Goal: Transaction & Acquisition: Purchase product/service

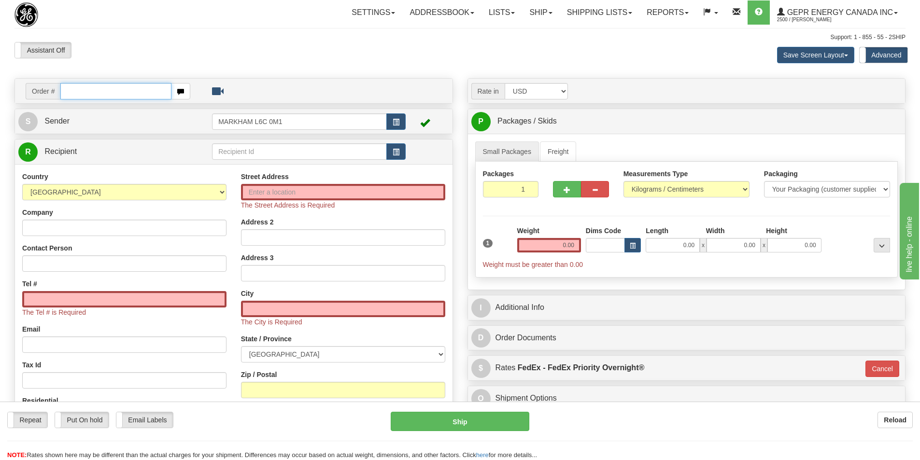
click at [86, 89] on input "text" at bounding box center [115, 91] width 111 height 16
paste input "86708570"
type input "86708570"
click at [176, 58] on body "Training Course Close Toggle navigation Settings Shipping Preferences New Recip…" at bounding box center [460, 230] width 920 height 460
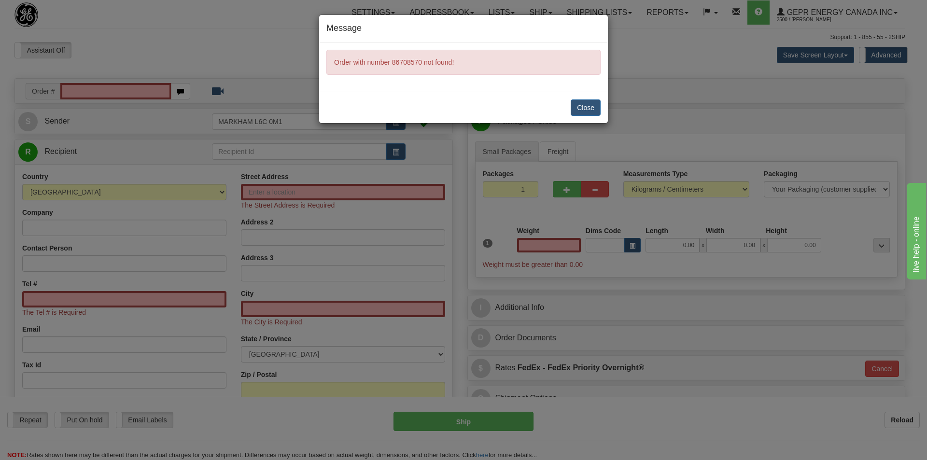
type input "0.00"
click at [103, 97] on div "Message Order with number 86708570 not found! Close" at bounding box center [463, 230] width 927 height 460
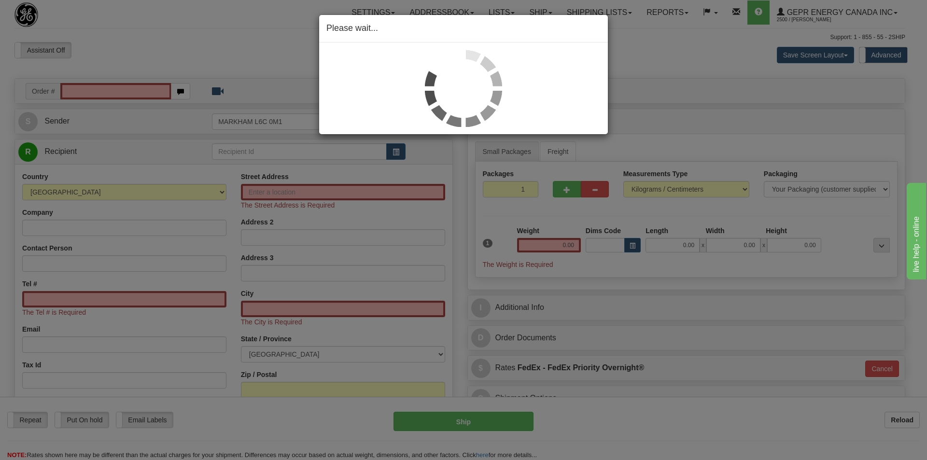
click at [133, 61] on div "Please wait..." at bounding box center [463, 230] width 927 height 460
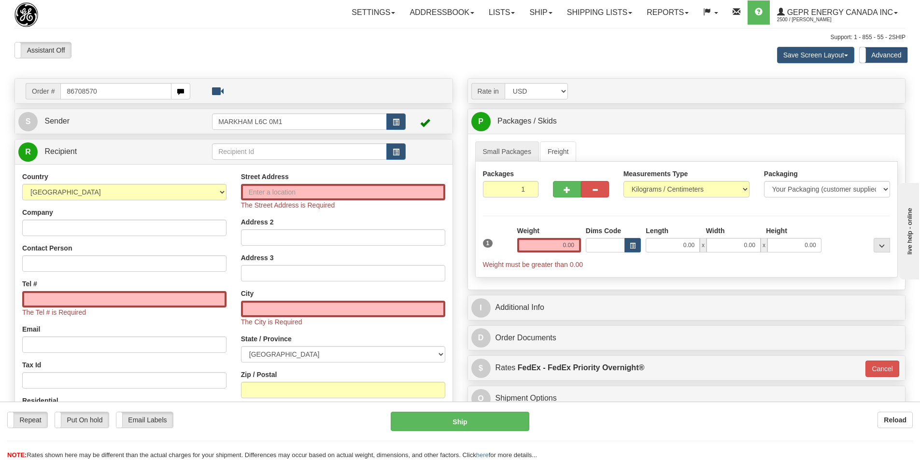
click at [69, 91] on input "86708570" at bounding box center [115, 91] width 111 height 16
type input "86708570"
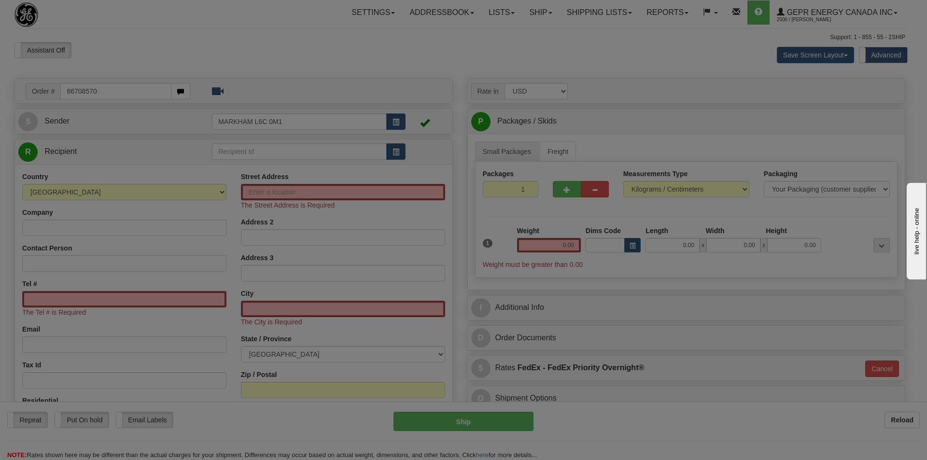
click at [159, 56] on body "Training Course Close Toggle navigation Settings Shipping Preferences New Recip…" at bounding box center [463, 230] width 927 height 460
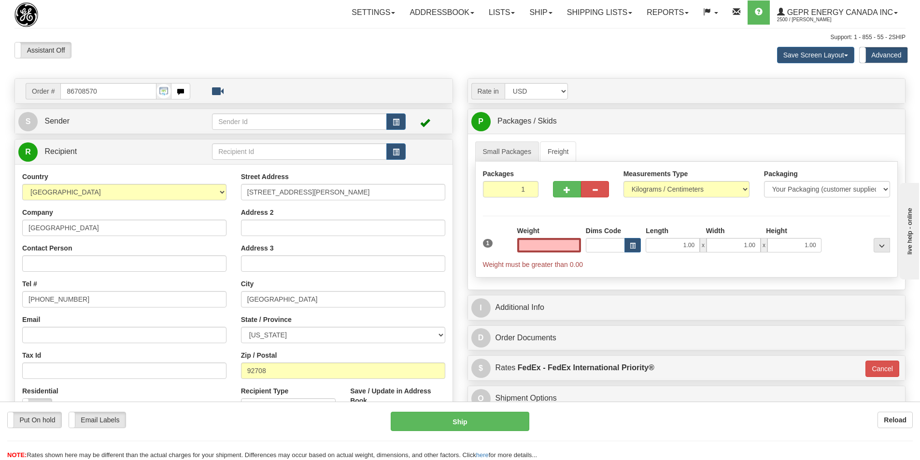
type input "FOUNTAIN VALLEY"
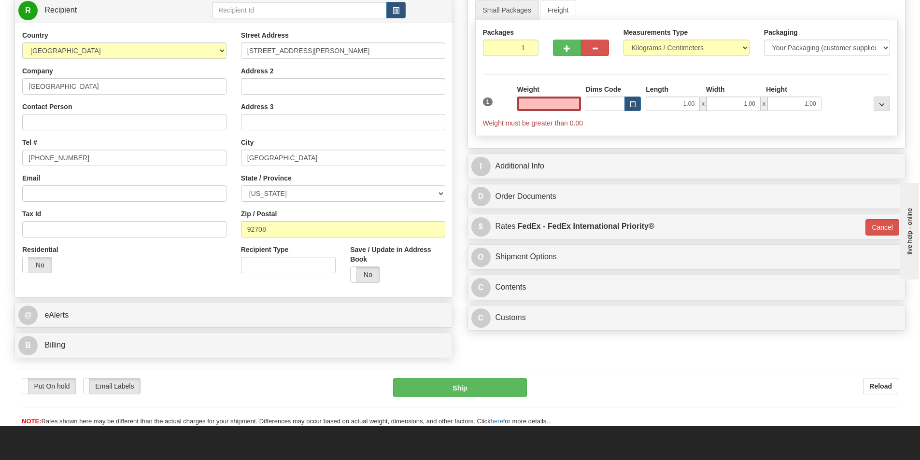
scroll to position [145, 0]
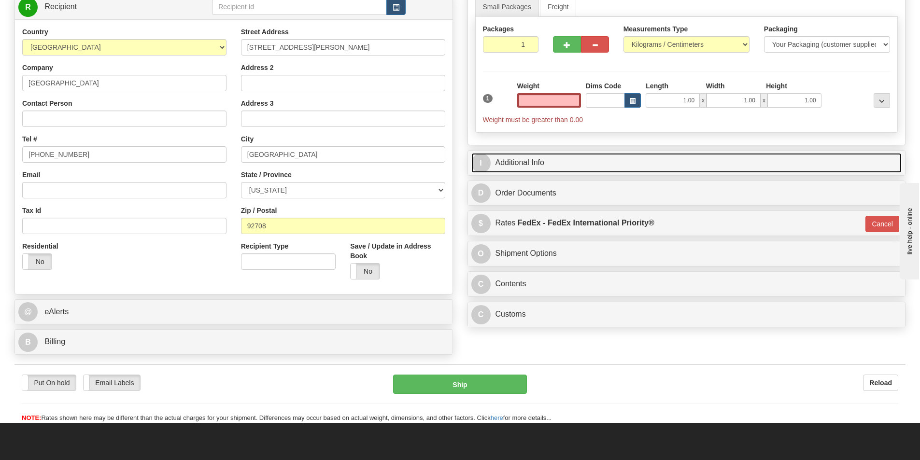
type input "0.00"
click at [526, 162] on link "I Additional Info" at bounding box center [686, 163] width 431 height 20
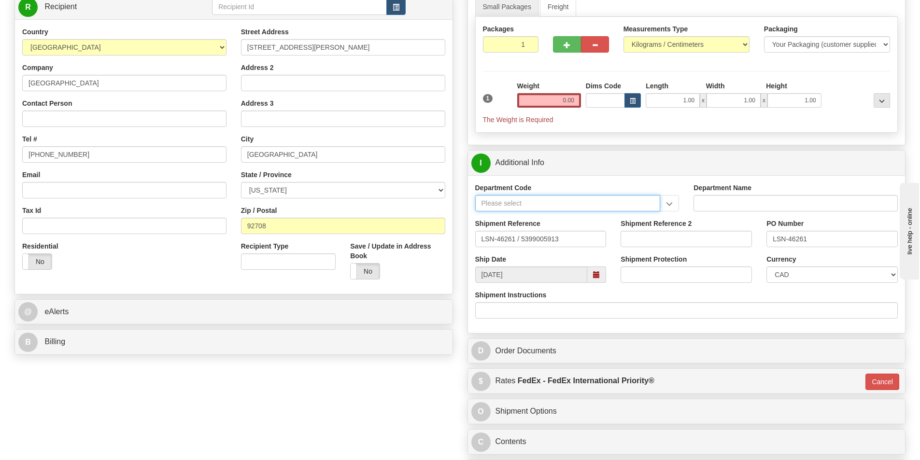
click at [509, 205] on input "Department Code" at bounding box center [567, 203] width 185 height 16
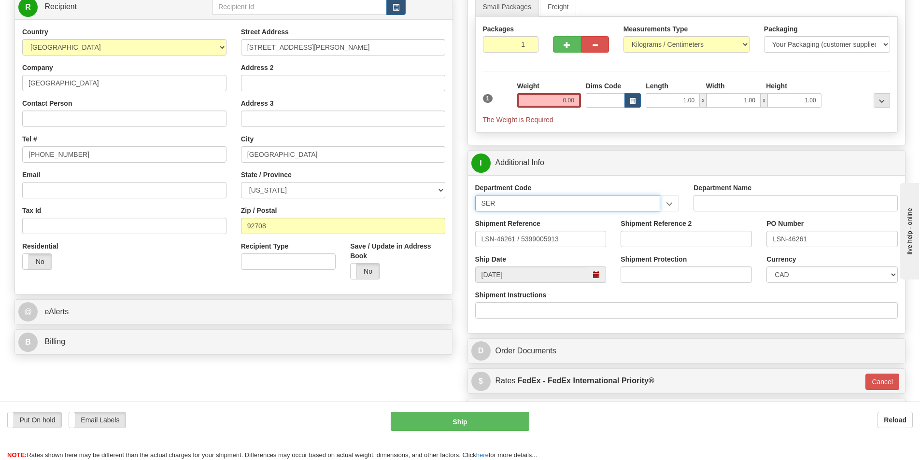
type input "SER"
click at [584, 241] on input "LSN-46261 / 5399005913" at bounding box center [540, 239] width 131 height 16
drag, startPoint x: 577, startPoint y: 244, endPoint x: 521, endPoint y: 242, distance: 56.0
click at [516, 244] on input "LSN-46261 / 5399005913" at bounding box center [540, 239] width 131 height 16
click at [521, 241] on input "LSN-46261 / 5399005913" at bounding box center [540, 239] width 131 height 16
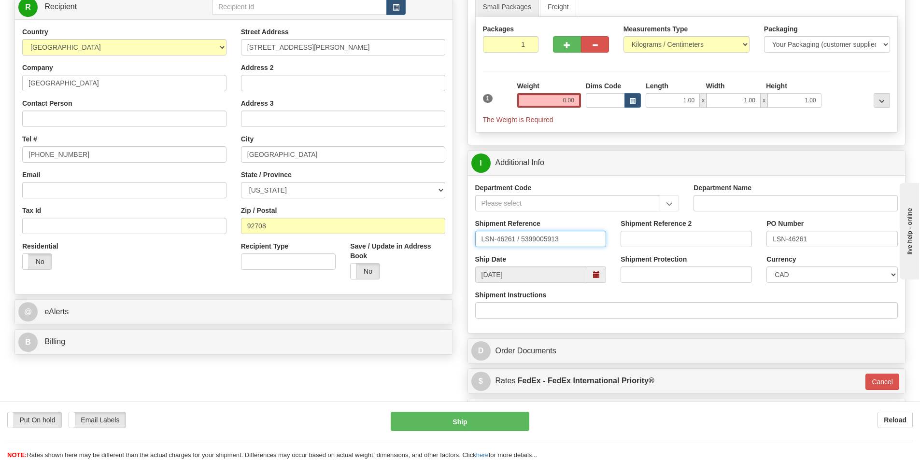
click at [518, 240] on input "LSN-46261 / 5399005913" at bounding box center [540, 239] width 131 height 16
drag, startPoint x: 542, startPoint y: 240, endPoint x: 442, endPoint y: 239, distance: 100.0
type input "LSN-46261 RMA 5399005913"
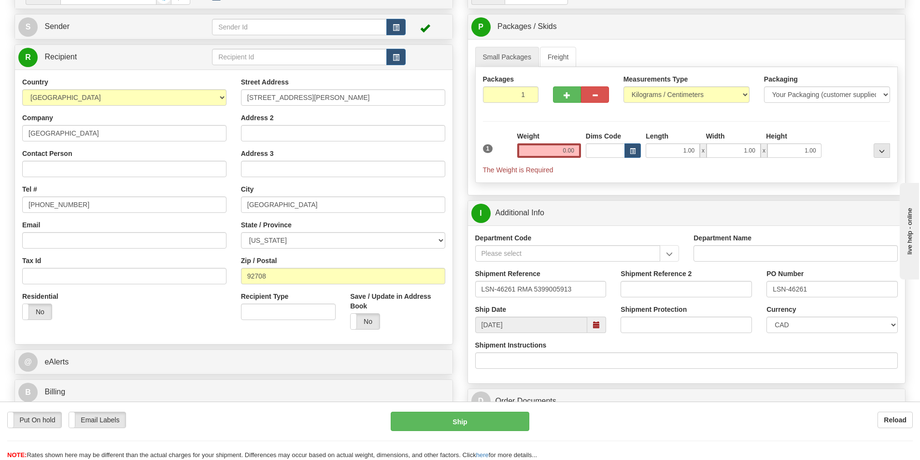
scroll to position [0, 0]
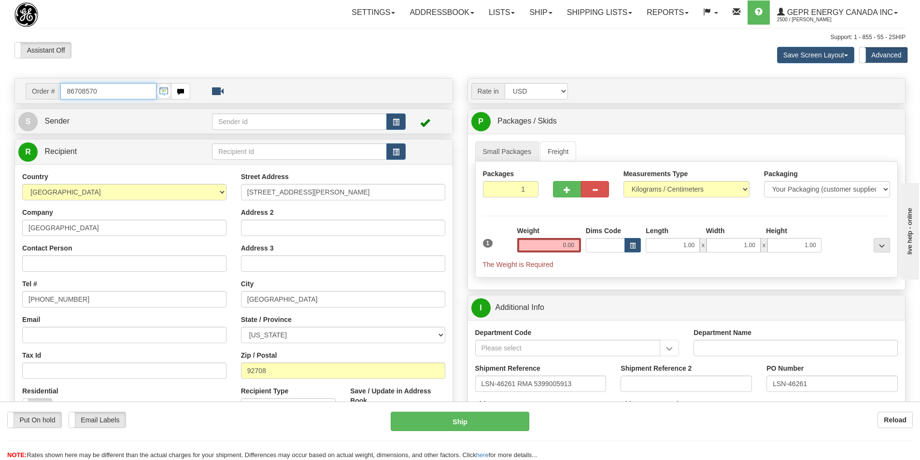
drag, startPoint x: 109, startPoint y: 93, endPoint x: 57, endPoint y: 97, distance: 51.8
click at [57, 97] on div "Order # 86708570" at bounding box center [108, 91] width 165 height 16
click at [62, 264] on input "Contact Person" at bounding box center [124, 263] width 204 height 16
click at [55, 269] on input "Contact Person" at bounding box center [124, 263] width 204 height 16
click at [49, 266] on input "Contact Person" at bounding box center [124, 263] width 204 height 16
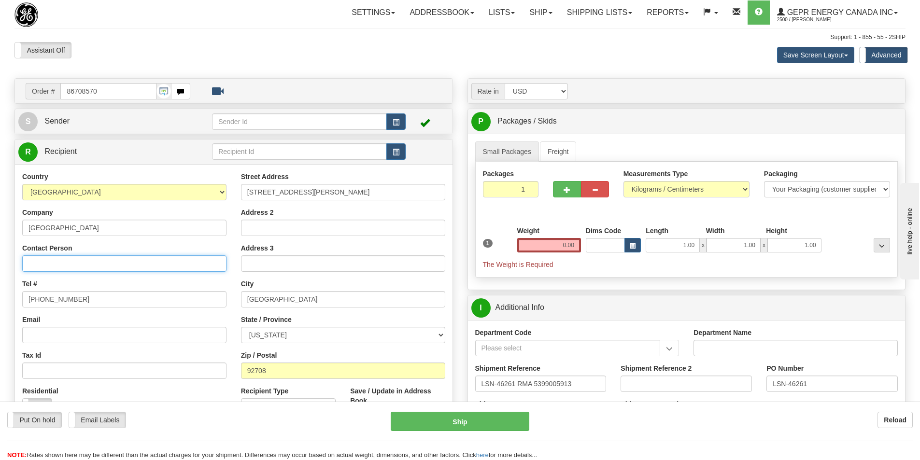
paste input "Jim Hammersmith"
type input "Jim Hammersmith"
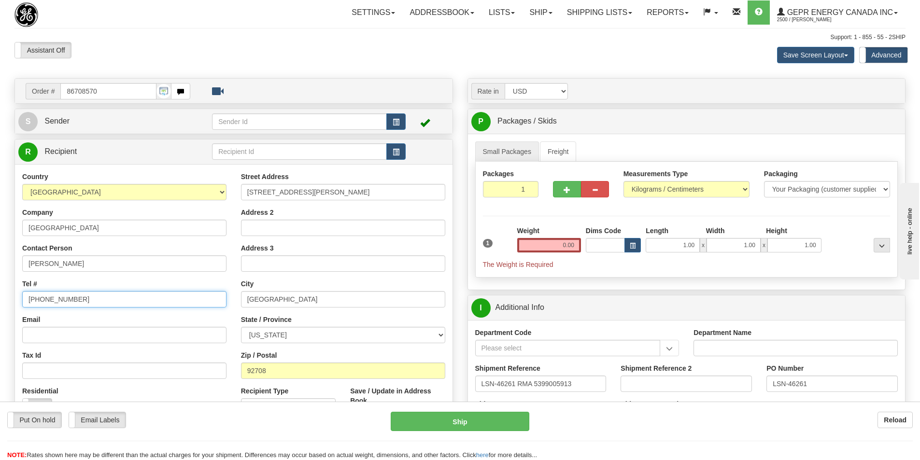
drag, startPoint x: 90, startPoint y: 296, endPoint x: -57, endPoint y: 322, distance: 149.4
click at [0, 322] on html "Training Course Close Toggle navigation Settings Shipping Preferences New Sende…" at bounding box center [460, 230] width 920 height 460
paste input "714-378-820"
type input "714-378-8205"
click at [386, 119] on input "text" at bounding box center [299, 121] width 175 height 16
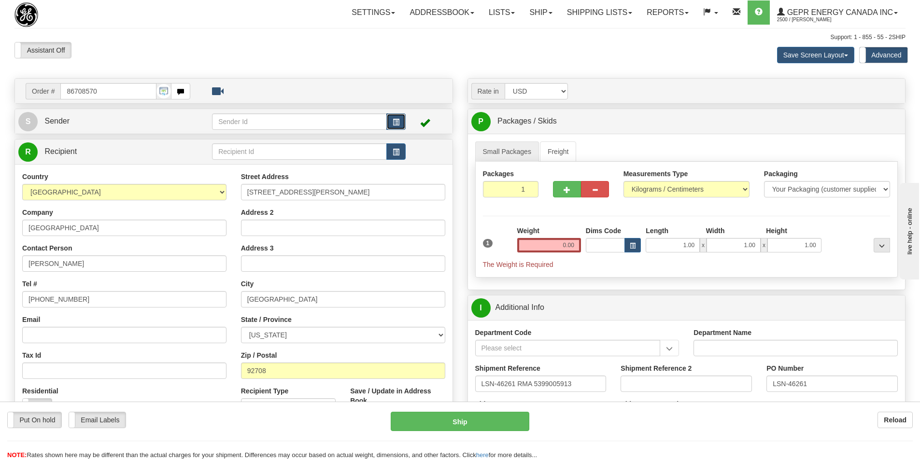
click at [392, 120] on button "button" at bounding box center [395, 121] width 19 height 16
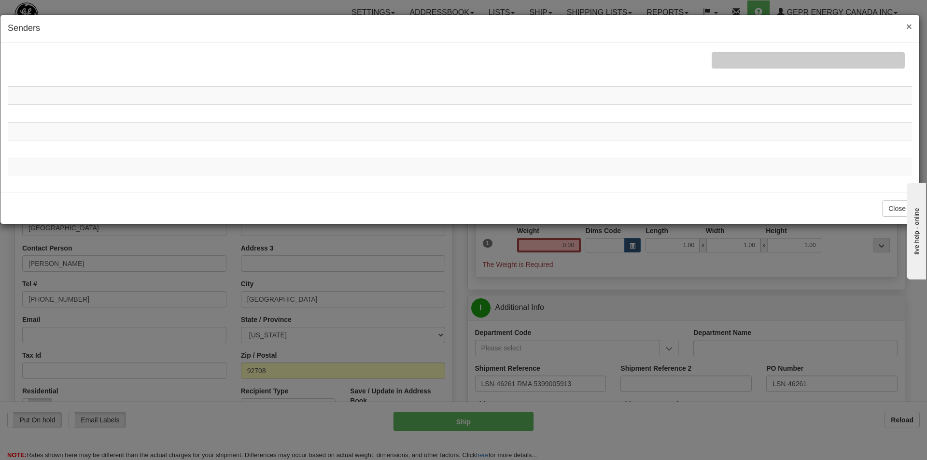
click at [909, 25] on span "×" at bounding box center [909, 26] width 6 height 11
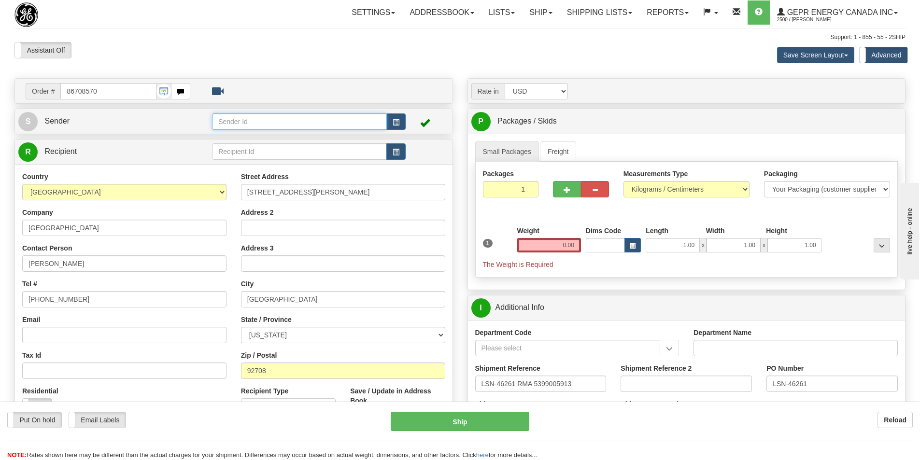
click at [358, 121] on input "text" at bounding box center [299, 121] width 175 height 16
click at [400, 118] on button "button" at bounding box center [395, 121] width 19 height 16
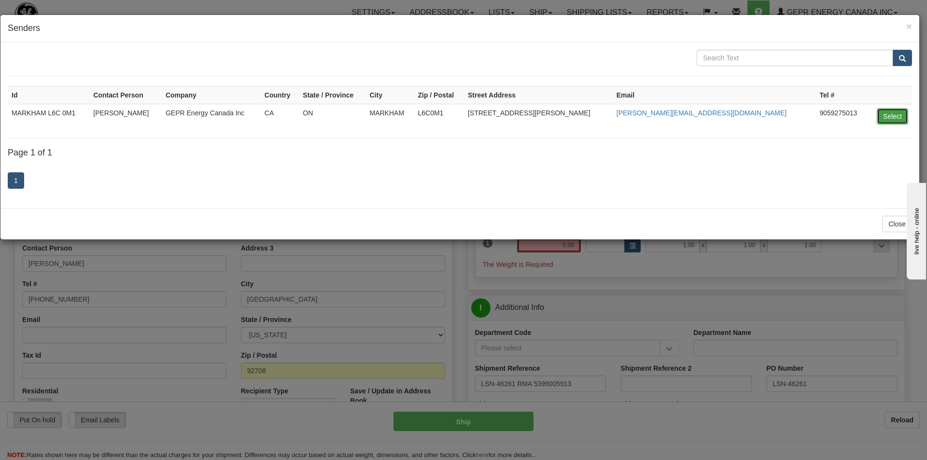
click at [892, 110] on button "Select" at bounding box center [892, 116] width 31 height 16
type input "MARKHAM L6C 0M1"
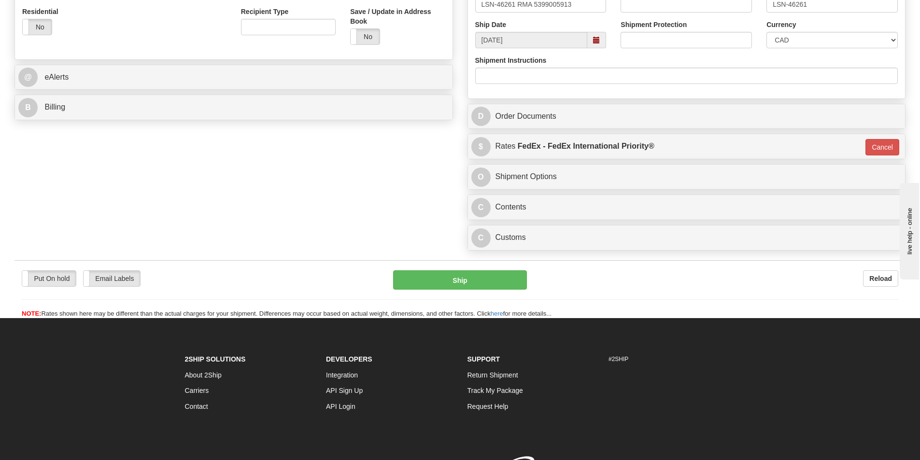
scroll to position [386, 0]
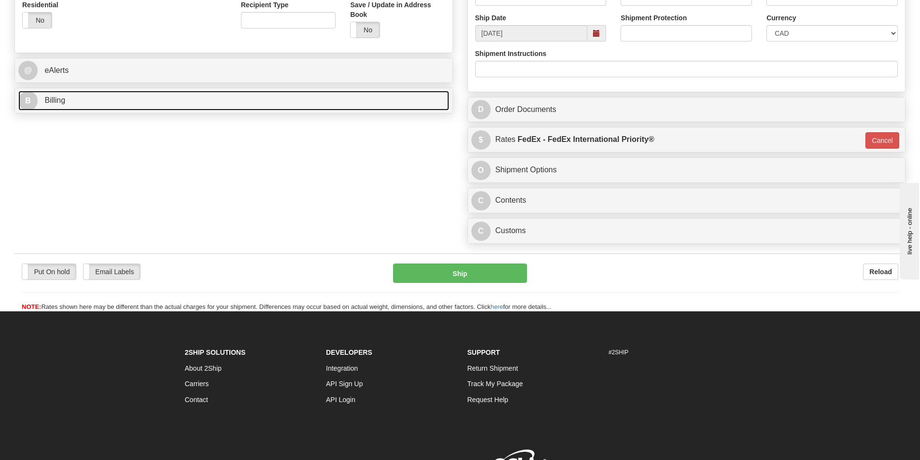
click at [51, 97] on span "Billing" at bounding box center [54, 100] width 21 height 8
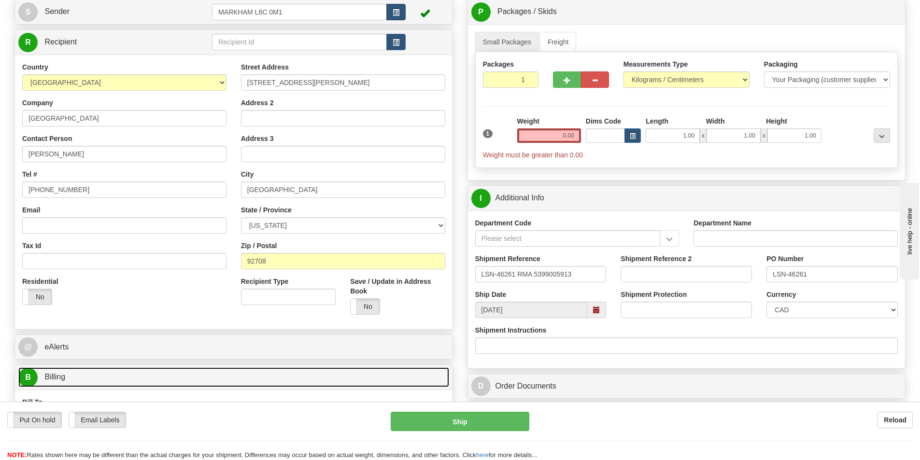
scroll to position [0, 0]
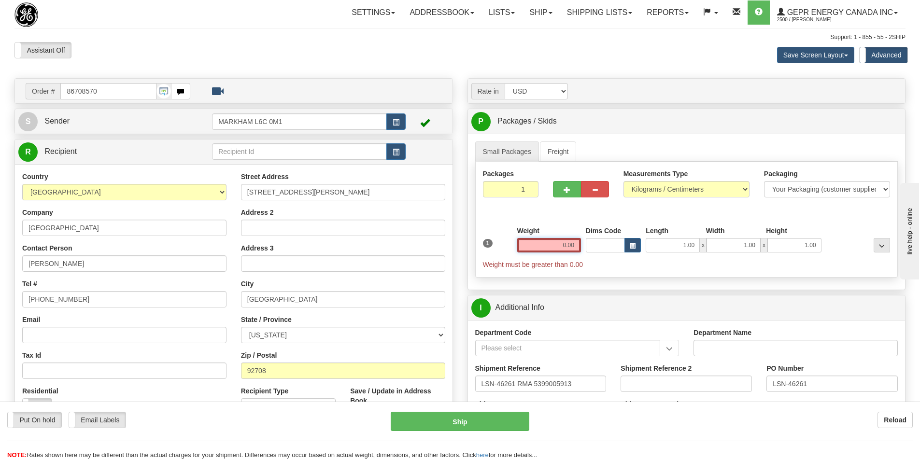
click at [569, 249] on input "0.00" at bounding box center [549, 245] width 64 height 14
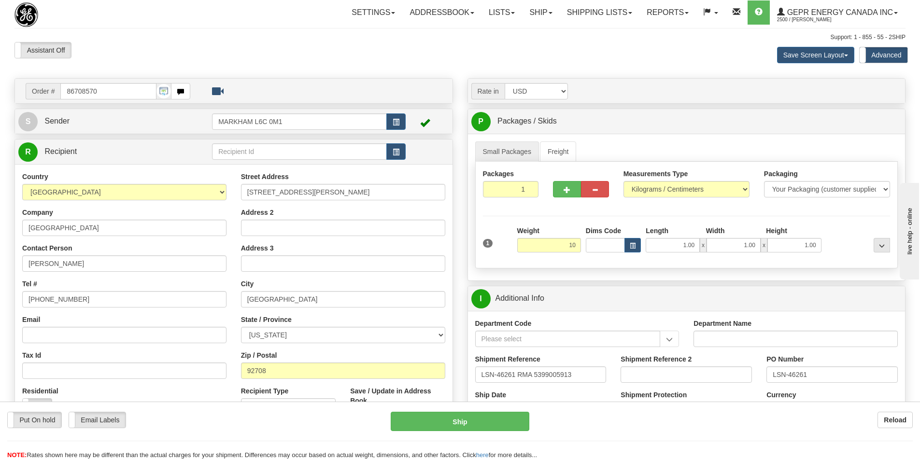
type input "10.00"
type input "01"
click at [697, 99] on div "Rate in Account Currency ARN AWG AUD AUS BHD BBD BFR BMD BRC BRL GBP UKL BND BG…" at bounding box center [686, 91] width 437 height 25
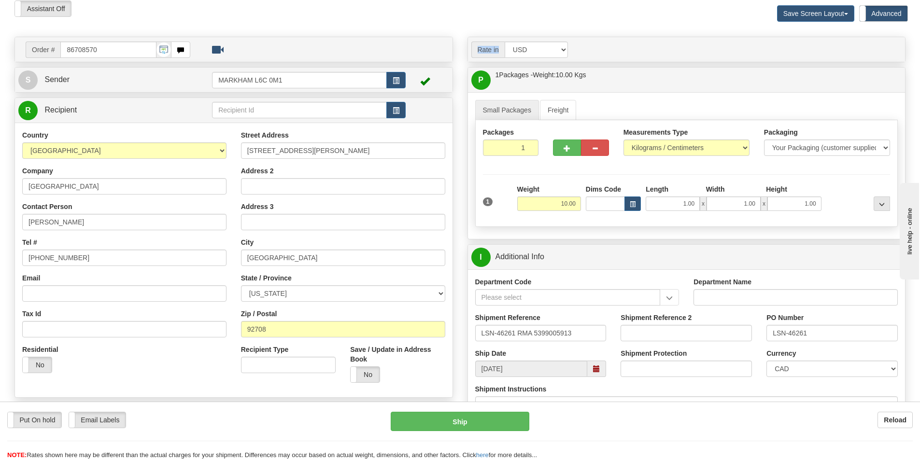
scroll to position [145, 0]
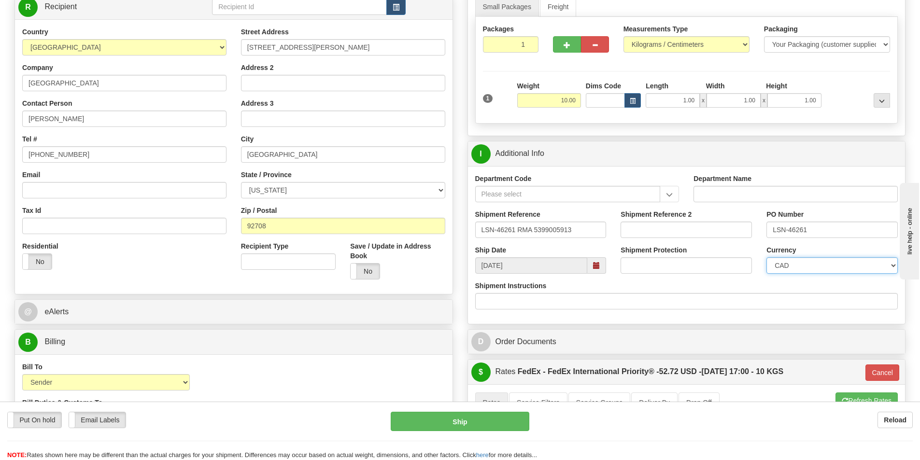
click at [841, 266] on select "CAD USD EUR ZAR RON ANG ARN AUD AUS AWG BBD BFR BGN BHD BMD BND BRC BRL CHP CKZ…" at bounding box center [831, 265] width 131 height 16
select select "1"
click at [766, 257] on select "CAD USD EUR ZAR RON ANG ARN AUD AUS AWG BBD BFR BGN BHD BMD BND BRC BRL CHP CKZ…" at bounding box center [831, 265] width 131 height 16
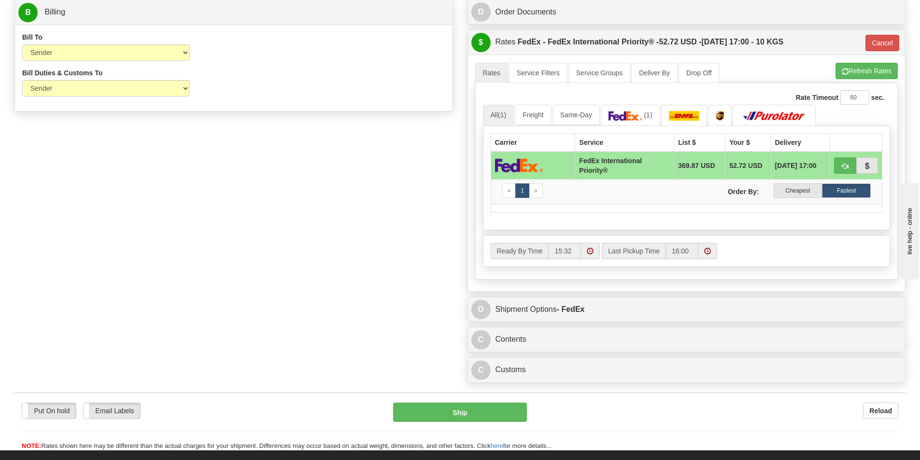
scroll to position [483, 0]
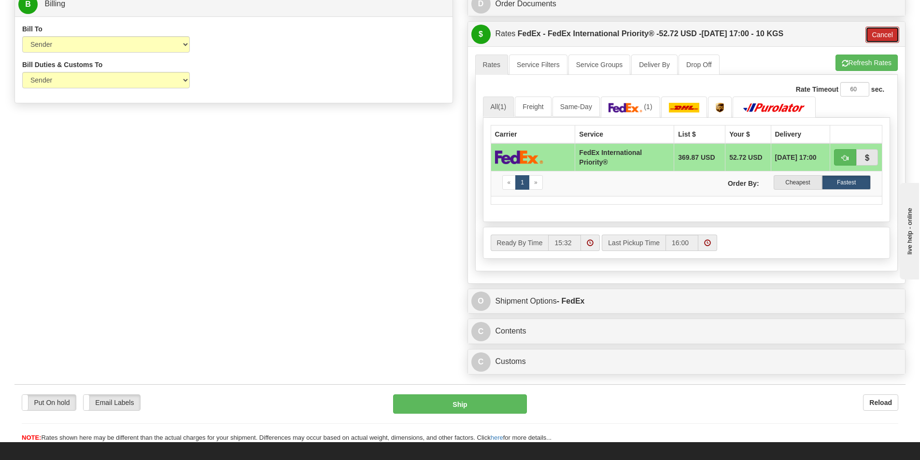
click at [885, 30] on button "Cancel" at bounding box center [882, 35] width 34 height 16
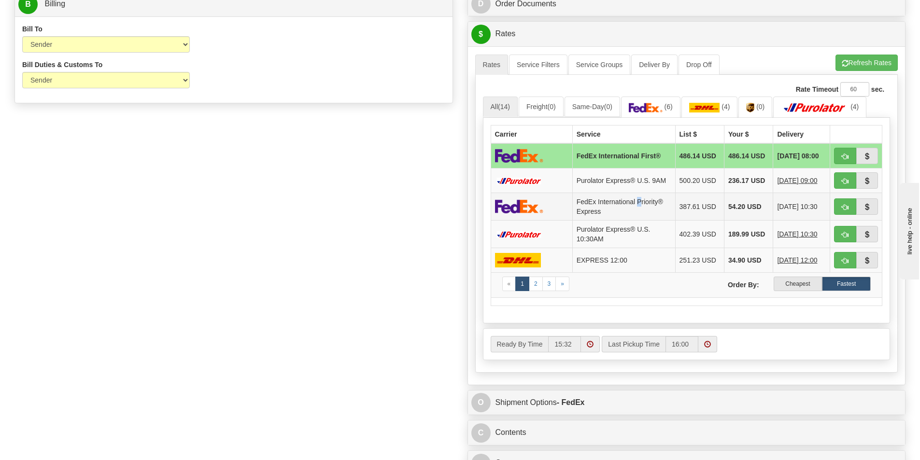
click at [637, 203] on td "FedEx International Priority® Express" at bounding box center [623, 207] width 103 height 28
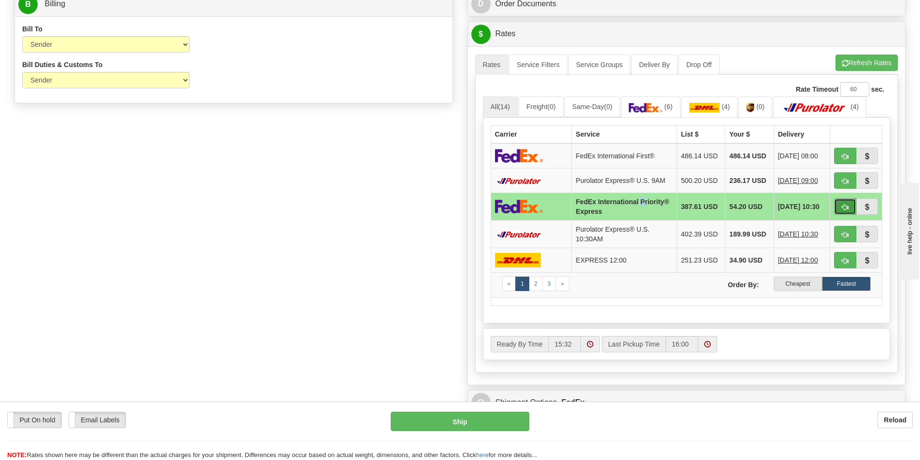
click at [840, 199] on button "button" at bounding box center [845, 206] width 22 height 16
type input "2A"
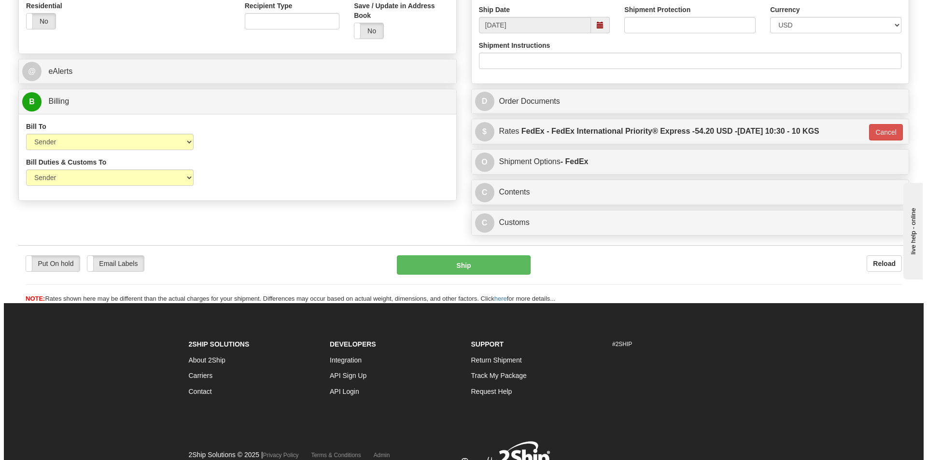
scroll to position [332, 0]
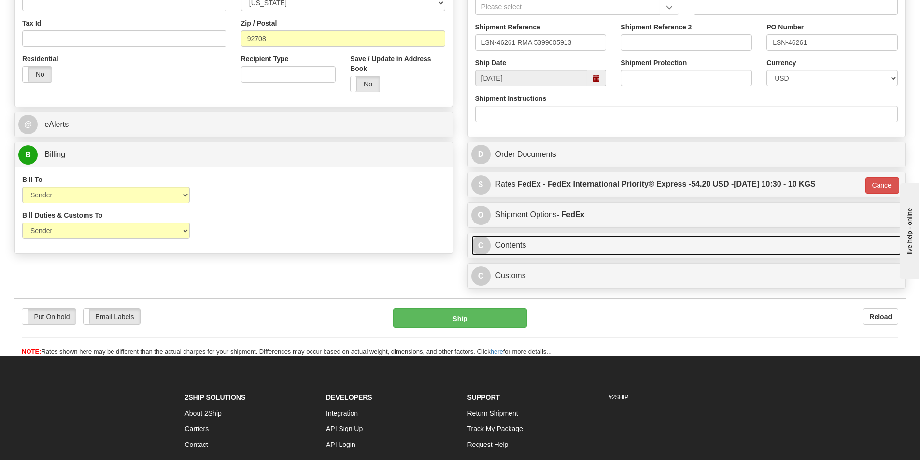
click at [516, 244] on link "C Contents" at bounding box center [686, 246] width 431 height 20
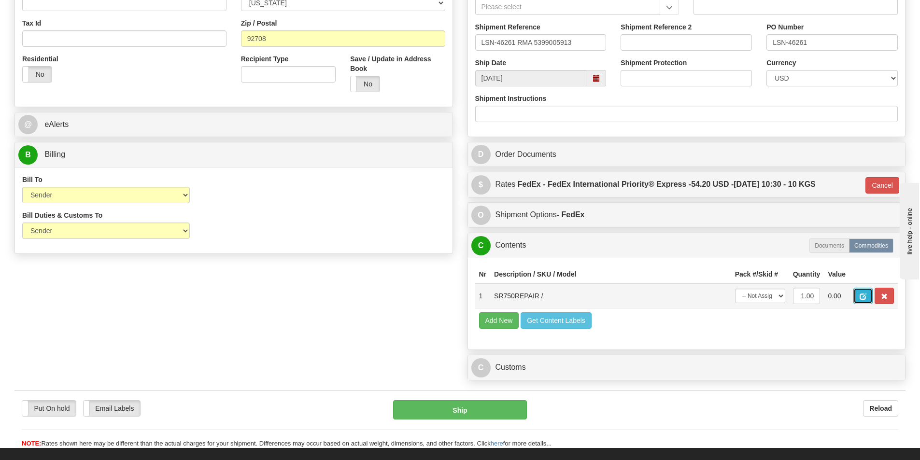
click at [863, 291] on button "button" at bounding box center [862, 296] width 19 height 16
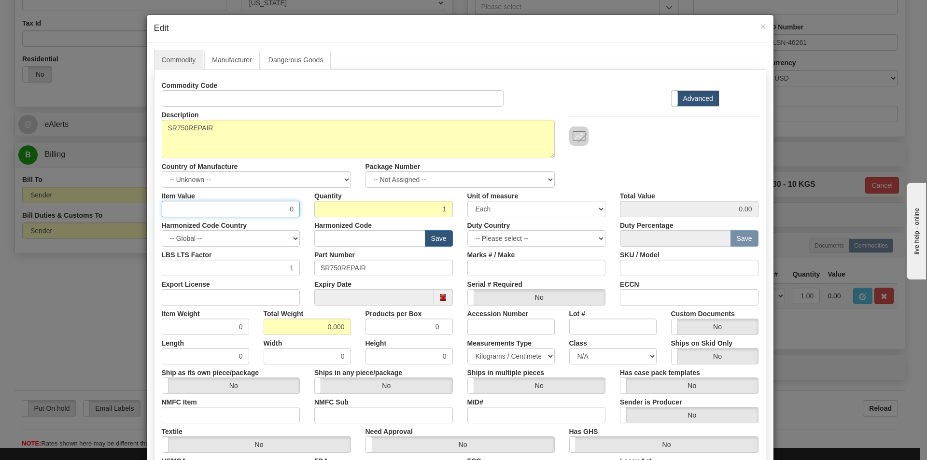
drag, startPoint x: 299, startPoint y: 205, endPoint x: 304, endPoint y: 206, distance: 4.9
click at [304, 206] on div "Item Value 0 Quantity 1 Unit of measure 3 Thousand Square Inches Adjustments 56…" at bounding box center [460, 202] width 611 height 29
type input "75"
type input "75.00"
click at [169, 101] on input "Id" at bounding box center [333, 98] width 342 height 16
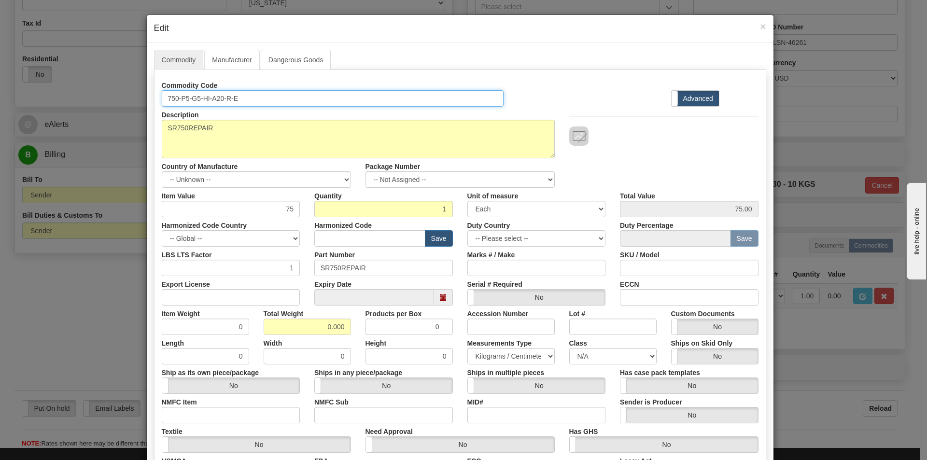
drag, startPoint x: 245, startPoint y: 96, endPoint x: 106, endPoint y: 94, distance: 139.1
click at [106, 94] on div "× Edit Commodity Manufacturer Dangerous Goods Commodity Code 750-P5-G5-HI-A20-R…" at bounding box center [463, 230] width 927 height 460
type input "750-P5-G5-HI-A20-R-E"
drag, startPoint x: 365, startPoint y: 268, endPoint x: 282, endPoint y: 278, distance: 83.6
click at [283, 278] on div "Commodity Code 750-P5-G5-HI-A20-R-E Standard Advanced Description SR750REPAIR C…" at bounding box center [460, 279] width 597 height 405
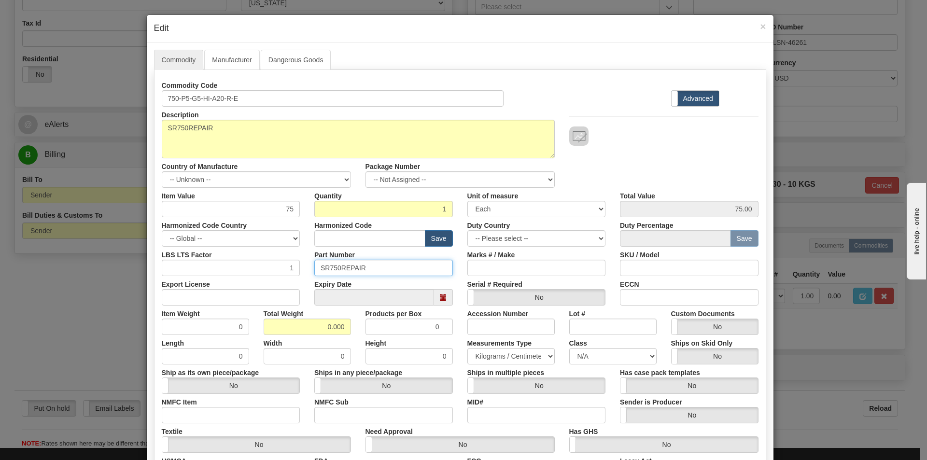
paste input "750-P5-G5-HI-A20-R-E"
type input "750-P5-G5-HI-A20-R-E"
drag, startPoint x: 325, startPoint y: 329, endPoint x: 366, endPoint y: 330, distance: 40.1
click at [366, 330] on div "Item Weight 0 Total Weight 0.000 Products per Box 0 Accession Number Lot # Cust…" at bounding box center [460, 320] width 611 height 29
type input "10"
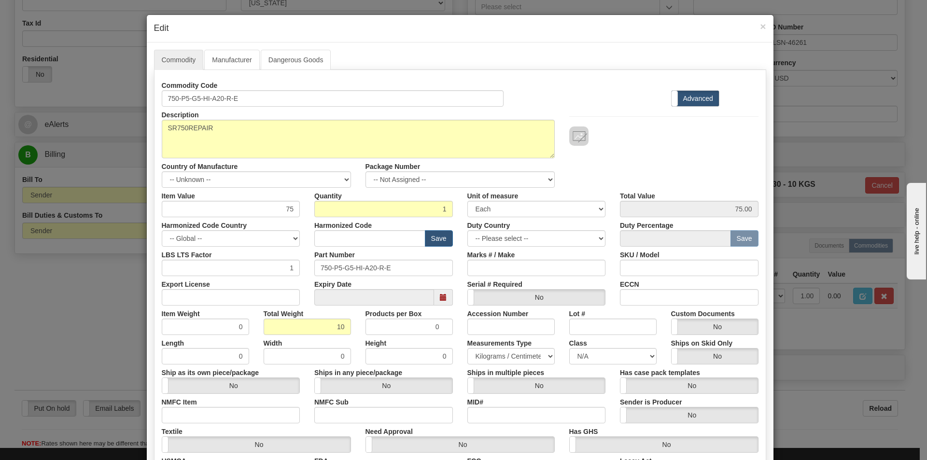
type input "10.0000"
click at [652, 165] on div "Description SR750REPAIR Country of Manufacture -- Unknown -- AFGHANISTAN ALAND …" at bounding box center [460, 147] width 611 height 81
click at [341, 182] on select "-- Unknown -- AFGHANISTAN ALAND ISLANDS ALBANIA ALGERIA AMERICAN SAMOA ANDORRA …" at bounding box center [256, 179] width 189 height 16
select select "CA"
click at [162, 171] on select "-- Unknown -- AFGHANISTAN ALAND ISLANDS ALBANIA ALGERIA AMERICAN SAMOA ANDORRA …" at bounding box center [256, 179] width 189 height 16
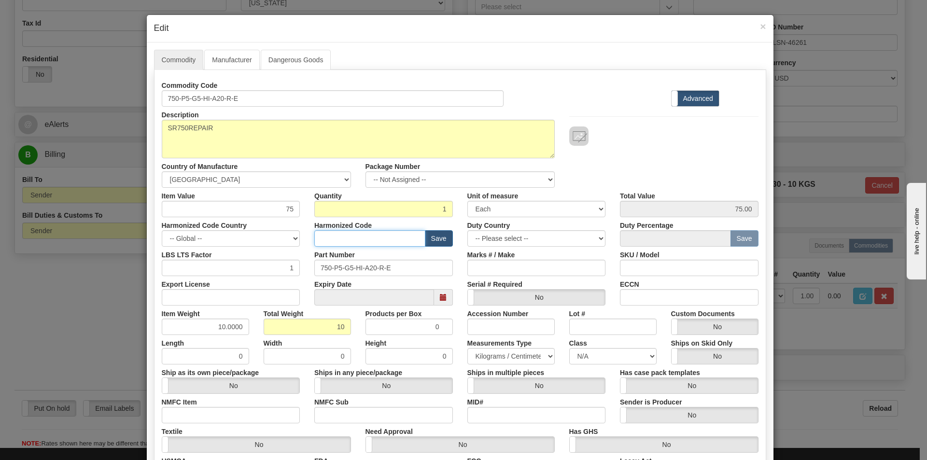
click at [373, 244] on input "text" at bounding box center [369, 238] width 111 height 16
click at [363, 242] on input "text" at bounding box center [369, 238] width 111 height 16
type input "8537.10.9070"
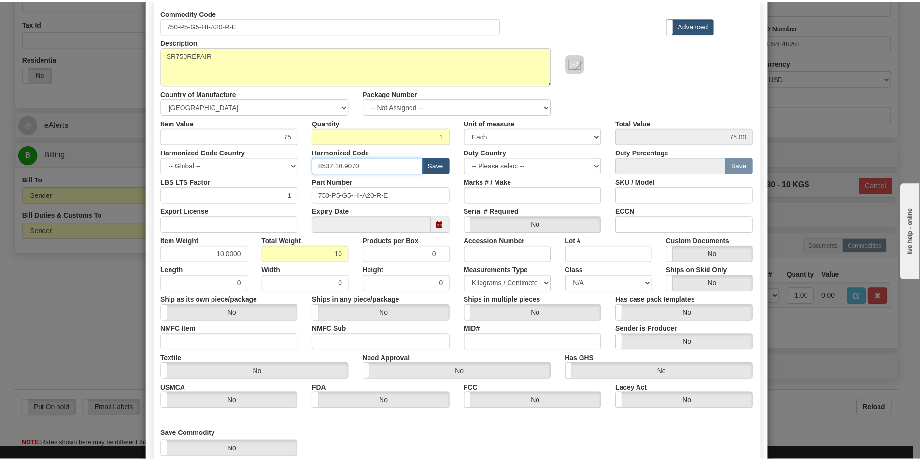
scroll to position [137, 0]
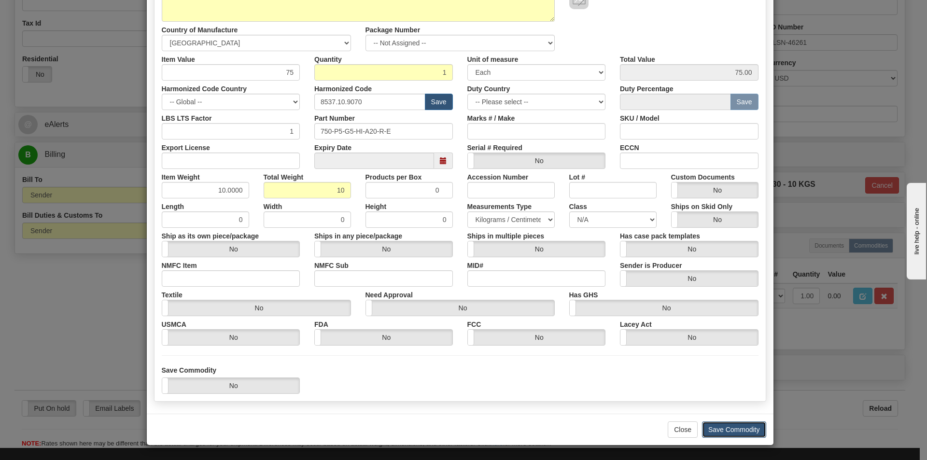
click at [733, 431] on button "Save Commodity" at bounding box center [734, 430] width 64 height 16
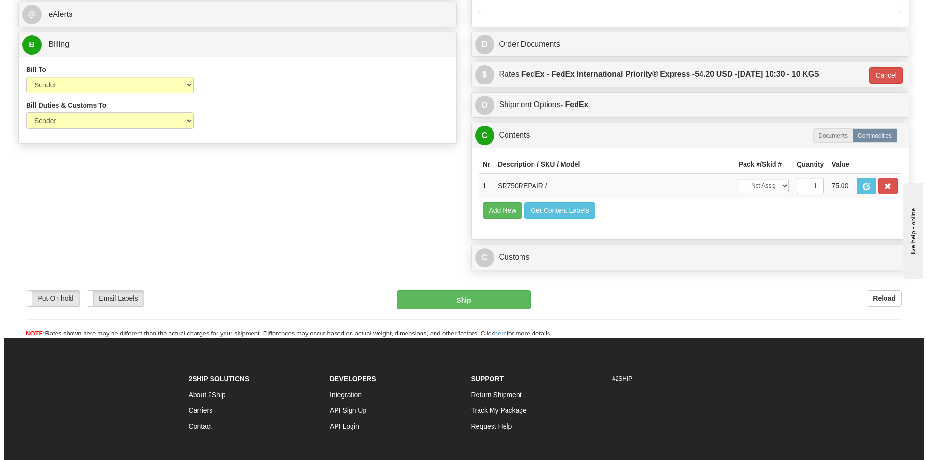
scroll to position [521, 0]
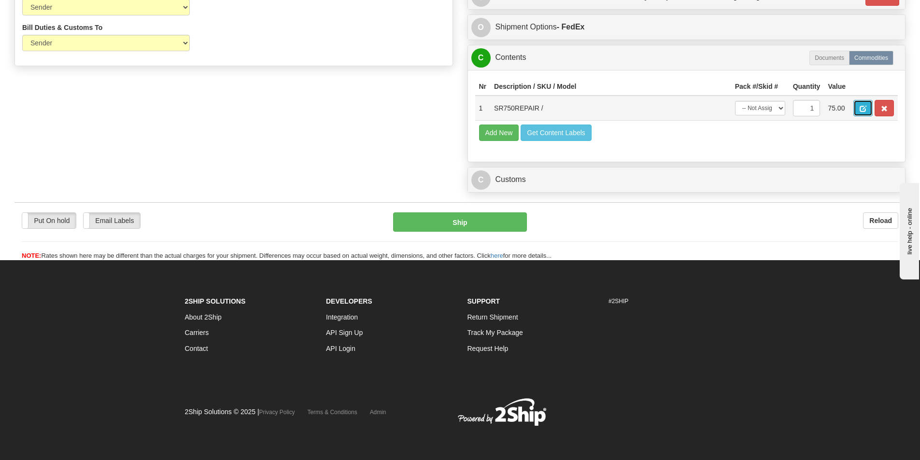
click at [859, 103] on button "button" at bounding box center [862, 108] width 19 height 16
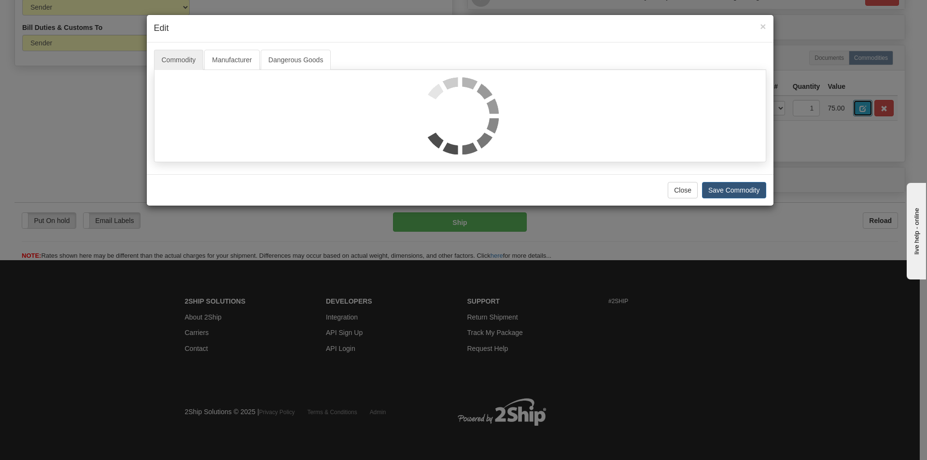
scroll to position [0, 0]
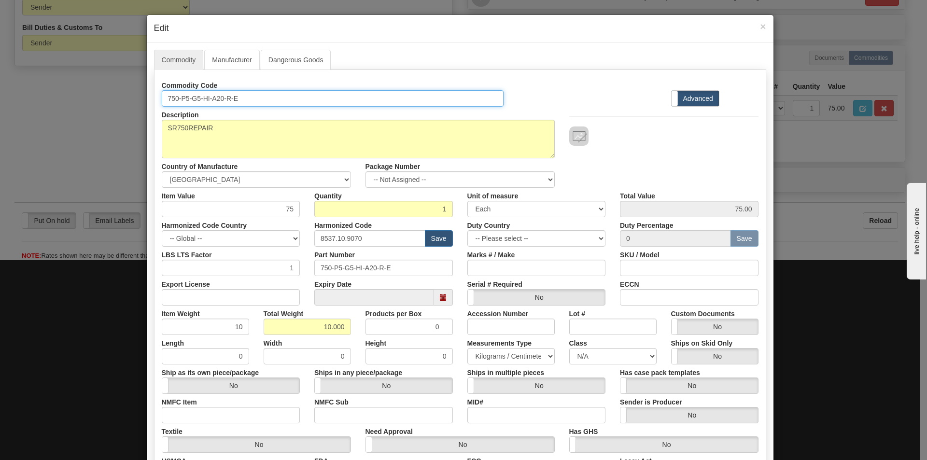
drag, startPoint x: 258, startPoint y: 100, endPoint x: 99, endPoint y: 123, distance: 160.5
click at [99, 123] on div "× Edit Commodity Manufacturer Dangerous Goods Commodity Code 750-P5-G5-HI-A20-R…" at bounding box center [463, 230] width 927 height 460
drag, startPoint x: 223, startPoint y: 298, endPoint x: 211, endPoint y: 299, distance: 12.1
click at [210, 301] on div "Commodity Code 750-P5-G5-HI-A20-R-E Standard Advanced Description SR750REPAIR C…" at bounding box center [460, 279] width 597 height 405
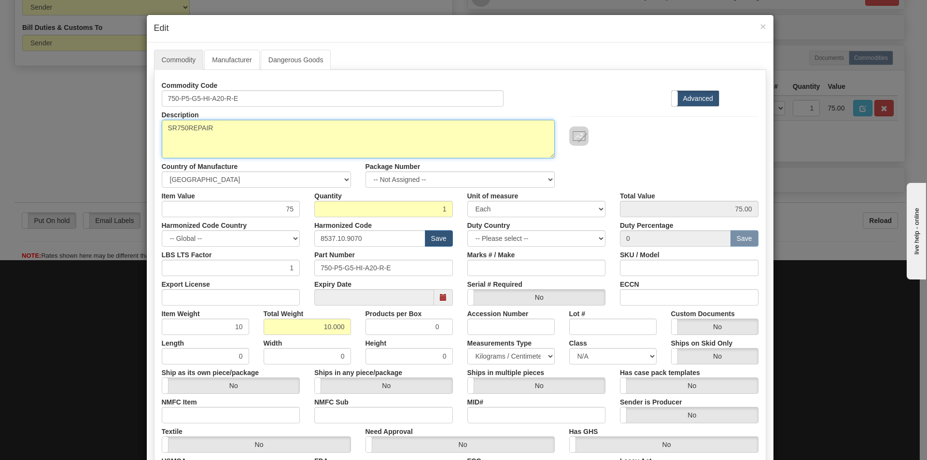
drag, startPoint x: 231, startPoint y: 144, endPoint x: 102, endPoint y: 176, distance: 132.5
click at [104, 178] on div "× Edit Commodity Manufacturer Dangerous Goods Commodity Code 750-P5-G5-HI-A20-R…" at bounding box center [463, 230] width 927 height 460
paste textarea "750-P5-G5-HI-A20-R-E"
click at [324, 124] on textarea "SR750REPAIR" at bounding box center [358, 139] width 393 height 39
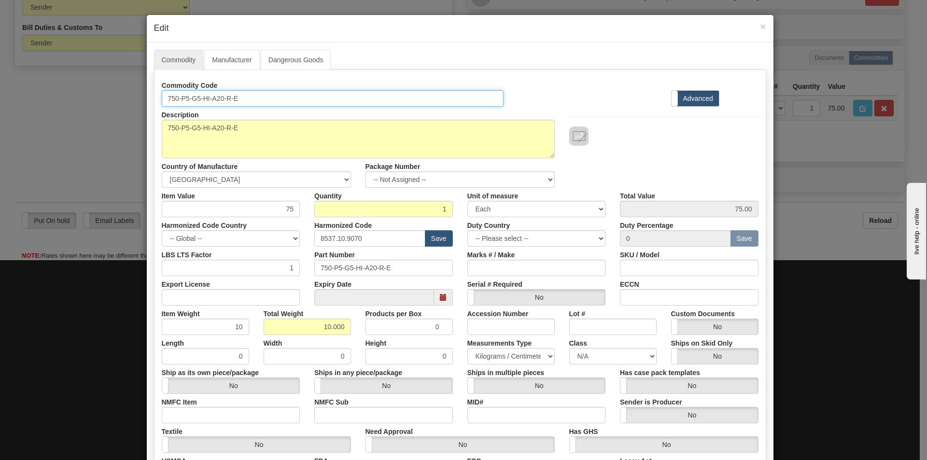
drag, startPoint x: 249, startPoint y: 99, endPoint x: 155, endPoint y: 111, distance: 95.3
click at [162, 111] on div "Commodity Code 750-P5-G5-HI-A20-R-E Standard Advanced Description SR750REPAIR C…" at bounding box center [460, 279] width 597 height 405
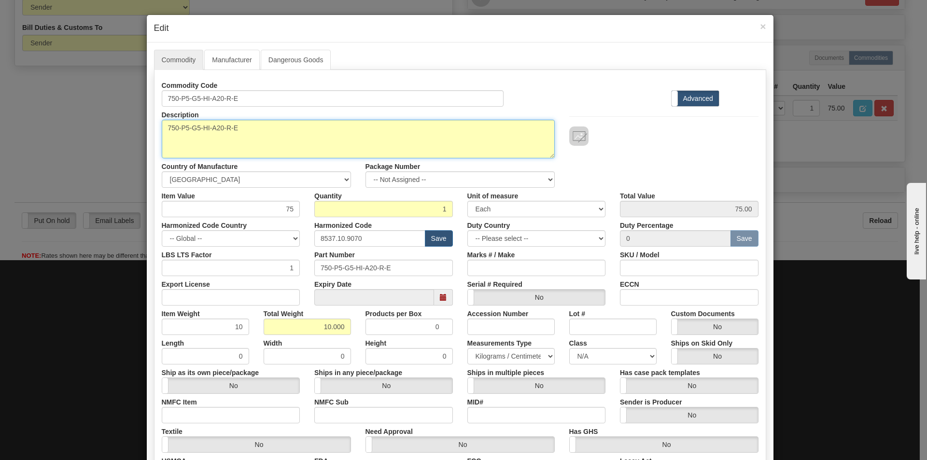
drag, startPoint x: 291, startPoint y: 133, endPoint x: 177, endPoint y: 147, distance: 114.9
click at [177, 147] on textarea "SR750REPAIR" at bounding box center [358, 139] width 393 height 39
paste textarea "Feeder Management Relay"
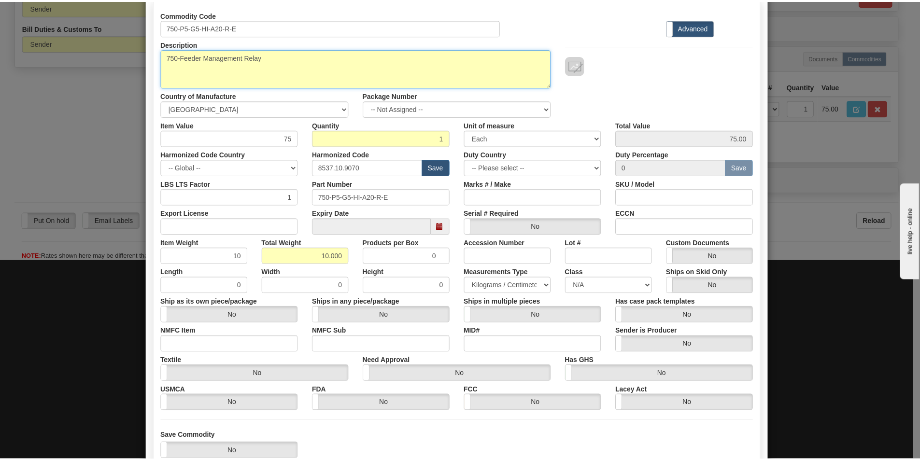
scroll to position [137, 0]
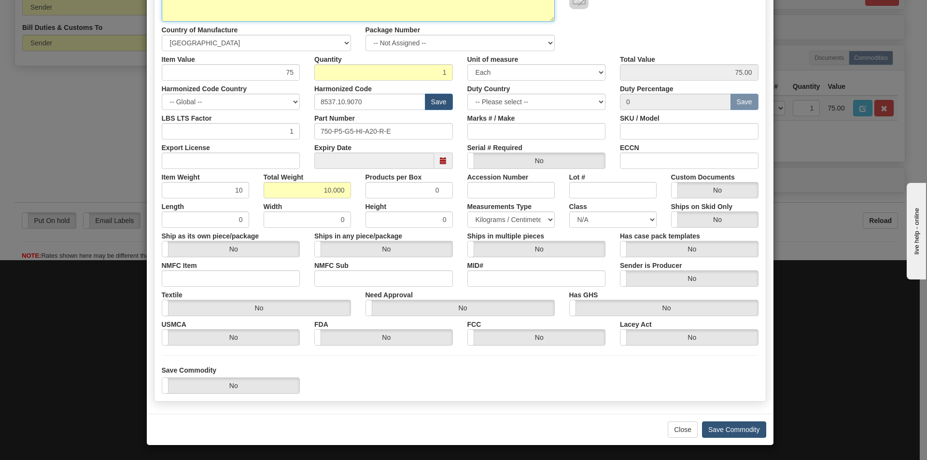
type textarea "750-Feeder Management Relay"
click at [735, 432] on button "Save Commodity" at bounding box center [734, 430] width 64 height 16
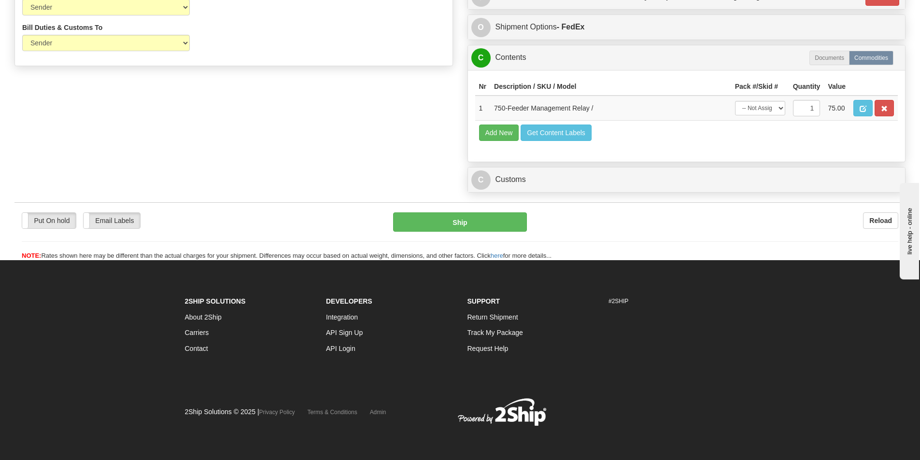
click at [614, 191] on div "C Customs Duties / Taxes" at bounding box center [686, 180] width 437 height 25
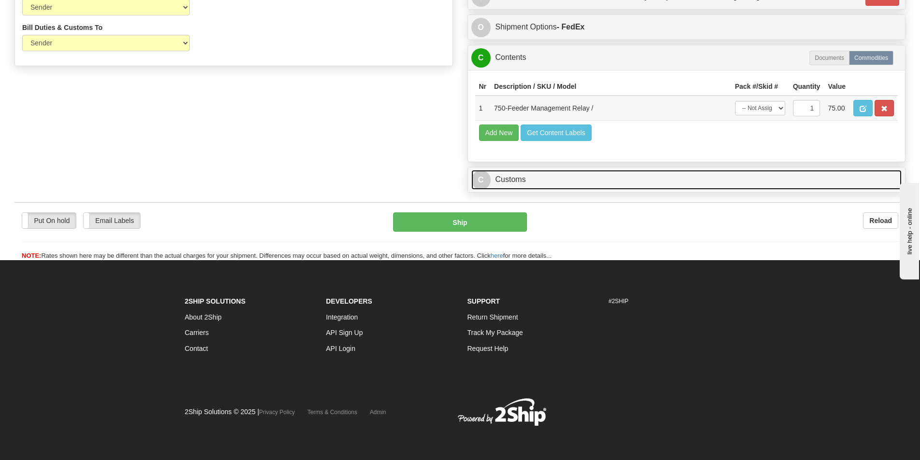
click at [621, 185] on link "C Customs" at bounding box center [686, 180] width 431 height 20
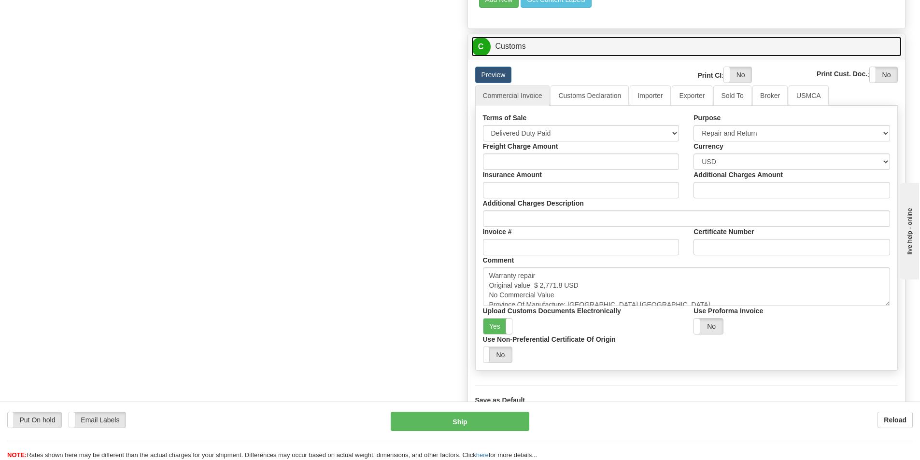
scroll to position [617, 0]
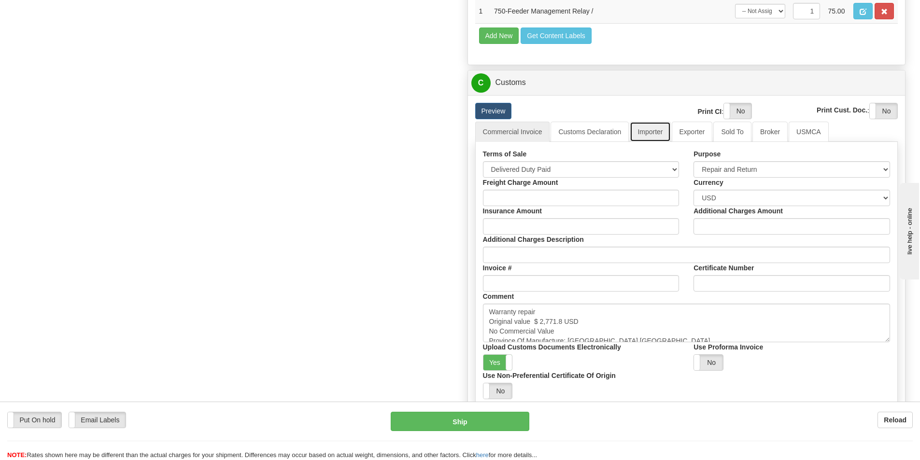
click at [654, 130] on link "Importer" at bounding box center [650, 132] width 41 height 20
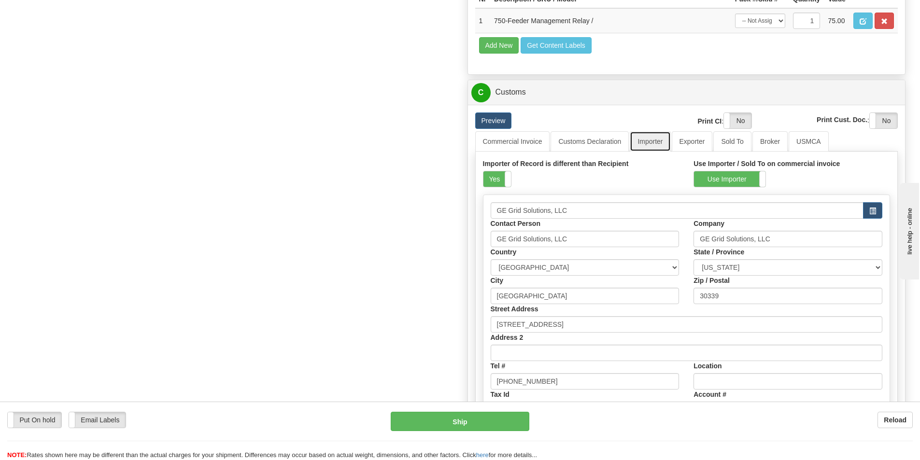
scroll to position [665, 0]
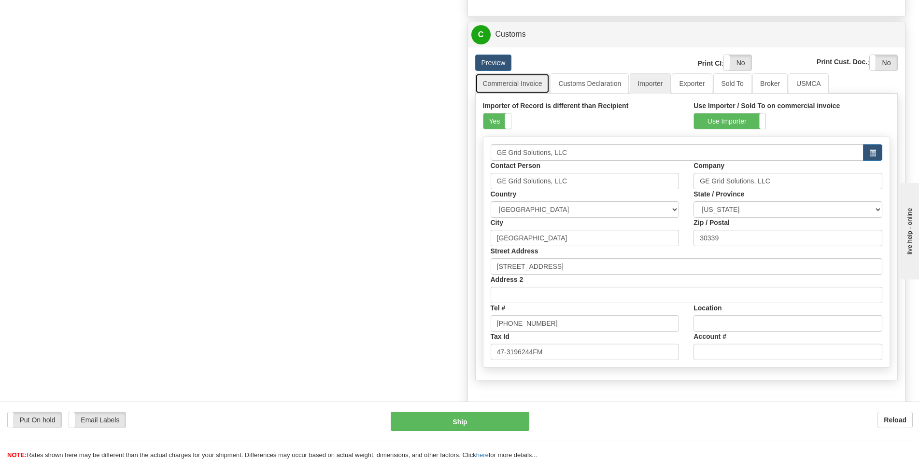
click at [513, 83] on link "Commercial Invoice" at bounding box center [512, 83] width 75 height 20
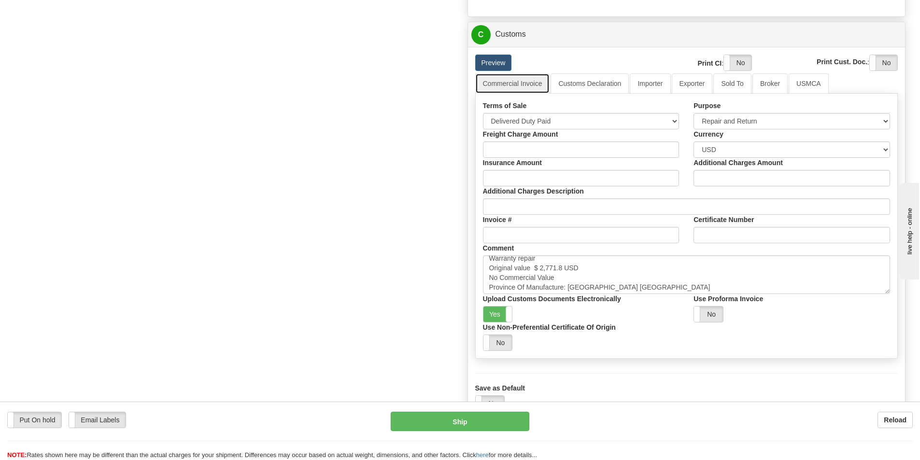
scroll to position [7, 0]
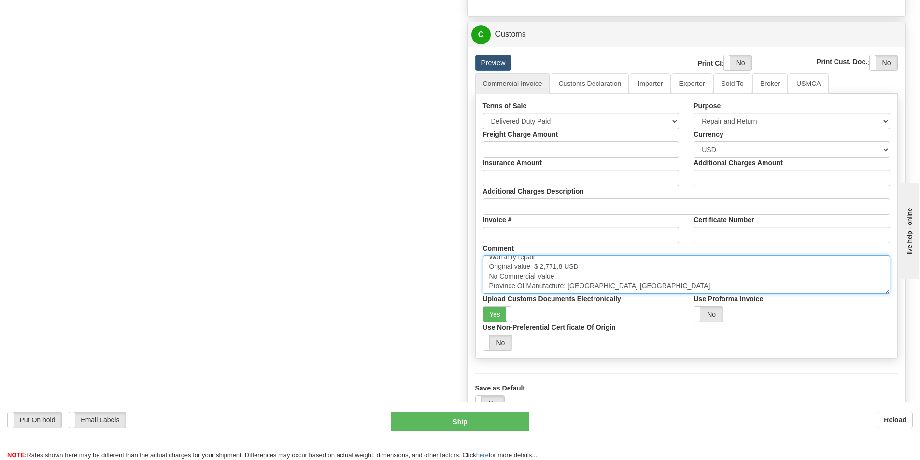
drag, startPoint x: 562, startPoint y: 269, endPoint x: 535, endPoint y: 269, distance: 27.0
click at [535, 269] on textarea "Warranty repair Original value $ 2,771.8 USD No Commercial Value Province Of Ma…" at bounding box center [687, 274] width 408 height 39
paste textarea "7,895.00"
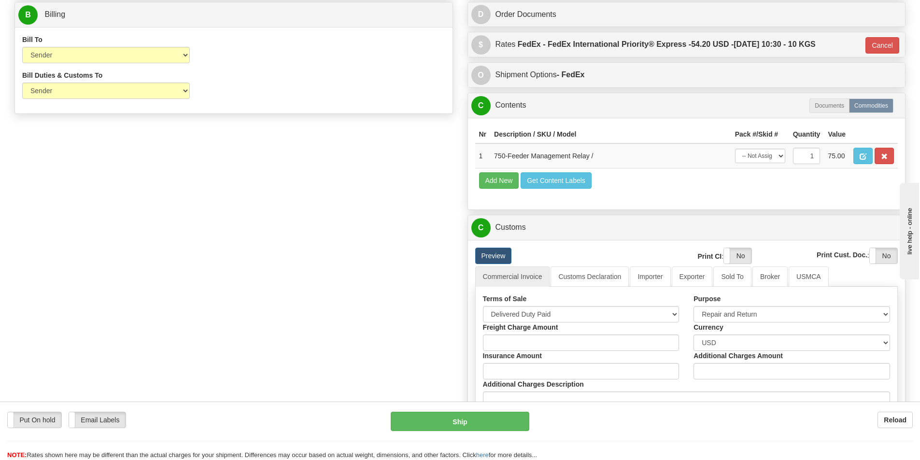
scroll to position [424, 0]
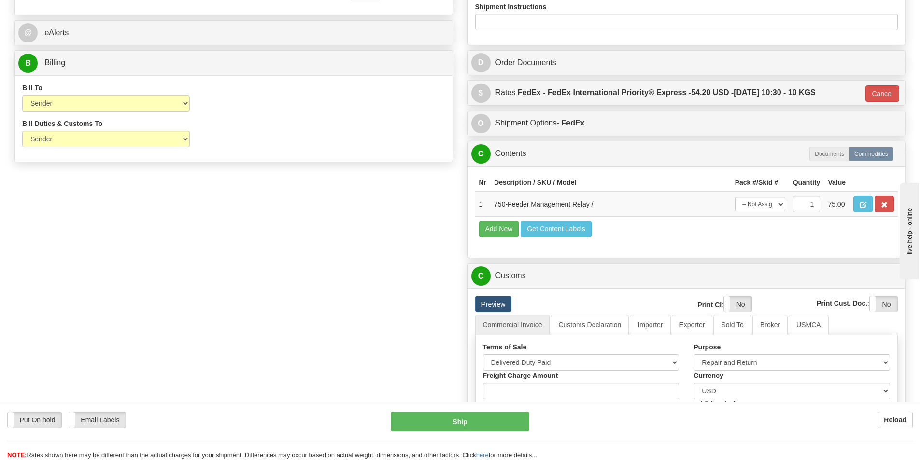
type textarea "Warranty repair Original value $7,895.00 USD No Commercial Value Province Of Ma…"
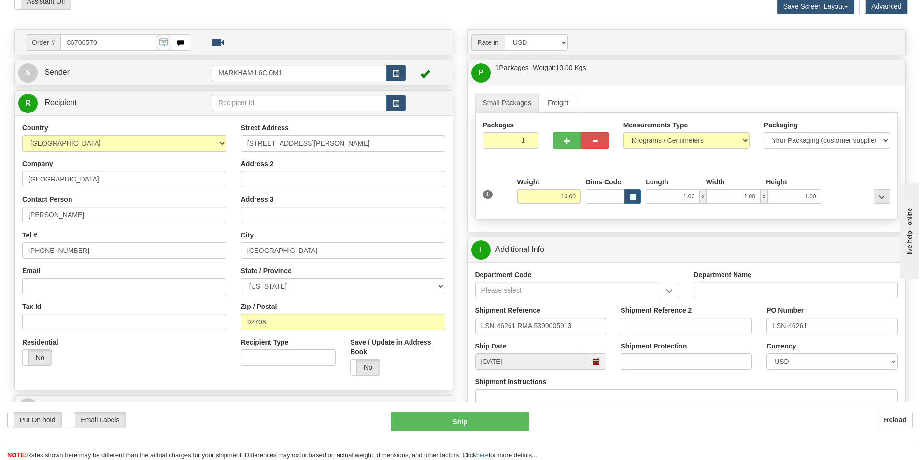
scroll to position [0, 0]
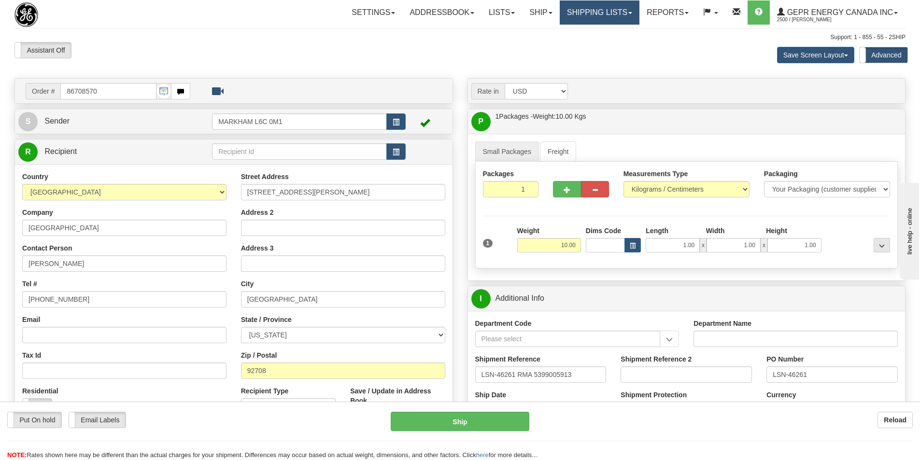
click at [620, 16] on link "Shipping lists" at bounding box center [600, 12] width 80 height 24
click at [408, 55] on div "Assistant On Assistant Off Do a return Do a return Previous Next Save Screen La…" at bounding box center [459, 55] width 905 height 26
click at [308, 54] on div "Assistant On Assistant Off Do a return Do a return" at bounding box center [195, 50] width 377 height 16
click at [361, 62] on div "Assistant On Assistant Off Do a return Do a return Previous Next Save Screen La…" at bounding box center [459, 55] width 905 height 26
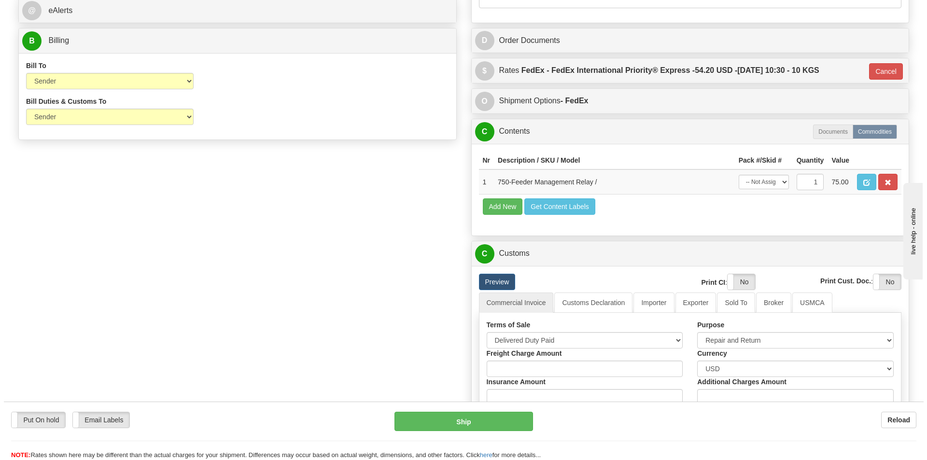
scroll to position [531, 0]
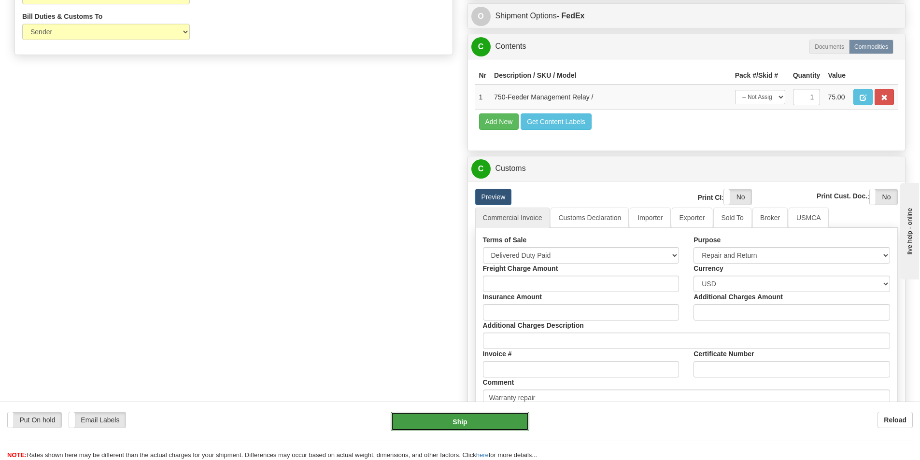
click at [470, 418] on button "Ship" at bounding box center [460, 421] width 139 height 19
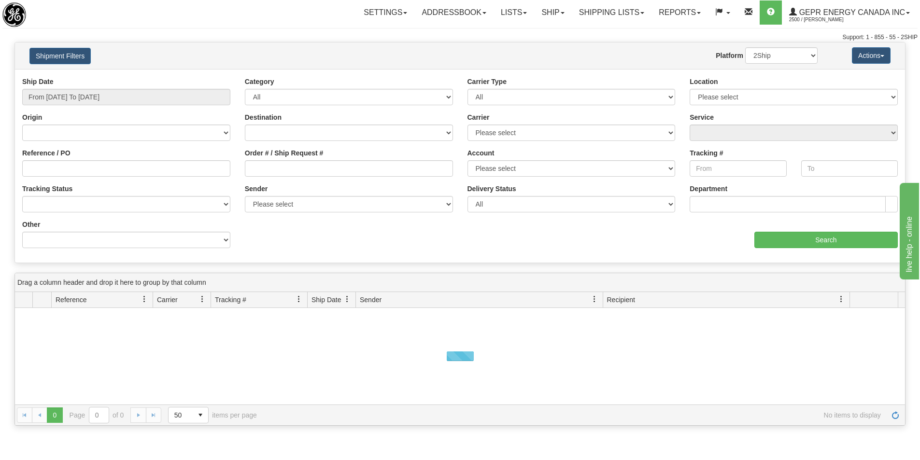
click at [260, 36] on div "Support: 1 - 855 - 55 - 2SHIP" at bounding box center [459, 37] width 915 height 8
click at [632, 15] on link "Shipping lists" at bounding box center [612, 12] width 80 height 24
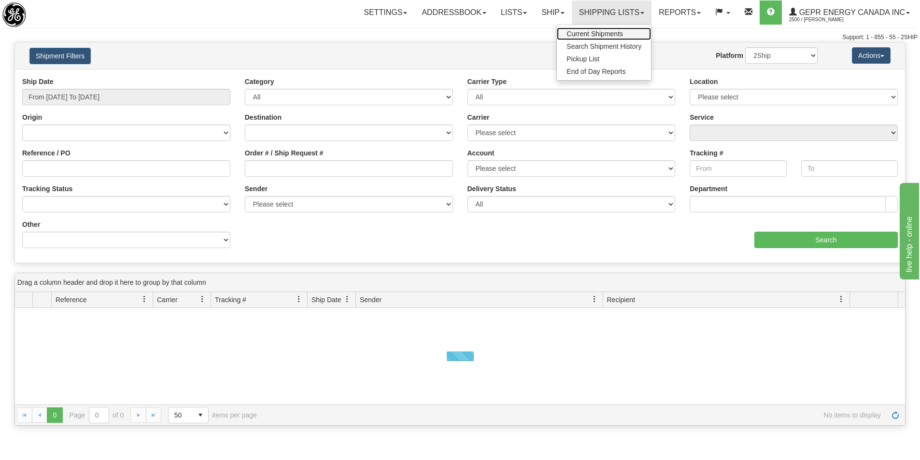
click at [599, 35] on span "Current Shipments" at bounding box center [594, 34] width 56 height 8
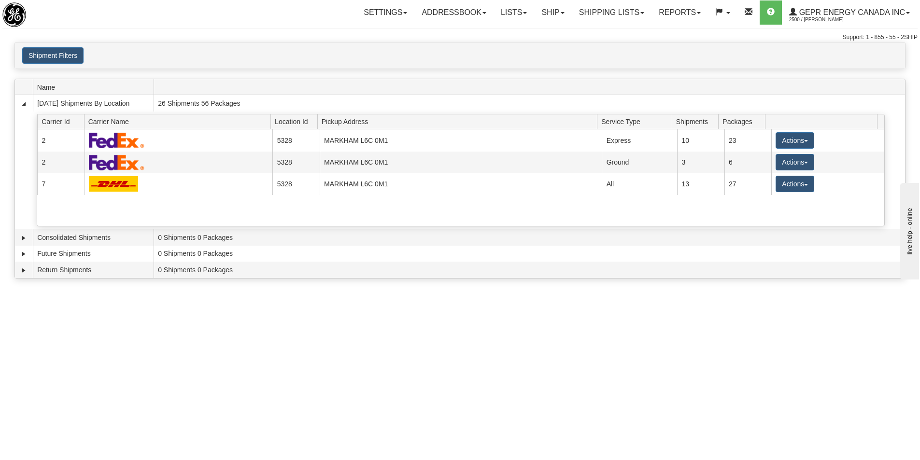
click at [310, 56] on div "Shipment Filters Website Agent Client" at bounding box center [460, 55] width 890 height 16
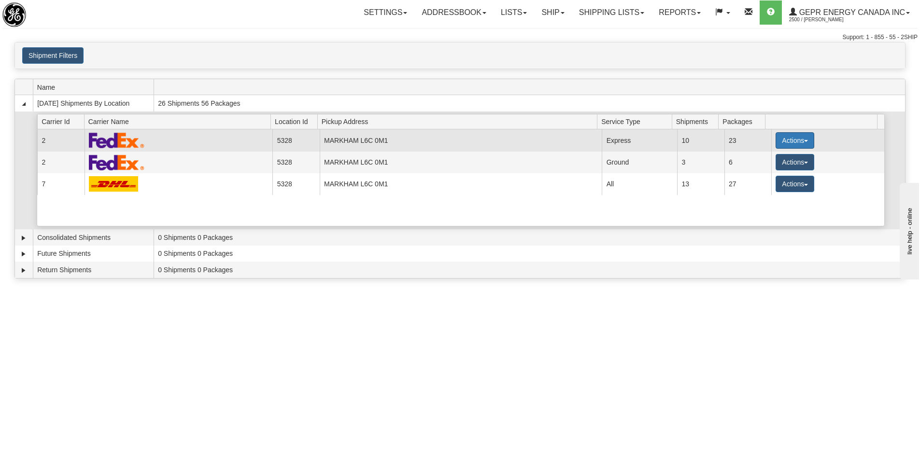
click at [787, 140] on button "Actions" at bounding box center [794, 140] width 39 height 16
click at [784, 157] on link "Details" at bounding box center [774, 159] width 77 height 13
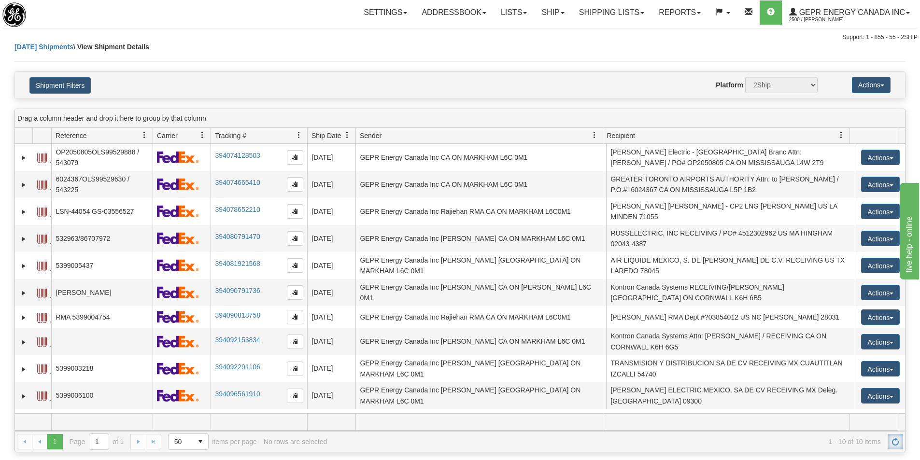
click at [889, 441] on link "Refresh" at bounding box center [895, 441] width 15 height 15
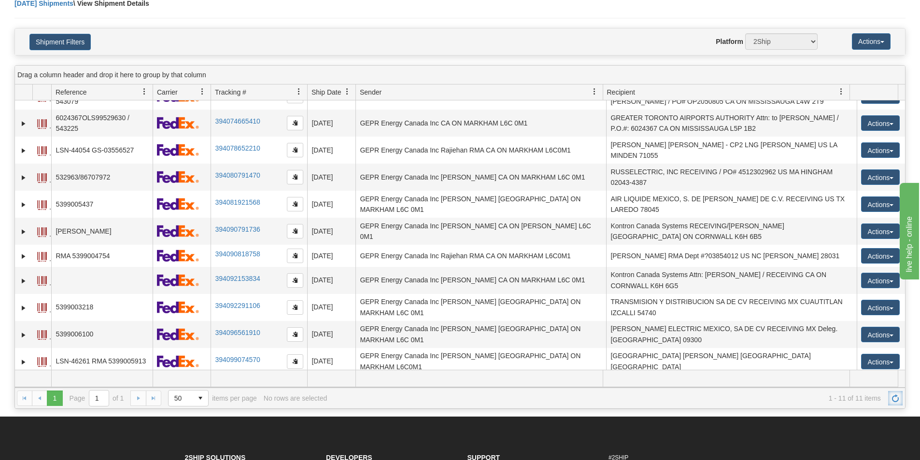
scroll to position [145, 0]
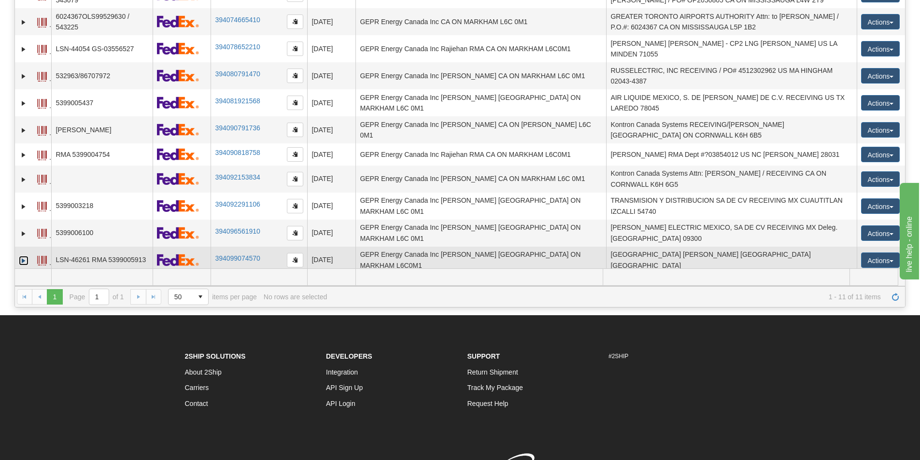
click at [23, 256] on link "Expand" at bounding box center [24, 261] width 10 height 10
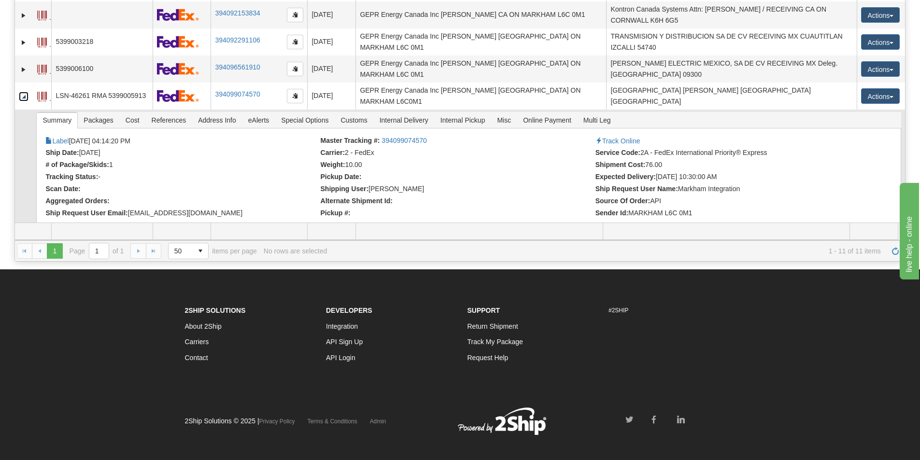
scroll to position [193, 0]
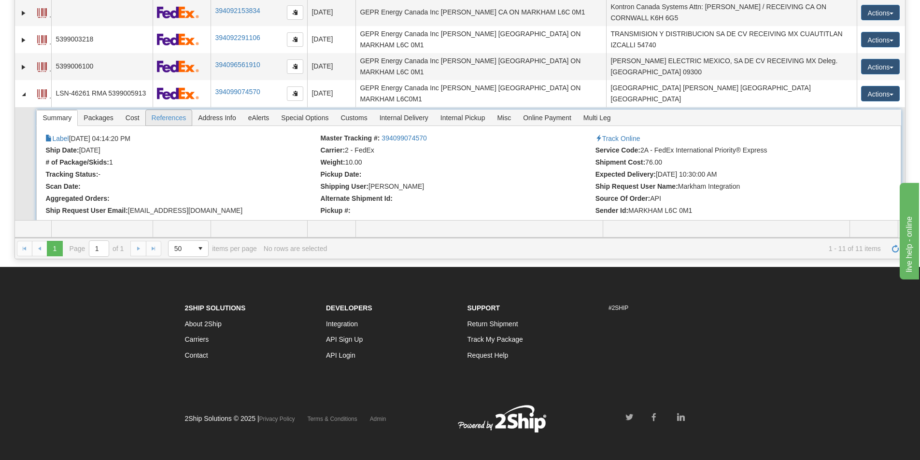
click at [178, 114] on span "References" at bounding box center [169, 117] width 46 height 15
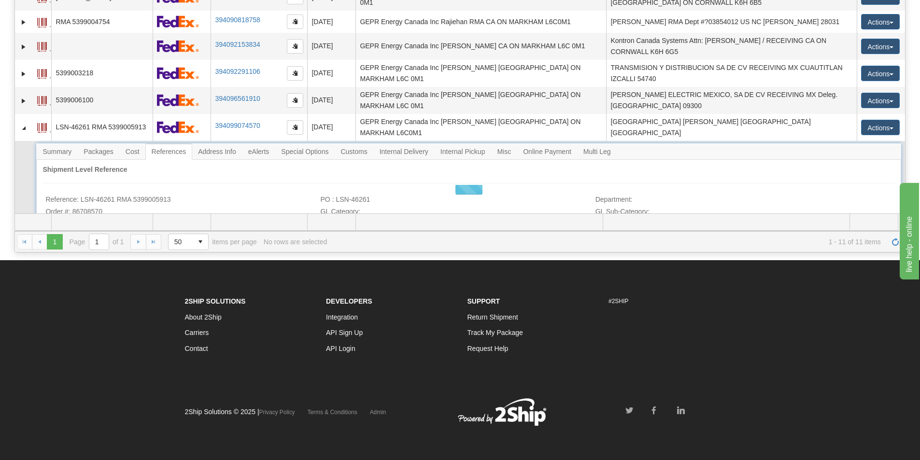
scroll to position [115, 0]
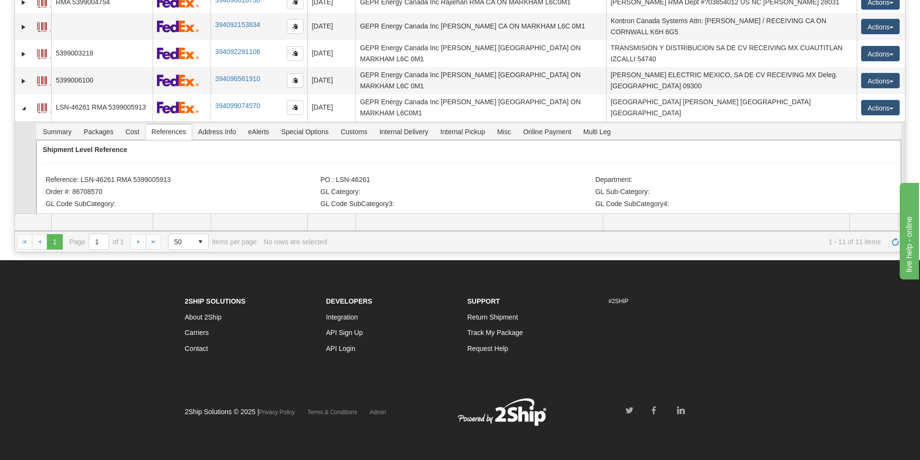
drag, startPoint x: 175, startPoint y: 175, endPoint x: 154, endPoint y: 175, distance: 20.8
click at [135, 181] on div "Shipment Level Reference Reference: LSN-46261 RMA 5399005913 PO : LSN-46261 Dep…" at bounding box center [468, 178] width 864 height 76
click at [173, 168] on div "Shipment Level Reference Reference: LSN-46261 RMA 5399005913 PO : LSN-46261 Dep…" at bounding box center [468, 178] width 864 height 76
drag, startPoint x: 172, startPoint y: 170, endPoint x: 159, endPoint y: 175, distance: 14.1
click at [159, 175] on div "Shipment Level Reference Reference: LSN-46261 RMA 5399005913 PO : LSN-46261 Dep…" at bounding box center [468, 178] width 864 height 76
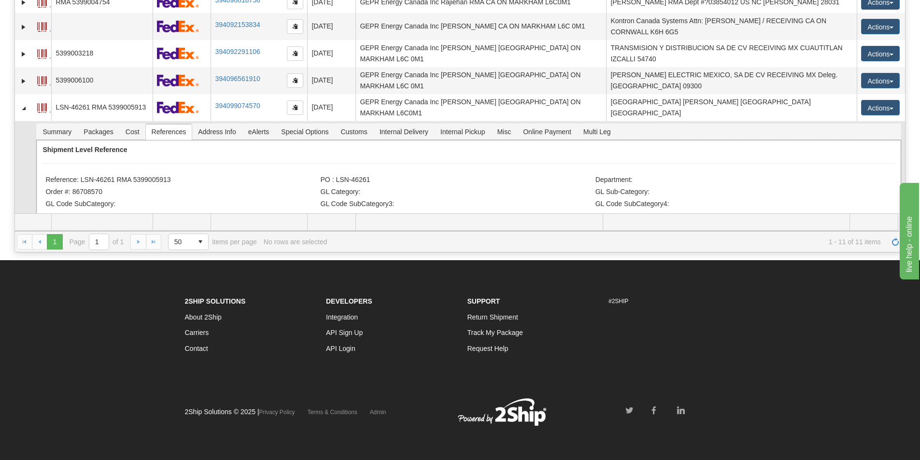
click at [173, 176] on li "Reference: LSN-46261 RMA 5399005913" at bounding box center [181, 181] width 272 height 10
drag, startPoint x: 171, startPoint y: 174, endPoint x: 81, endPoint y: 172, distance: 89.8
click at [81, 176] on li "Reference: LSN-46261 RMA 5399005913" at bounding box center [181, 181] width 272 height 10
copy li "LSN-46261 RMA 5399005913"
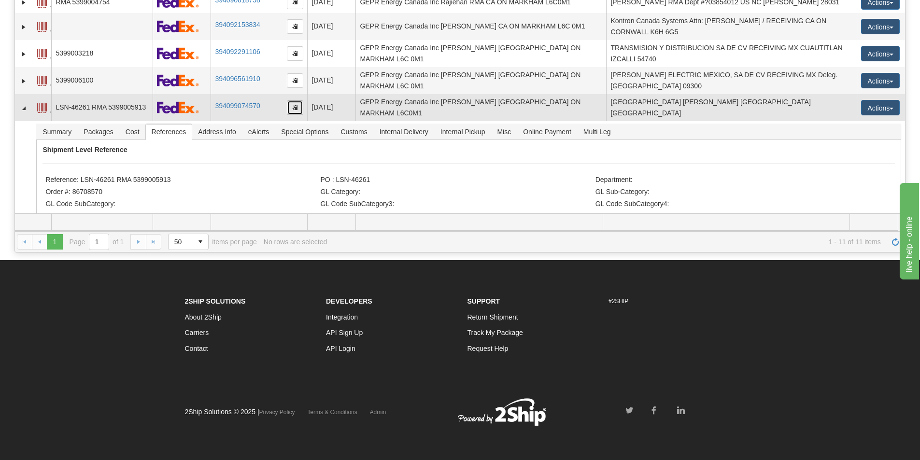
click at [299, 104] on button "button" at bounding box center [295, 107] width 16 height 14
click at [292, 104] on span "button" at bounding box center [295, 107] width 6 height 6
copy li "LSN-46261 RMA 5399005913"
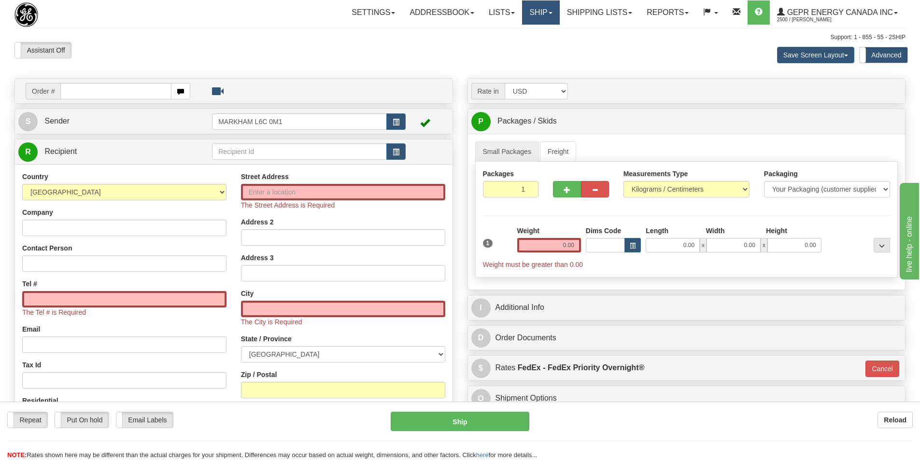
click at [532, 17] on link "Ship" at bounding box center [540, 12] width 37 height 24
click at [617, 11] on link "Shipping lists" at bounding box center [600, 12] width 80 height 24
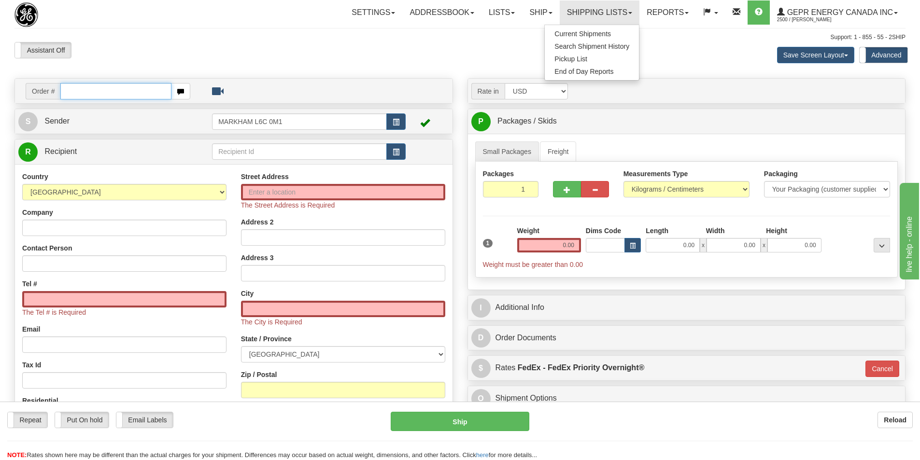
drag, startPoint x: 74, startPoint y: 92, endPoint x: 70, endPoint y: 90, distance: 5.2
click at [74, 92] on input "text" at bounding box center [115, 91] width 111 height 16
paste input "86708598"
type input "86708598"
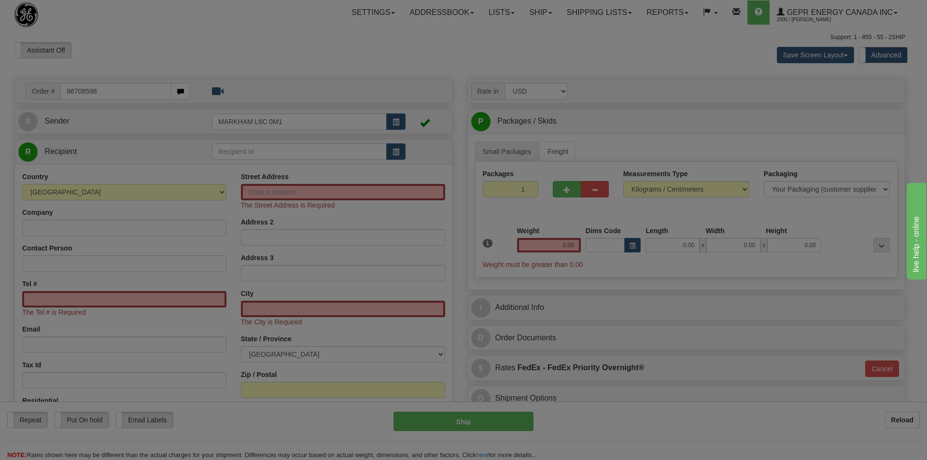
click at [220, 67] on body "Training Course Close Toggle navigation Settings Shipping Preferences New Recip…" at bounding box center [463, 230] width 927 height 460
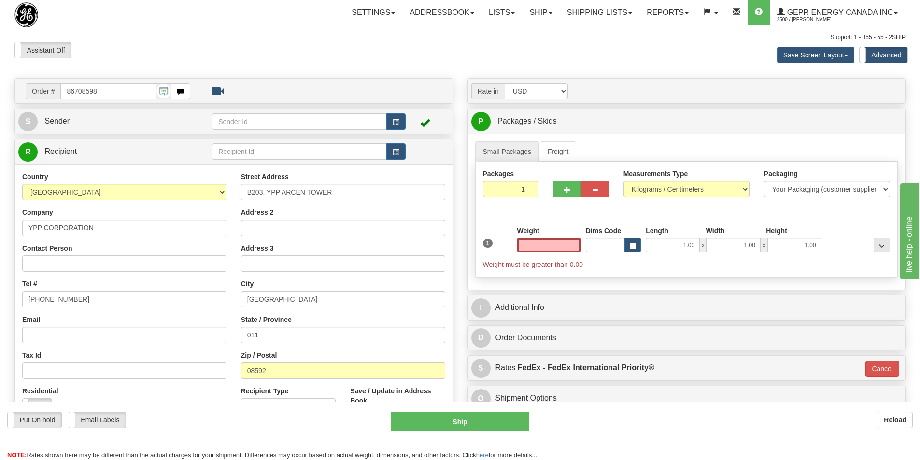
type input "0.00"
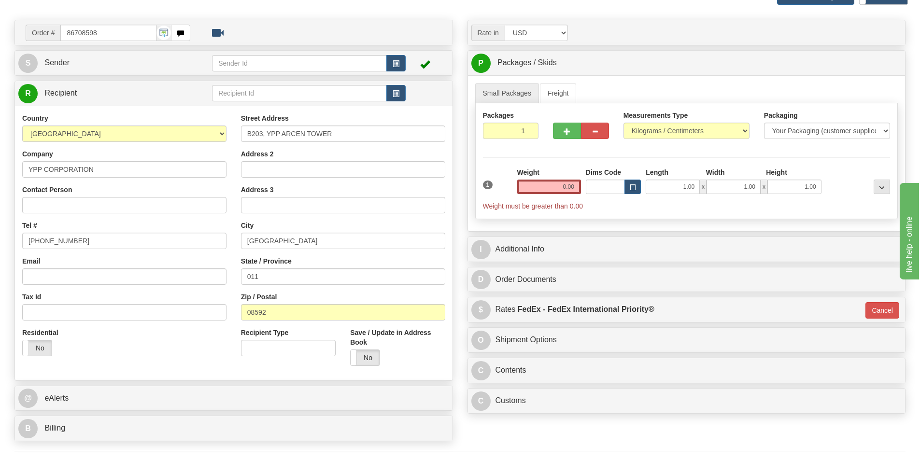
scroll to position [145, 0]
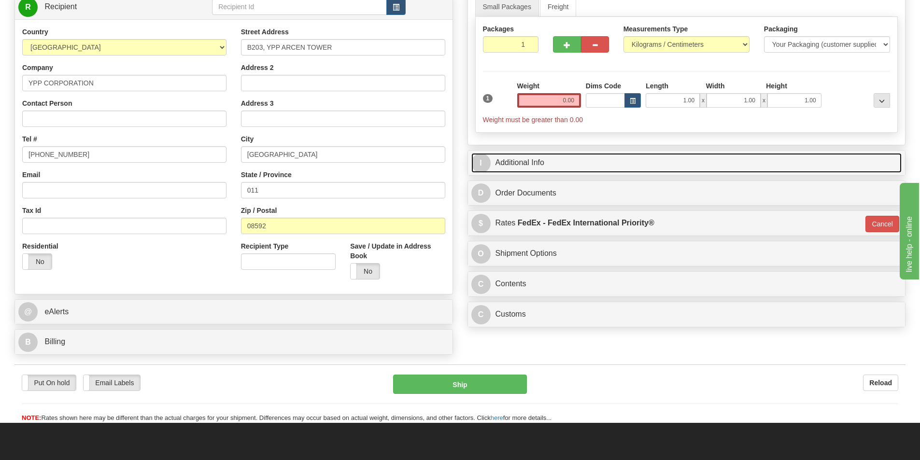
click at [504, 162] on link "I Additional Info" at bounding box center [686, 163] width 431 height 20
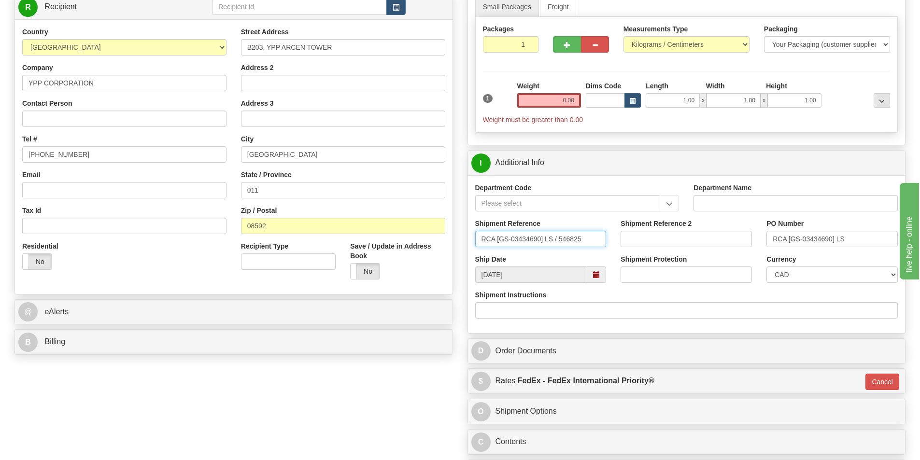
drag, startPoint x: 587, startPoint y: 238, endPoint x: 462, endPoint y: 235, distance: 124.6
click at [462, 235] on div "Rate in Account Currency ARN AWG AUD AUS BHD BBD BFR BMD BRC BRL GBP UKL BND BG…" at bounding box center [686, 211] width 453 height 556
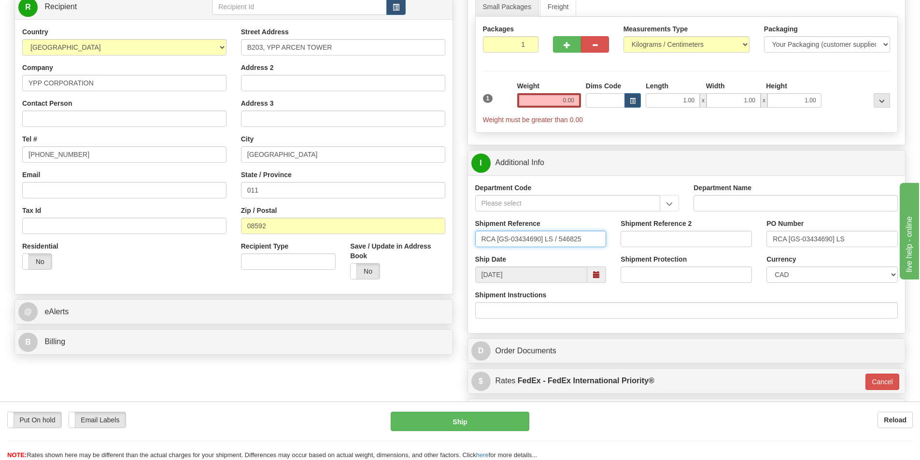
paste input "LSN-39621"
drag, startPoint x: 571, startPoint y: 241, endPoint x: 504, endPoint y: 252, distance: 68.4
click at [504, 252] on div "Shipment Reference LSN-39621 RMA 53990046773" at bounding box center [541, 237] width 146 height 36
click at [569, 239] on input "LSN-39621 RMA 53990046773" at bounding box center [540, 239] width 131 height 16
click at [572, 240] on input "LSN-39621 RMA 53990046773" at bounding box center [540, 239] width 131 height 16
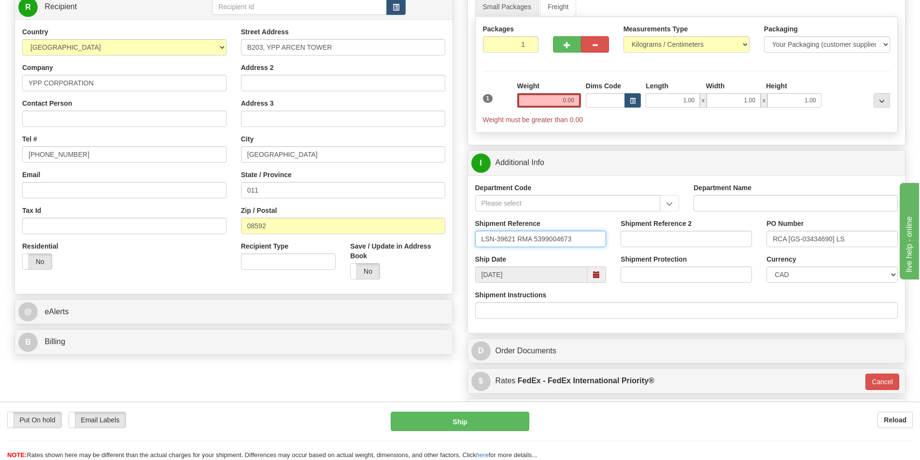
drag, startPoint x: 578, startPoint y: 239, endPoint x: 454, endPoint y: 247, distance: 124.4
type input "LSN-39621 RMA 5399004673"
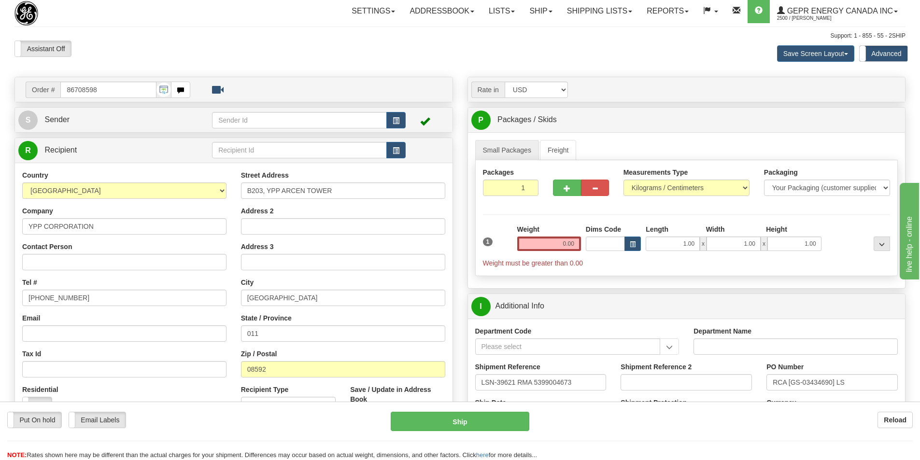
scroll to position [0, 0]
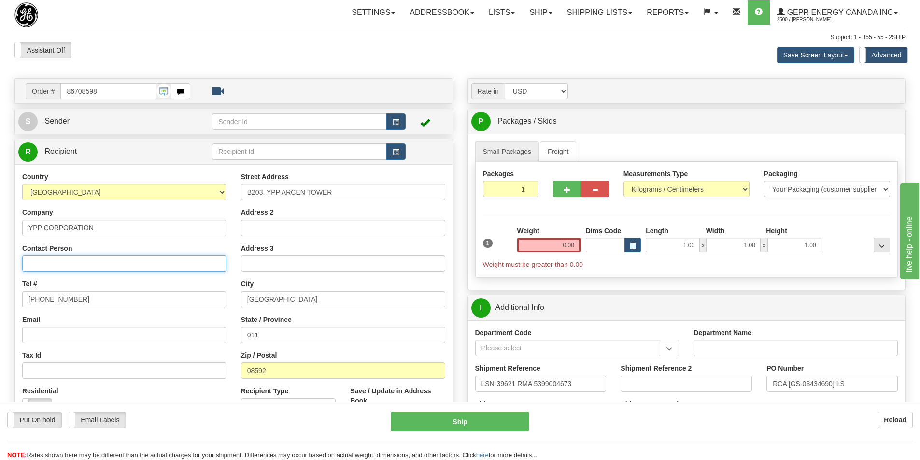
click at [29, 261] on input "Contact Person" at bounding box center [124, 263] width 204 height 16
paste input "MJ Kim"
type input "MJ Kim"
click at [76, 263] on input "MJ Kim" at bounding box center [124, 263] width 204 height 16
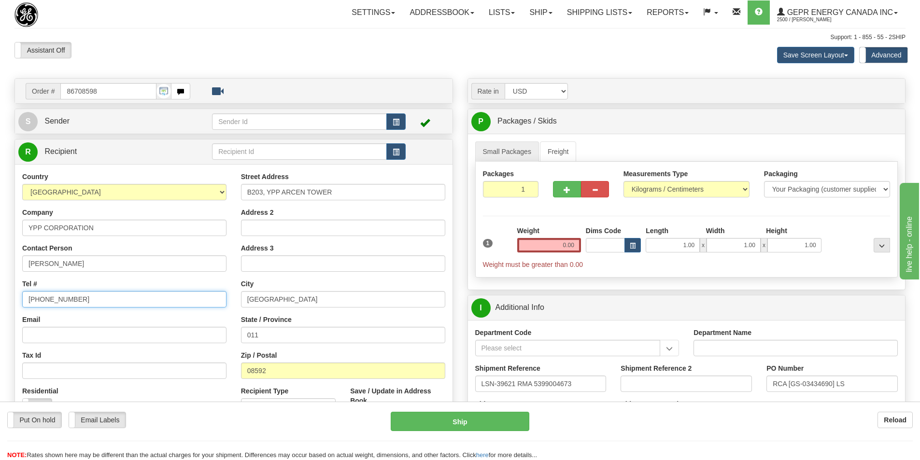
drag, startPoint x: 76, startPoint y: 305, endPoint x: 4, endPoint y: 306, distance: 72.0
click at [6, 306] on div "Toggle navigation Settings Shipping Preferences Fields Preferences New" at bounding box center [460, 342] width 920 height 684
paste input "+82 2 2104 8700"
type input "+82 2 2104 8700"
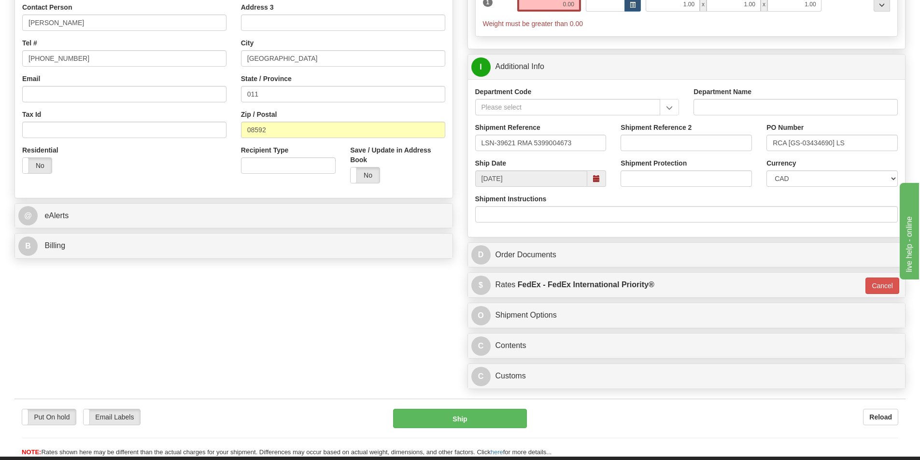
scroll to position [241, 0]
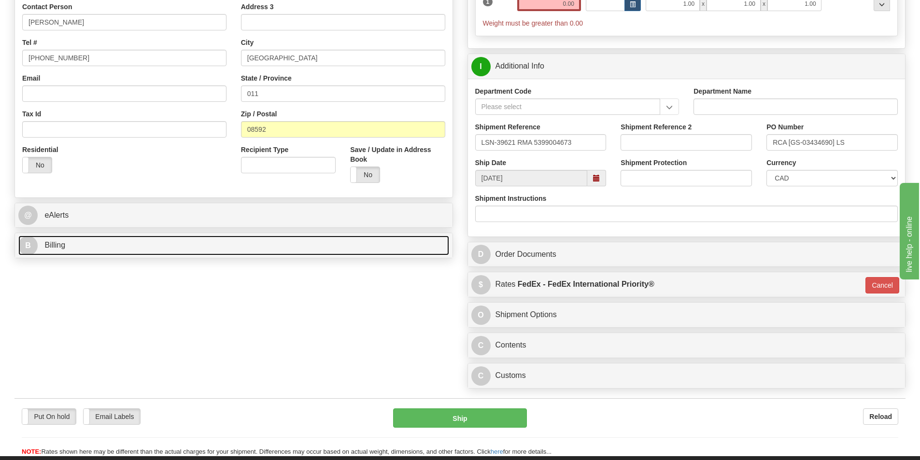
click at [70, 245] on link "B Billing" at bounding box center [233, 246] width 431 height 20
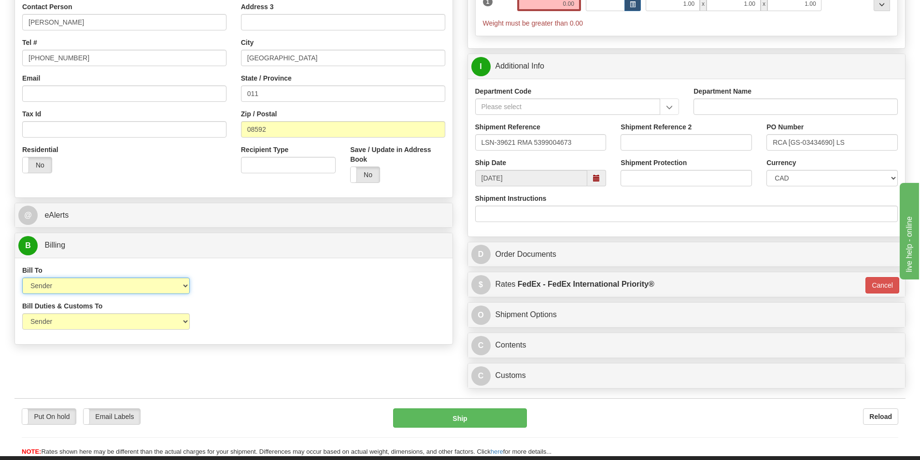
click at [168, 287] on select "Sender Recipient Third Party Collect" at bounding box center [106, 286] width 168 height 16
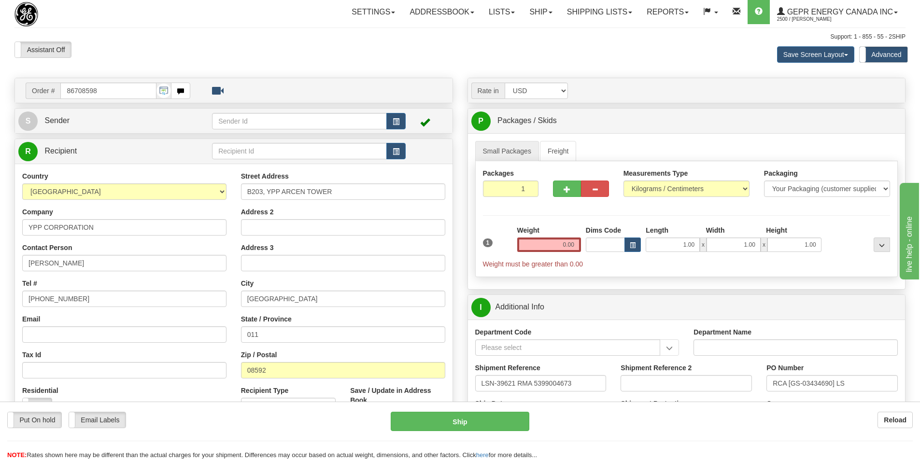
scroll to position [0, 0]
click at [570, 246] on input "0.00" at bounding box center [549, 245] width 64 height 14
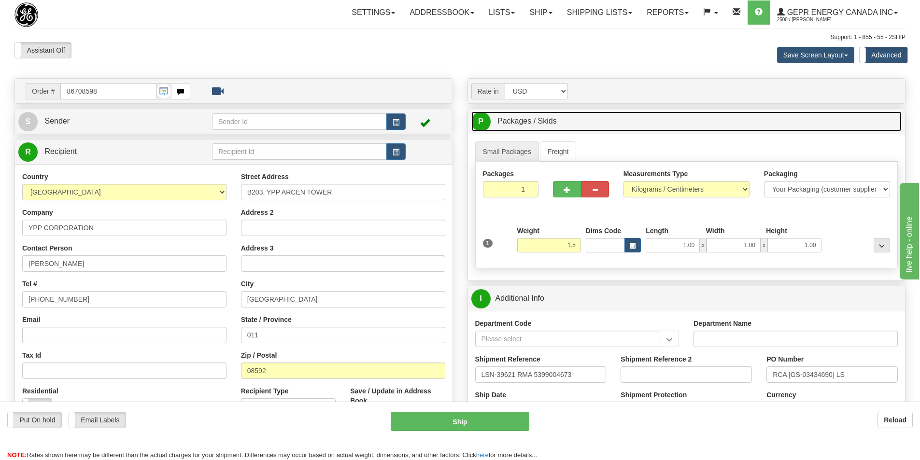
type input "1.50"
type input "01"
click at [705, 124] on link "P Packages / Skids 1 Packages - Weight: 0.00 Kgs 1 Skids - Weight: NaN Kgs" at bounding box center [686, 122] width 431 height 20
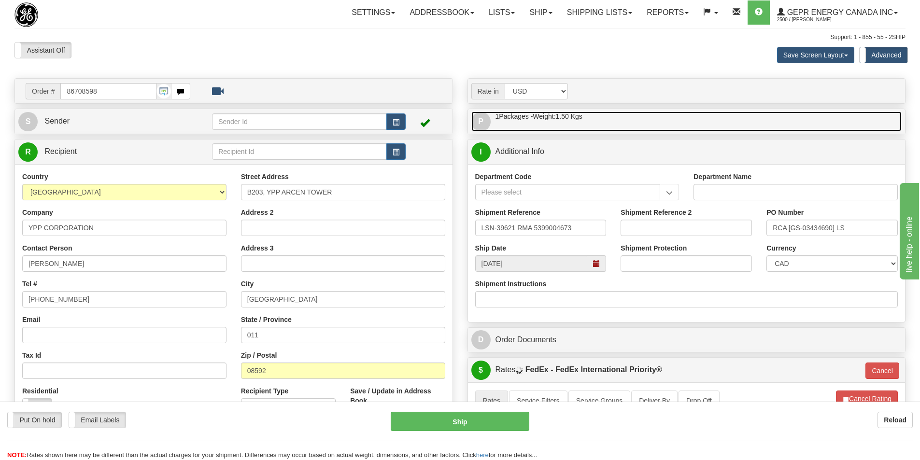
click at [703, 127] on link "P Packages / Skids 1 Packages - Weight: 1.50 Kgs 1 Skids - Weight: NaN Kgs" at bounding box center [686, 122] width 431 height 20
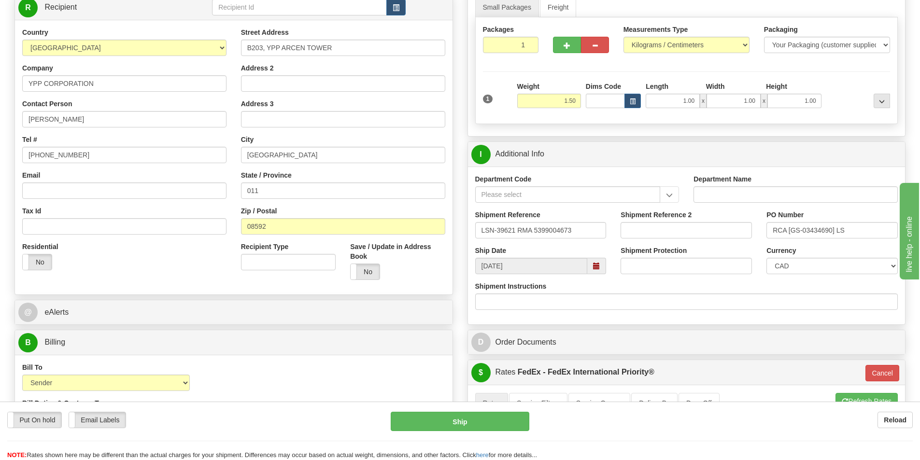
scroll to position [145, 0]
click at [550, 193] on input "Department Code" at bounding box center [567, 194] width 185 height 16
type input "SER"
click at [587, 229] on input "LSN-39621 RMA 5399004673" at bounding box center [540, 230] width 131 height 16
drag, startPoint x: 514, startPoint y: 230, endPoint x: 477, endPoint y: 232, distance: 37.3
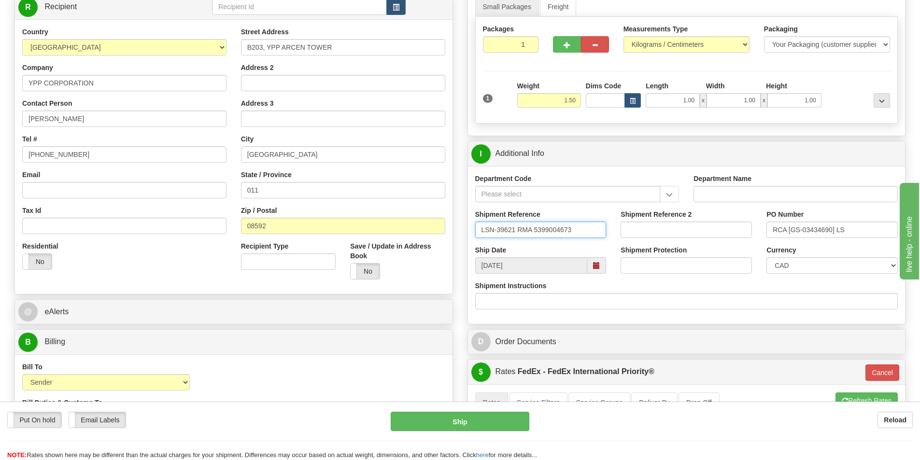
click at [477, 232] on input "LSN-39621 RMA 5399004673" at bounding box center [540, 230] width 131 height 16
drag, startPoint x: 789, startPoint y: 230, endPoint x: 818, endPoint y: 230, distance: 29.0
click at [834, 229] on input "RCA [GS-03434690] LS" at bounding box center [831, 230] width 131 height 16
drag, startPoint x: 515, startPoint y: 226, endPoint x: 478, endPoint y: 229, distance: 36.8
click at [478, 229] on input "LSN-39621 RMA 5399004673" at bounding box center [540, 230] width 131 height 16
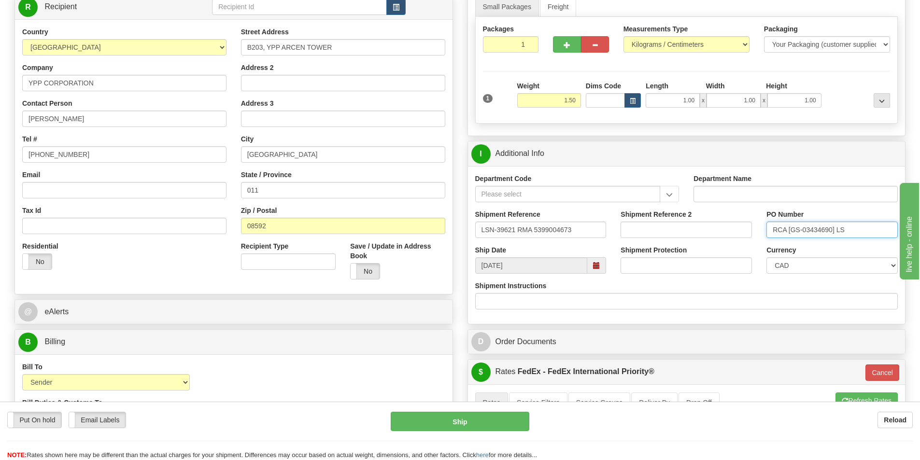
drag, startPoint x: 845, startPoint y: 228, endPoint x: 737, endPoint y: 247, distance: 109.8
click at [737, 246] on div "Department Code Department Name Shipment Reference LSN-39621 RMA 5399004673 Shi…" at bounding box center [686, 245] width 437 height 158
paste input "LSN-39621"
type input "LSN-39621"
click at [840, 264] on select "CAD USD EUR ZAR RON ANG ARN AUD AUS AWG BBD BFR BGN BHD BMD BND BRC BRL CHP CKZ…" at bounding box center [831, 265] width 131 height 16
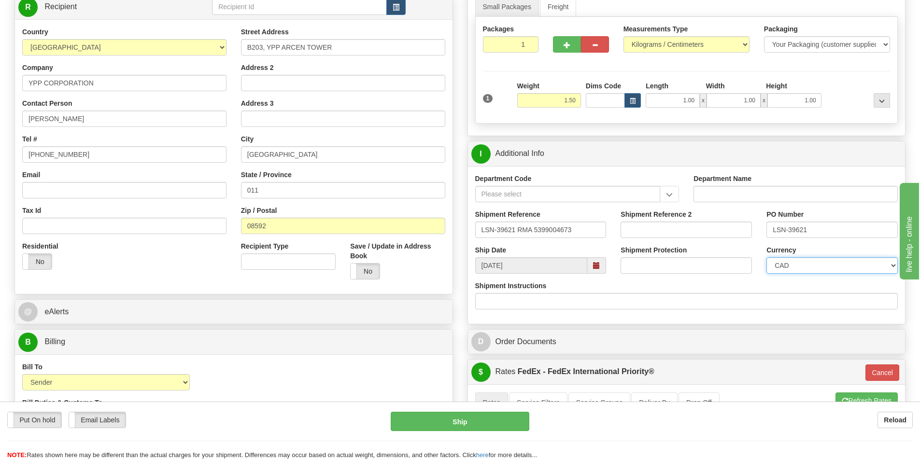
select select "1"
click at [766, 257] on select "CAD USD EUR ZAR RON ANG ARN AUD AUS AWG BBD BFR BGN BHD BMD BND BRC BRL CHP CKZ…" at bounding box center [831, 265] width 131 height 16
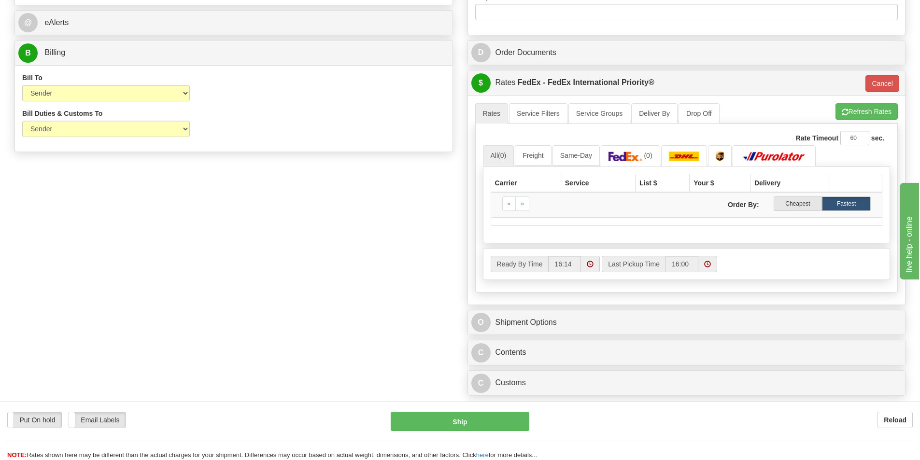
scroll to position [435, 0]
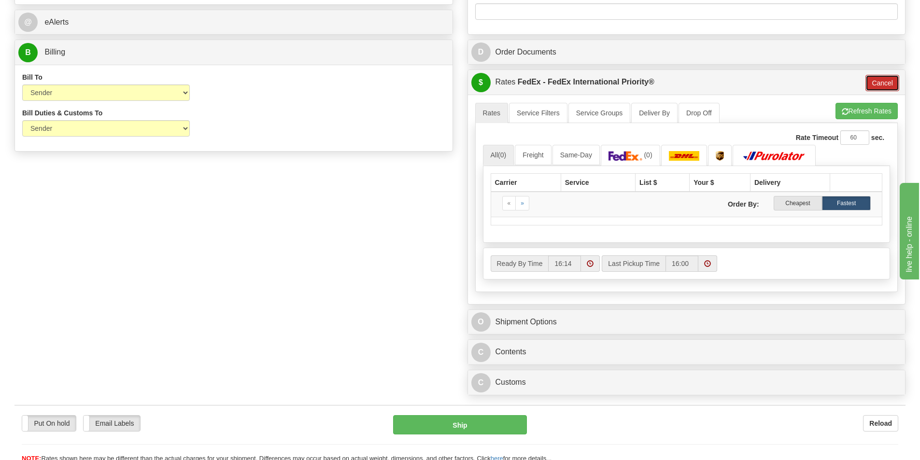
click at [870, 78] on button "Cancel" at bounding box center [882, 83] width 34 height 16
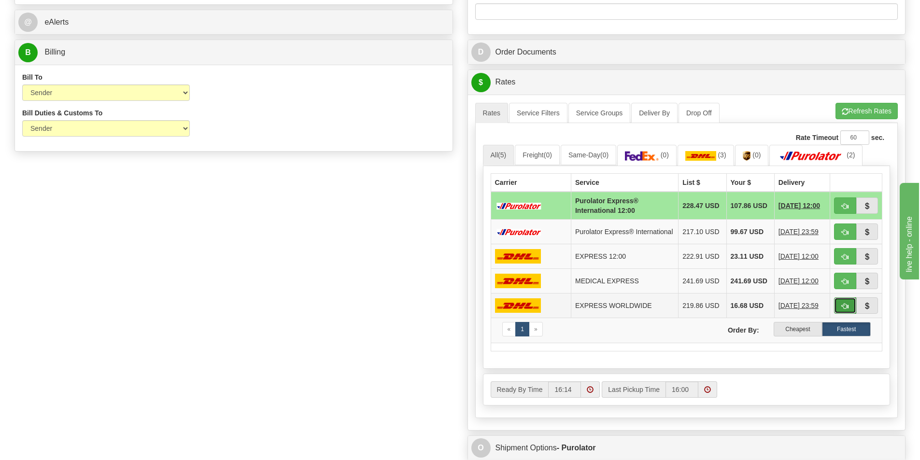
click at [847, 307] on span "button" at bounding box center [845, 306] width 7 height 6
type input "P"
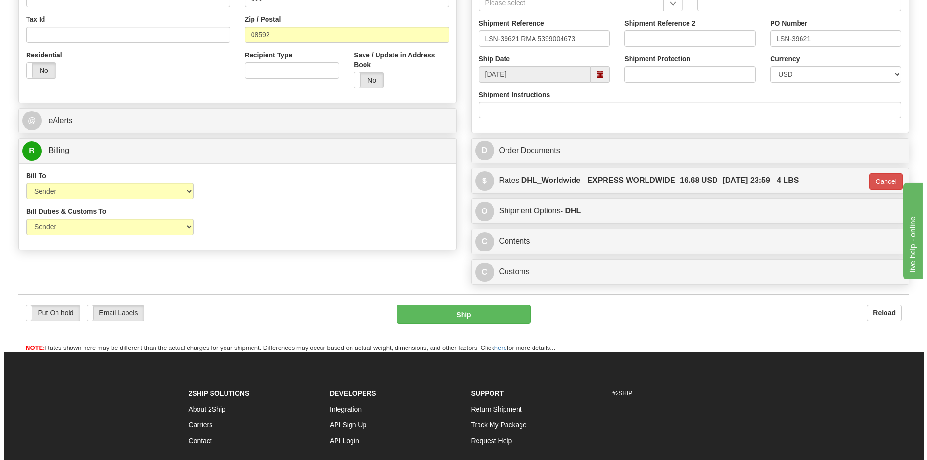
scroll to position [332, 0]
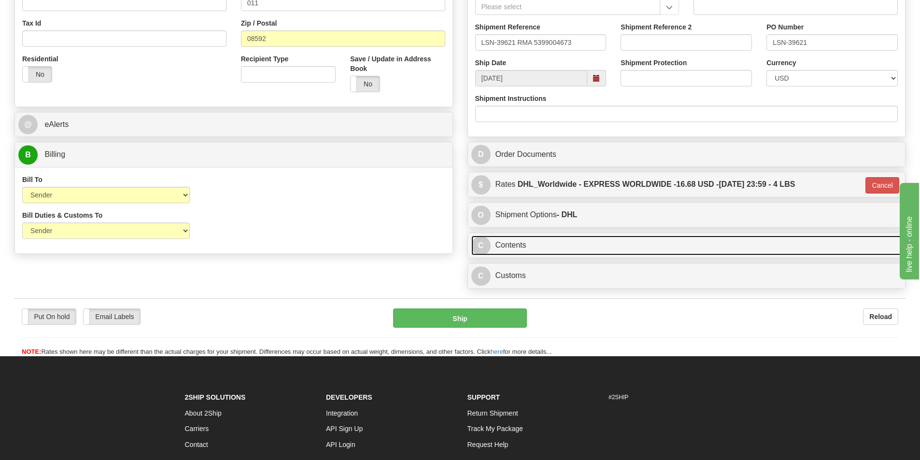
click at [533, 249] on link "C Contents" at bounding box center [686, 246] width 431 height 20
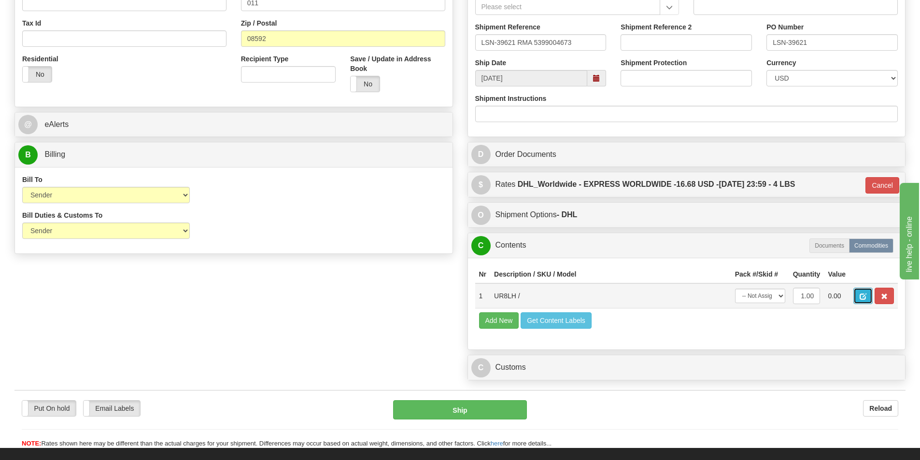
click at [862, 292] on button "button" at bounding box center [862, 296] width 19 height 16
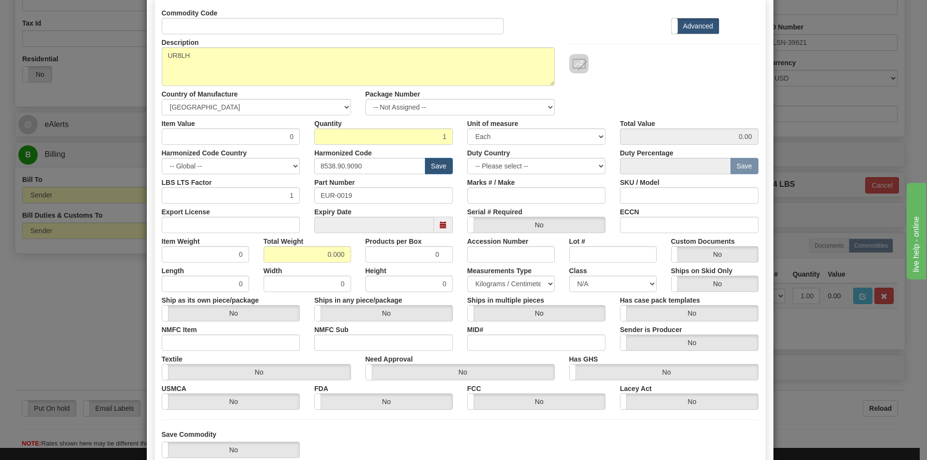
scroll to position [0, 0]
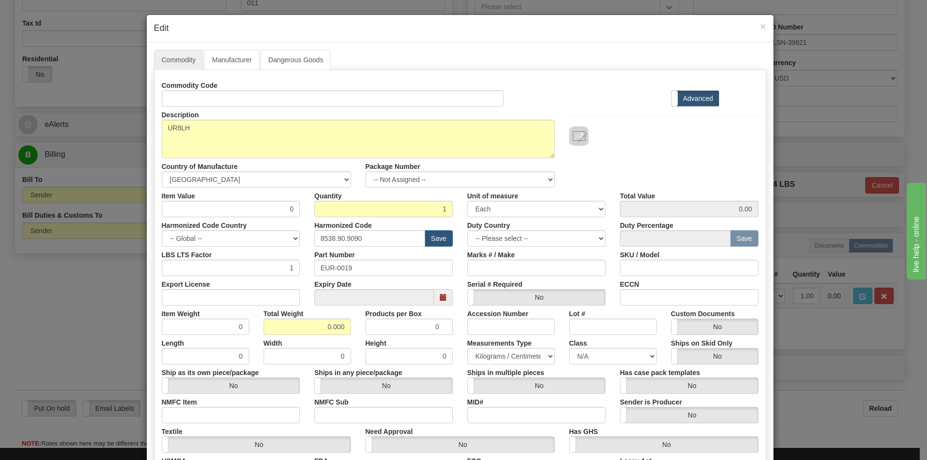
click at [762, 29] on div "× Edit" at bounding box center [460, 29] width 627 height 28
click at [762, 25] on div "× Edit" at bounding box center [460, 29] width 627 height 28
click at [760, 26] on span "×" at bounding box center [763, 26] width 6 height 11
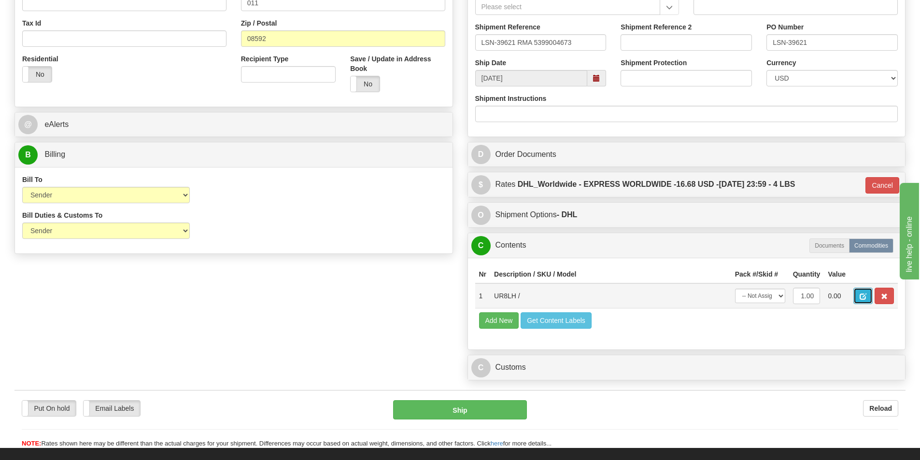
click at [863, 294] on span "button" at bounding box center [863, 297] width 7 height 6
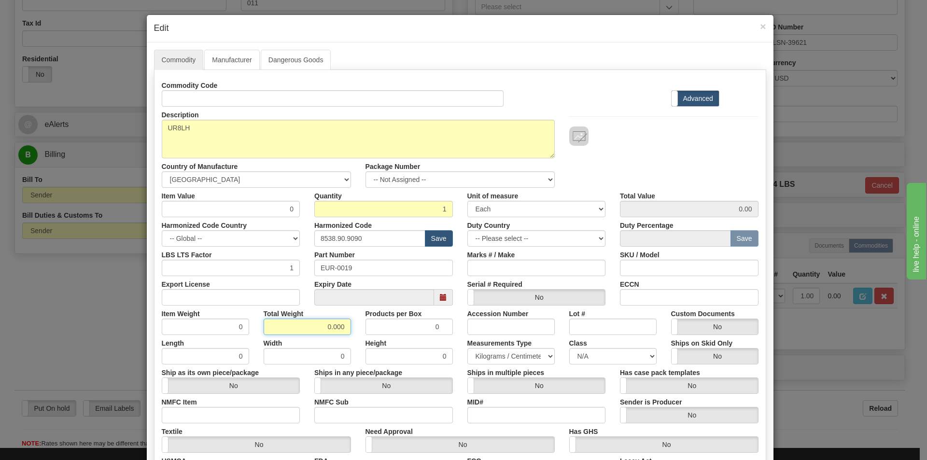
click at [325, 326] on input "0.000" at bounding box center [307, 327] width 87 height 16
drag, startPoint x: 341, startPoint y: 324, endPoint x: 282, endPoint y: 333, distance: 59.6
click at [284, 333] on input "1.50.000" at bounding box center [307, 327] width 87 height 16
type input "1.5"
type input "1.5000"
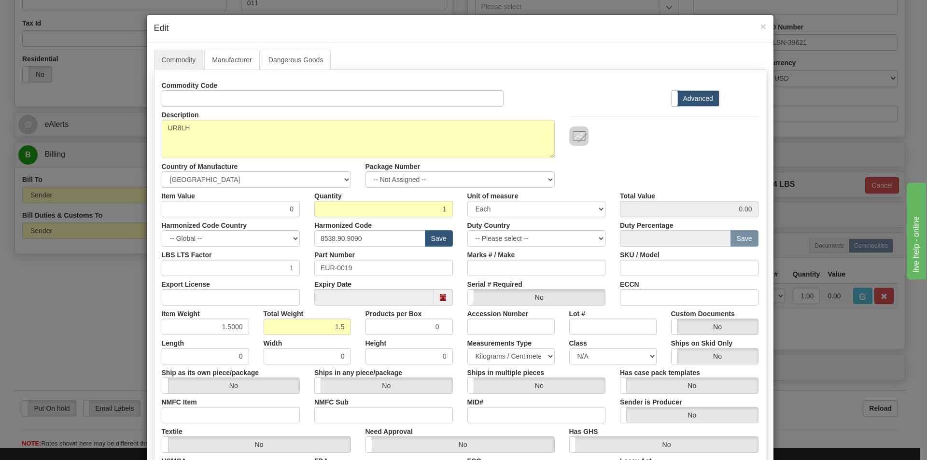
click at [653, 150] on div "Description UR8LH Country of Manufacture -- Unknown -- AFGHANISTAN ALAND ISLAND…" at bounding box center [460, 147] width 611 height 81
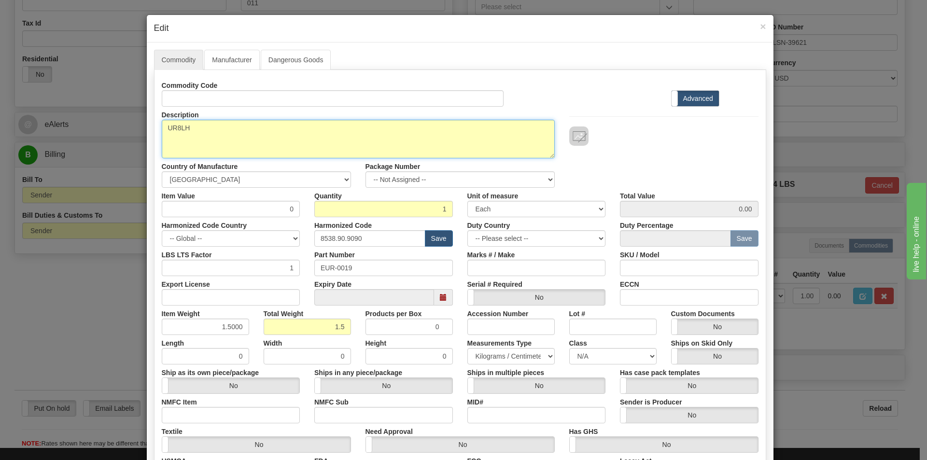
drag, startPoint x: 194, startPoint y: 129, endPoint x: 152, endPoint y: 134, distance: 41.9
click at [155, 134] on div "Description UR8LH" at bounding box center [359, 133] width 408 height 52
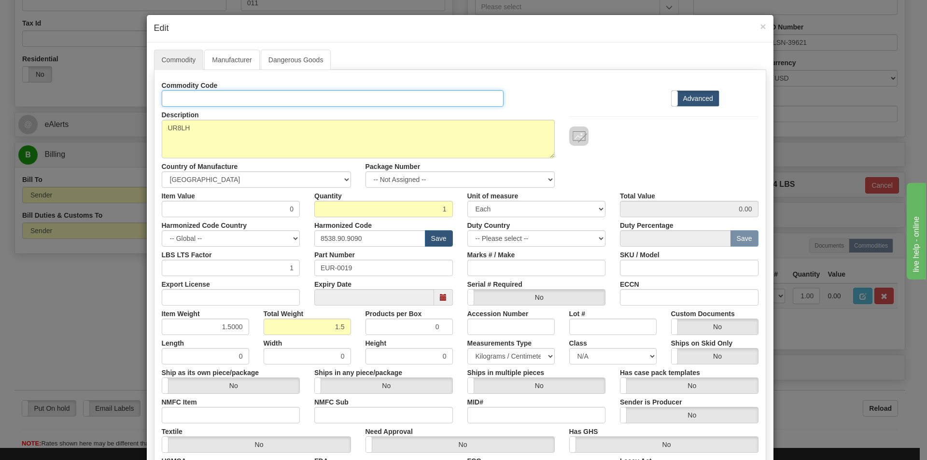
click at [172, 103] on input "Id" at bounding box center [333, 98] width 342 height 16
paste input "UR8LH"
type input "UR8LH"
drag, startPoint x: 355, startPoint y: 266, endPoint x: 305, endPoint y: 273, distance: 50.7
click at [307, 273] on div "Part Number EUR-0019" at bounding box center [383, 261] width 153 height 29
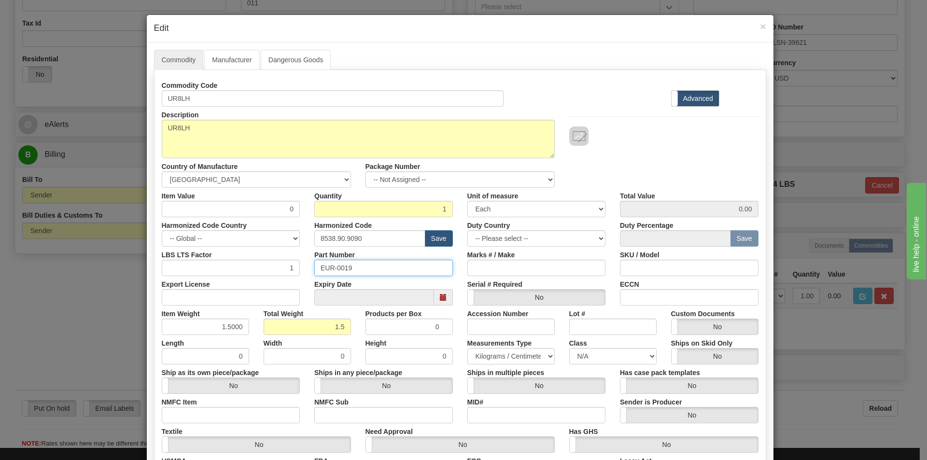
paste input "UR8LH"
type input "UR8LH"
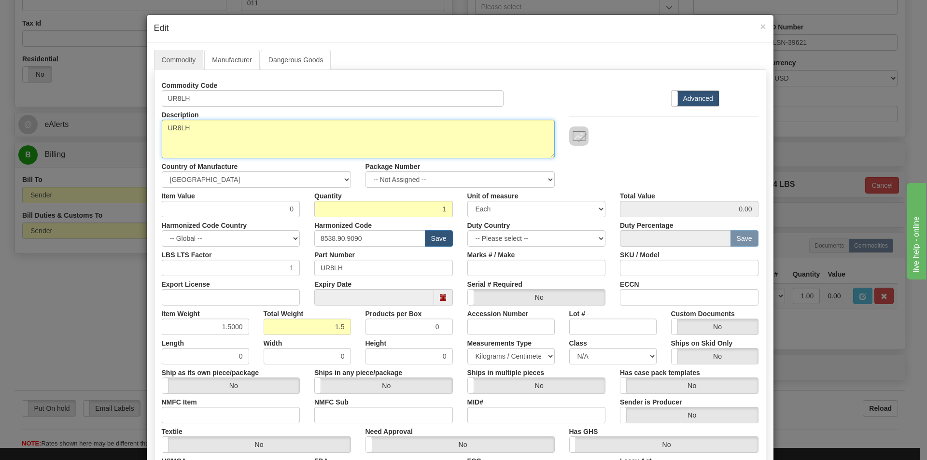
drag, startPoint x: 202, startPoint y: 130, endPoint x: 175, endPoint y: 131, distance: 27.1
click at [175, 131] on textarea "UR8LH" at bounding box center [358, 139] width 393 height 39
paste textarea "CT/VT MODULE"
type textarea "UR CT/VT MODULE"
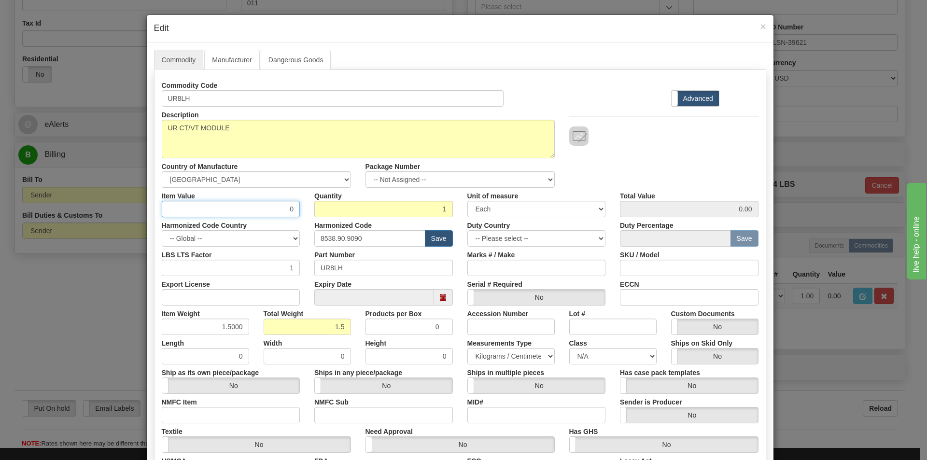
drag, startPoint x: 275, startPoint y: 211, endPoint x: 288, endPoint y: 208, distance: 13.4
click at [291, 208] on input "0" at bounding box center [231, 209] width 139 height 16
paste input "639,06"
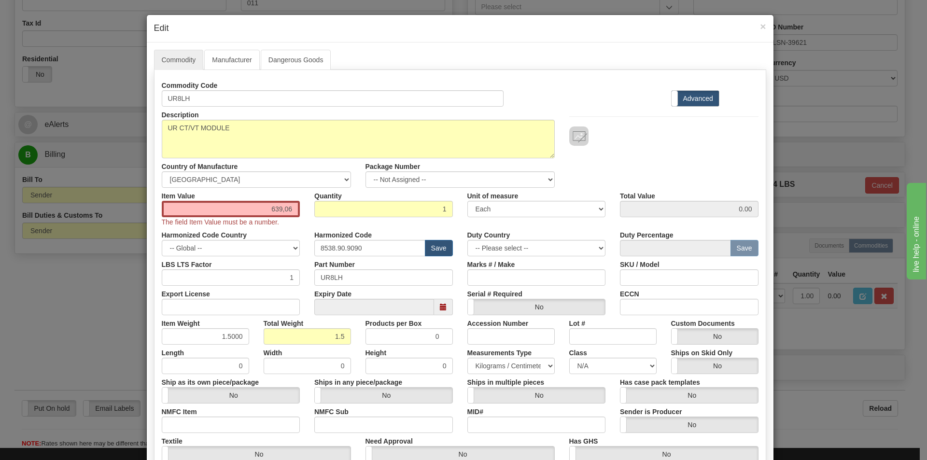
click at [655, 154] on div "Description UR8LH Country of Manufacture -- Unknown -- AFGHANISTAN ALAND ISLAND…" at bounding box center [460, 147] width 611 height 81
click at [282, 211] on input "639,06" at bounding box center [231, 209] width 139 height 16
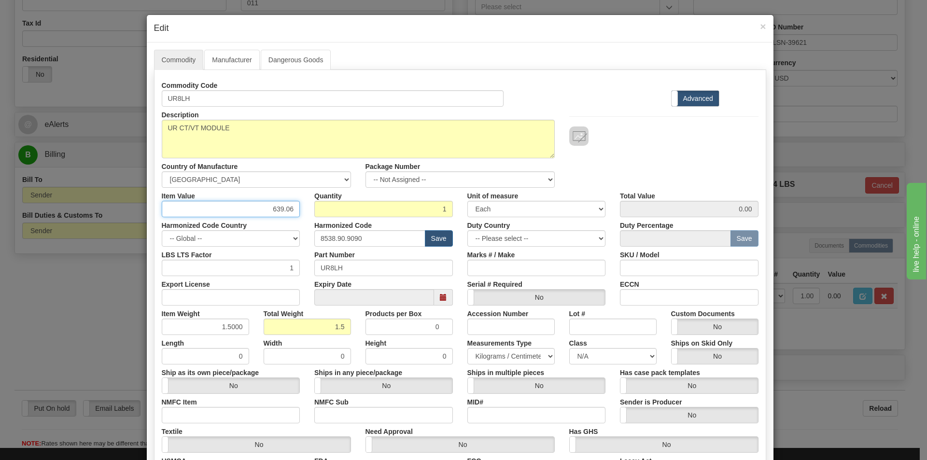
type input "639.06"
drag, startPoint x: 684, startPoint y: 147, endPoint x: 665, endPoint y: 153, distance: 19.2
click at [682, 147] on div "Description UR8LH Country of Manufacture -- Unknown -- AFGHANISTAN ALAND ISLAND…" at bounding box center [460, 147] width 611 height 81
click at [361, 239] on input "8538.90.9090" at bounding box center [369, 238] width 111 height 16
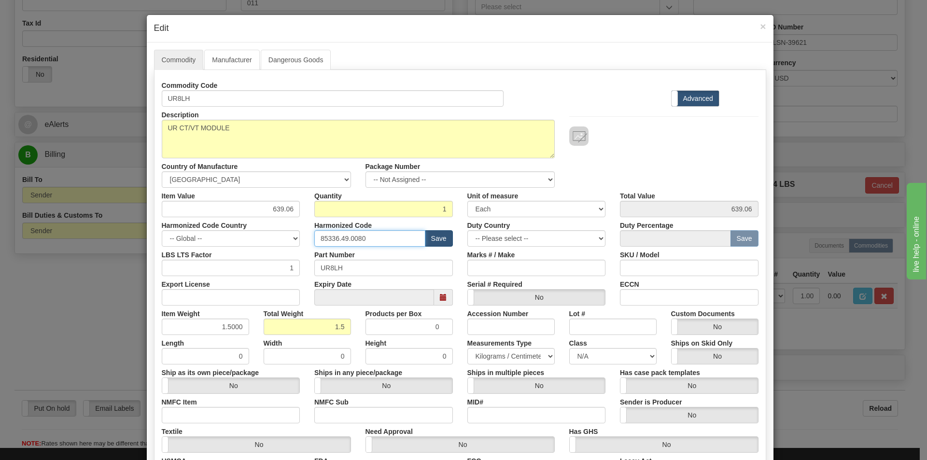
type input "85336.49.0080"
click at [434, 239] on button "Save" at bounding box center [439, 238] width 28 height 16
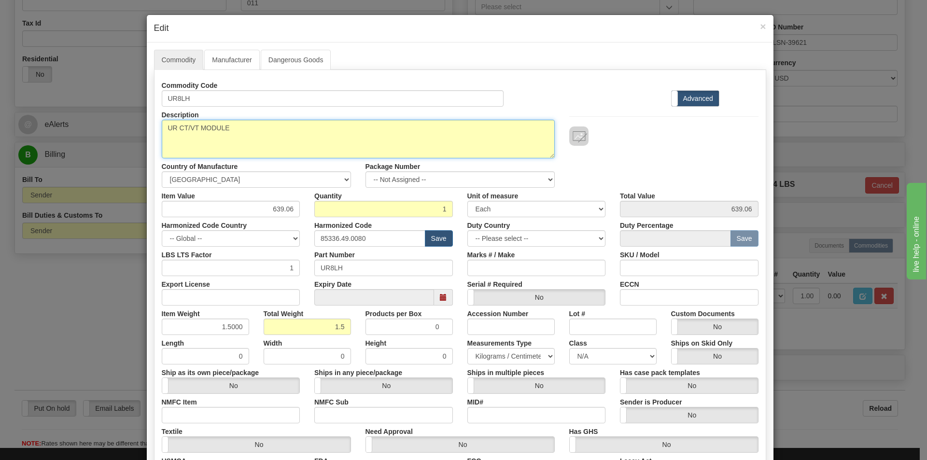
drag, startPoint x: 230, startPoint y: 128, endPoint x: 141, endPoint y: 132, distance: 88.9
click at [141, 132] on div "× Edit Commodity Manufacturer Dangerous Goods Commodity Code UR8LH Standard Adv…" at bounding box center [463, 230] width 927 height 460
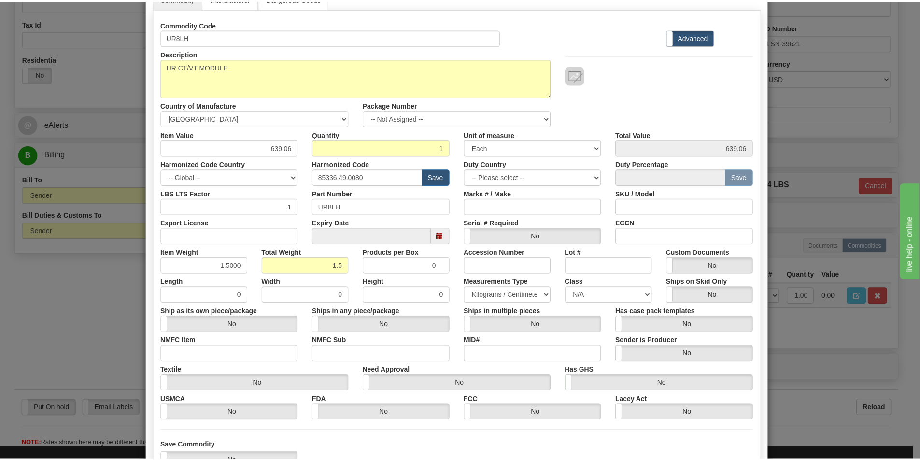
scroll to position [137, 0]
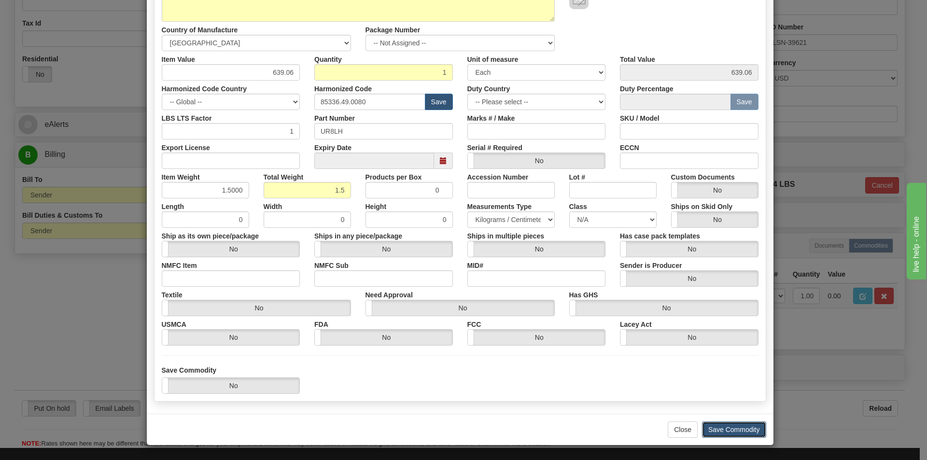
click at [727, 428] on button "Save Commodity" at bounding box center [734, 430] width 64 height 16
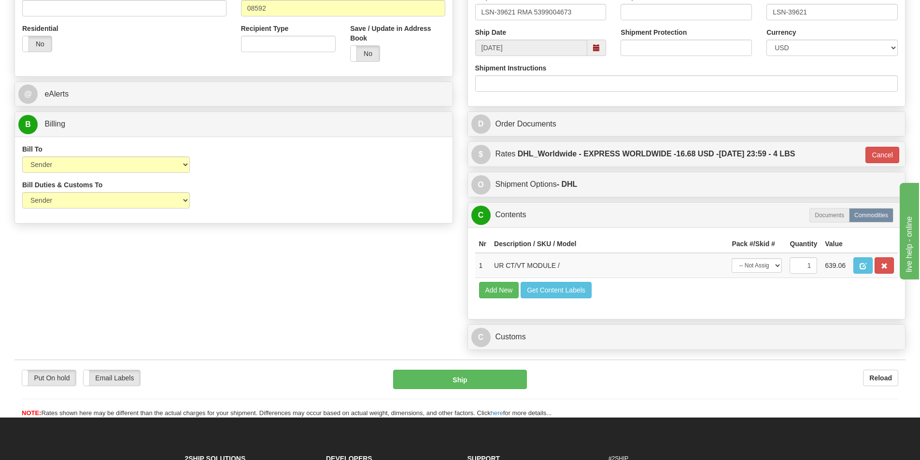
scroll to position [429, 0]
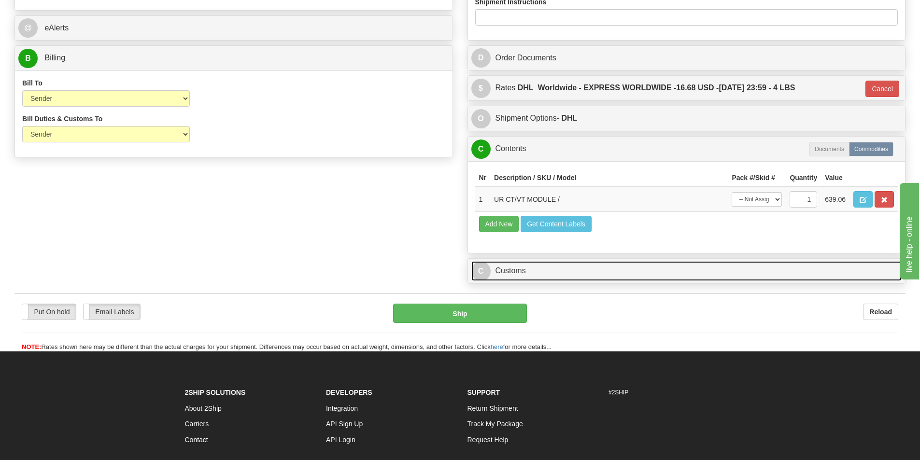
click at [517, 270] on link "C Customs" at bounding box center [686, 271] width 431 height 20
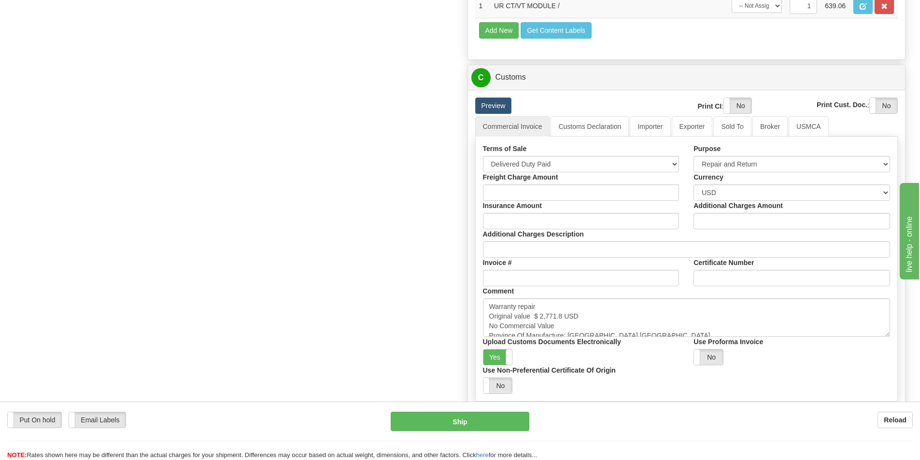
scroll to position [622, 0]
click at [588, 163] on select "Free Carrier Free On Board Ex Works Delivered Duty Unpaid Delivered Duty Paid C…" at bounding box center [581, 164] width 197 height 16
select select "7"
click at [483, 156] on select "Free Carrier Free On Board Ex Works Delivered Duty Unpaid Delivered Duty Paid C…" at bounding box center [581, 164] width 197 height 16
drag, startPoint x: 490, startPoint y: 306, endPoint x: 567, endPoint y: 325, distance: 79.1
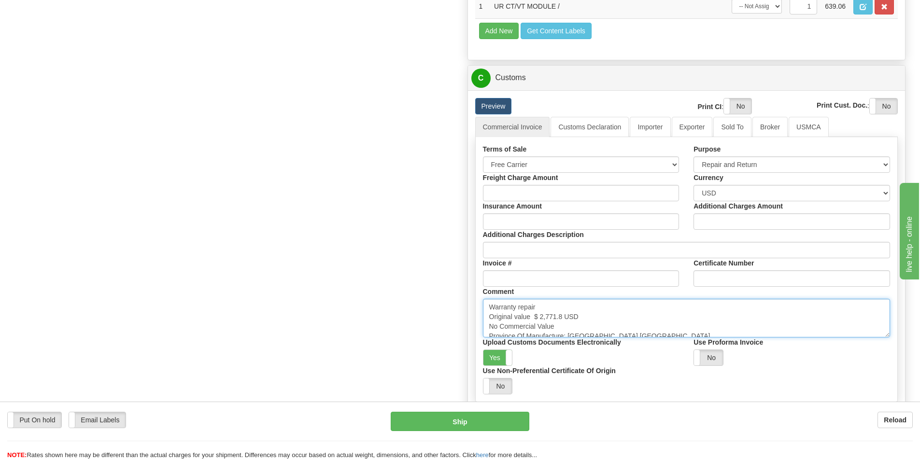
click at [567, 325] on textarea "Warranty repair Original value $ 2,771.8 USD No Commercial Value Province Of Ma…" at bounding box center [687, 318] width 408 height 39
paste textarea "Repair & return unit Original value USD No commercial value"
click at [536, 317] on textarea "Warranty repair Original value $ 2,771.8 USD No Commercial Value Province Of Ma…" at bounding box center [687, 318] width 408 height 39
paste textarea "3,290.00"
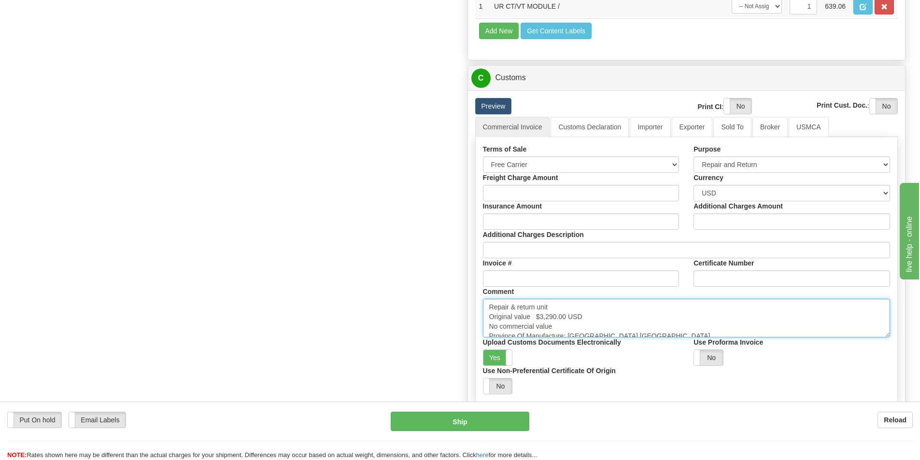
click at [645, 309] on textarea "Warranty repair Original value $ 2,771.8 USD No Commercial Value Province Of Ma…" at bounding box center [687, 318] width 408 height 39
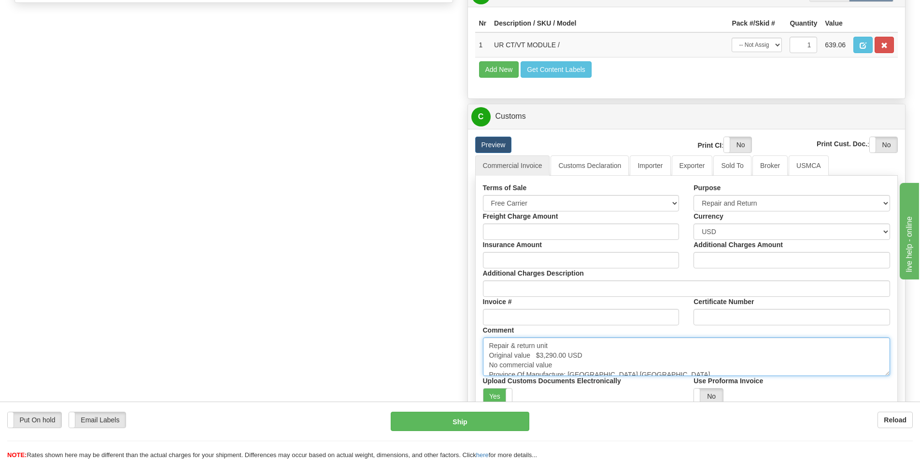
scroll to position [574, 0]
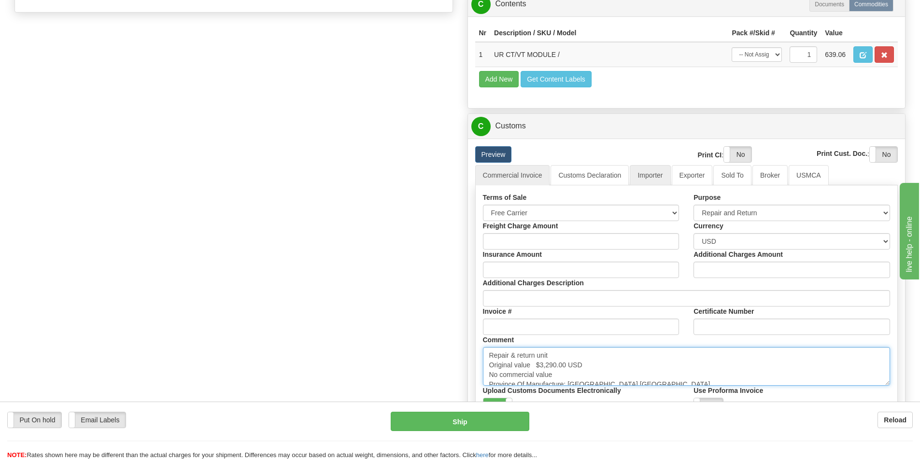
type textarea "Repair & return unit Original value $3,290.00 USD No commercial value Province …"
click at [658, 175] on link "Importer" at bounding box center [650, 175] width 41 height 20
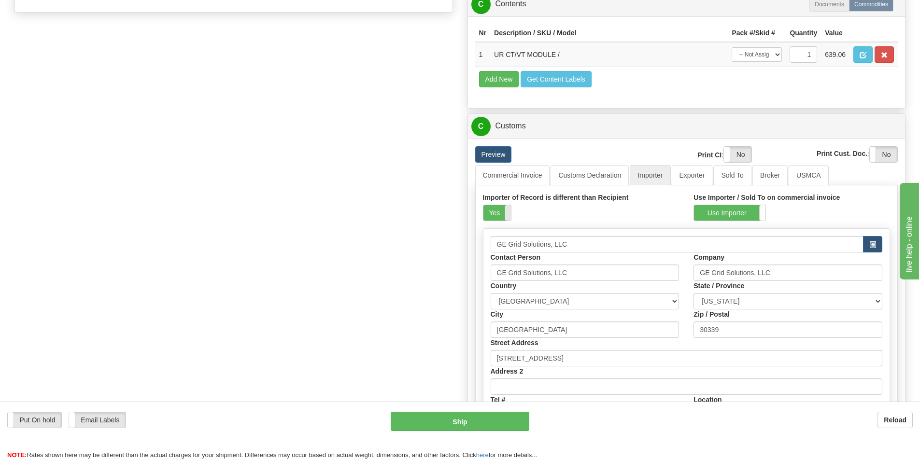
click at [506, 214] on span at bounding box center [511, 212] width 13 height 15
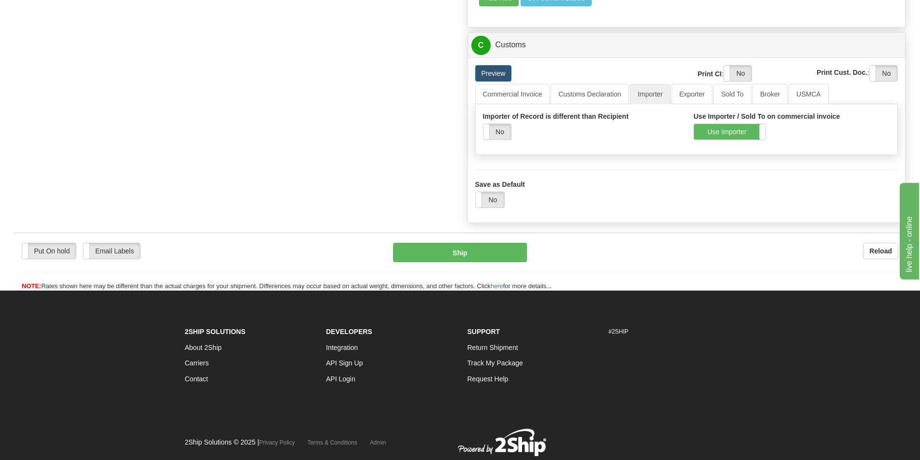
scroll to position [637, 0]
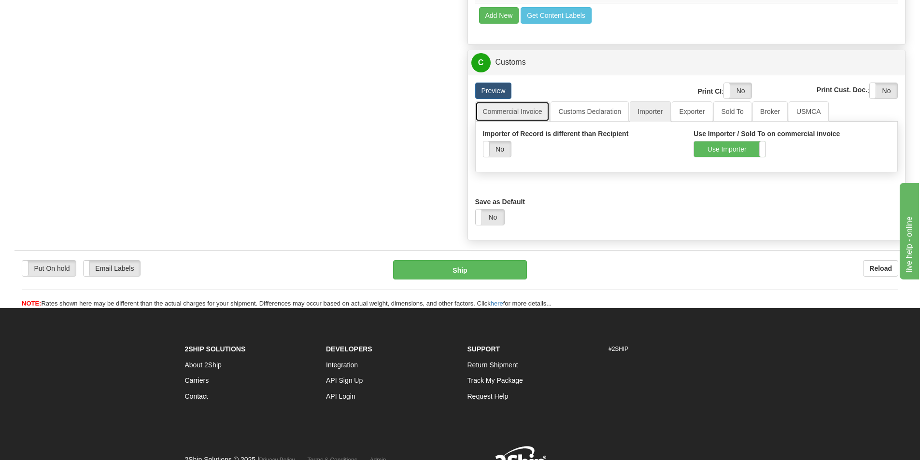
click at [527, 111] on link "Commercial Invoice" at bounding box center [512, 111] width 75 height 20
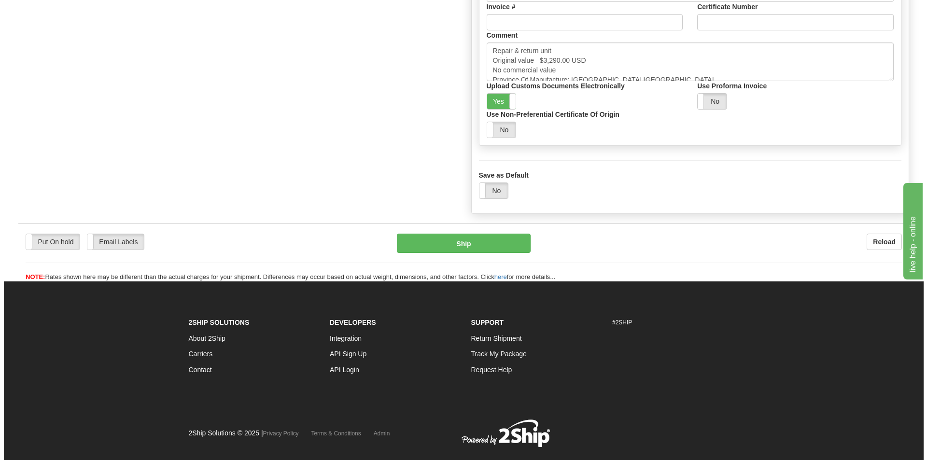
scroll to position [879, 0]
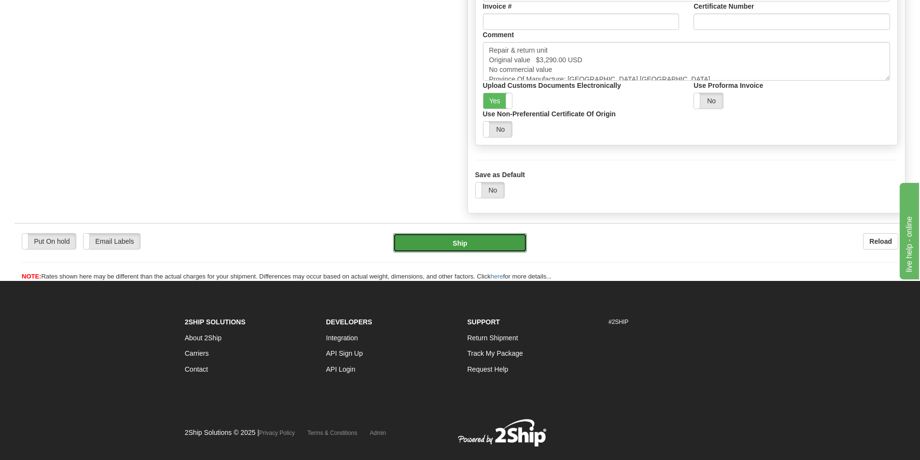
click at [446, 243] on button "Ship" at bounding box center [460, 242] width 134 height 19
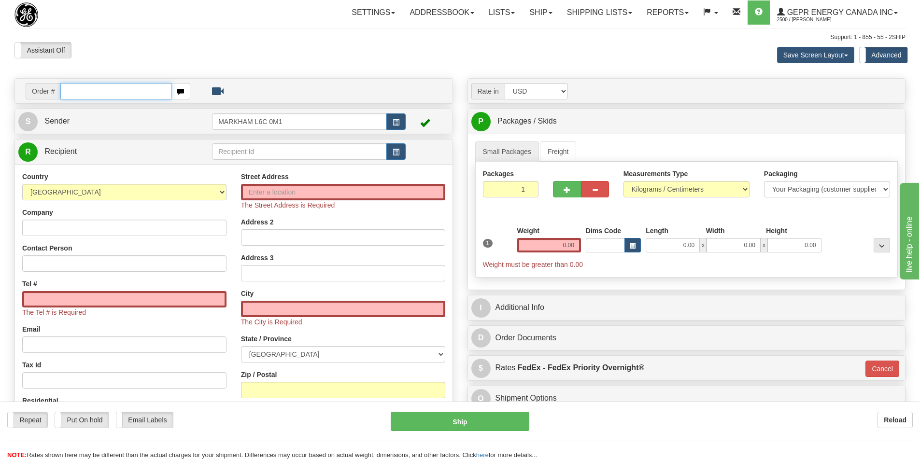
click at [89, 89] on input "text" at bounding box center [115, 91] width 111 height 16
paste input "86708610"
type input "86708610"
click at [120, 67] on body "Training Course Close Toggle navigation Settings Shipping Preferences New Recip…" at bounding box center [463, 230] width 927 height 460
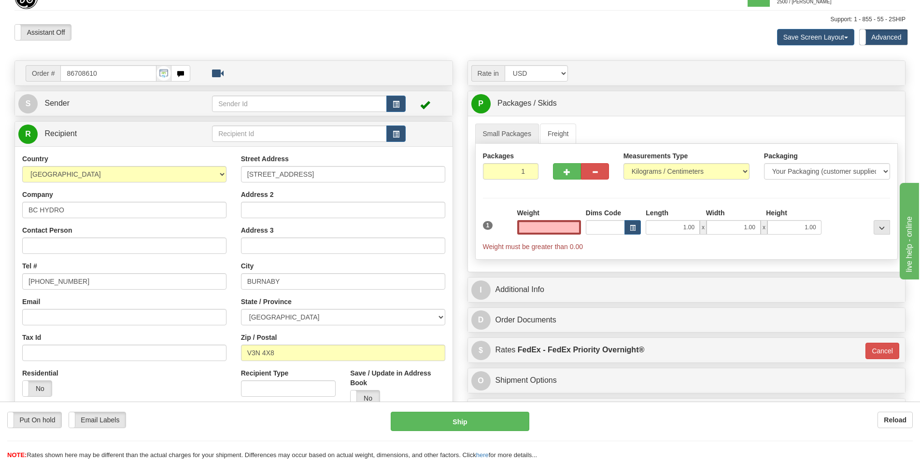
scroll to position [48, 0]
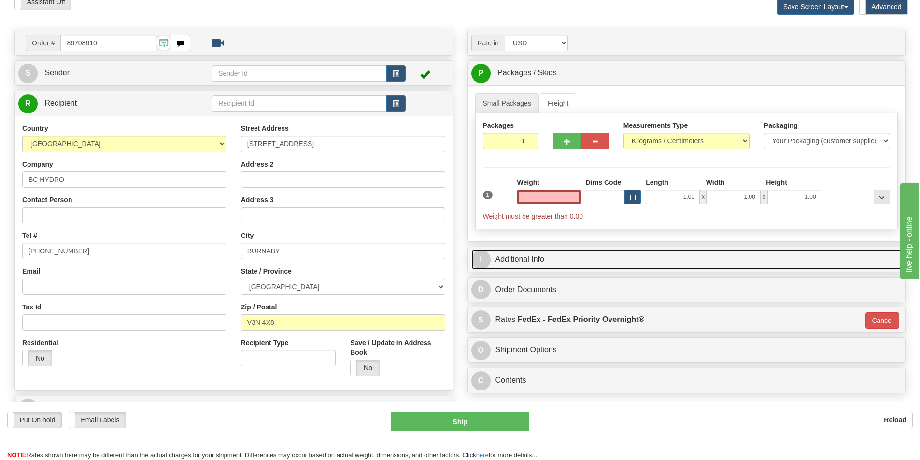
type input "0.00"
click at [513, 254] on link "I Additional Info" at bounding box center [686, 260] width 431 height 20
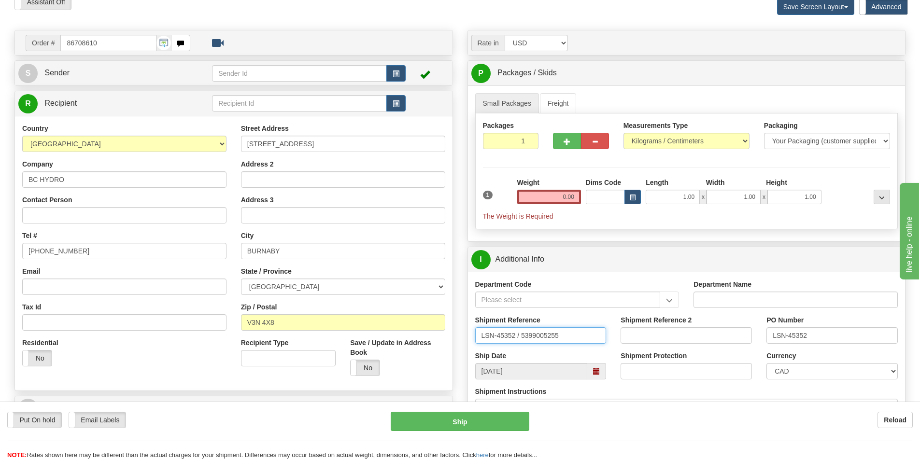
click at [561, 336] on input "LSN-45352 / 5399005255" at bounding box center [540, 335] width 131 height 16
click at [518, 336] on input "LSN-45352 / 5399005255" at bounding box center [540, 335] width 131 height 16
type input "LSN-45352 RMA 5399005255"
click at [833, 372] on select "CAD USD EUR ZAR [PERSON_NAME] ARN AUD AUS AWG BBD BFR BGN BHD BMD BND BRC BRL C…" at bounding box center [831, 371] width 131 height 16
click at [766, 363] on select "CAD USD EUR ZAR RON ANG ARN AUD AUS AWG BBD BFR BGN BHD BMD BND BRC BRL CHP CKZ…" at bounding box center [831, 371] width 131 height 16
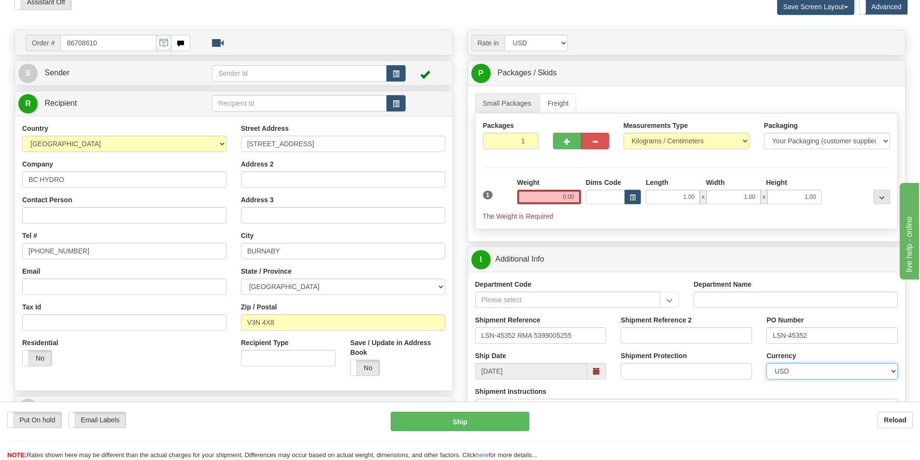
click at [852, 371] on select "CAD USD EUR ZAR RON ANG ARN AUD AUS AWG BBD BFR BGN BHD BMD BND BRC BRL CHP CKZ…" at bounding box center [831, 371] width 131 height 16
select select "0"
click at [766, 363] on select "CAD USD EUR ZAR RON ANG ARN AUD AUS AWG BBD BFR BGN BHD BMD BND BRC BRL CHP CKZ…" at bounding box center [831, 371] width 131 height 16
drag, startPoint x: 578, startPoint y: 333, endPoint x: 473, endPoint y: 328, distance: 105.8
click at [473, 328] on div "Shipment Reference LSN-45352 RMA 5399005255" at bounding box center [541, 333] width 146 height 36
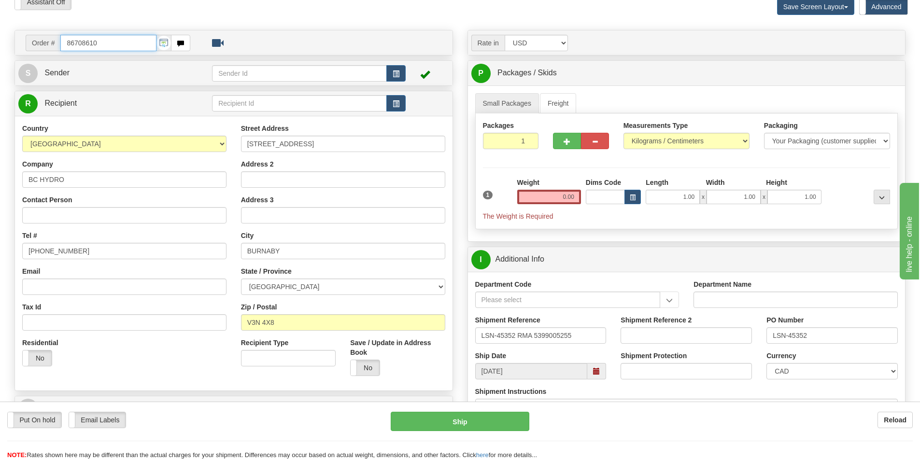
drag, startPoint x: 118, startPoint y: 46, endPoint x: 41, endPoint y: 56, distance: 78.0
click at [41, 56] on div "Order # 86708610 S" at bounding box center [233, 243] width 453 height 426
click at [394, 73] on span "button" at bounding box center [396, 74] width 7 height 6
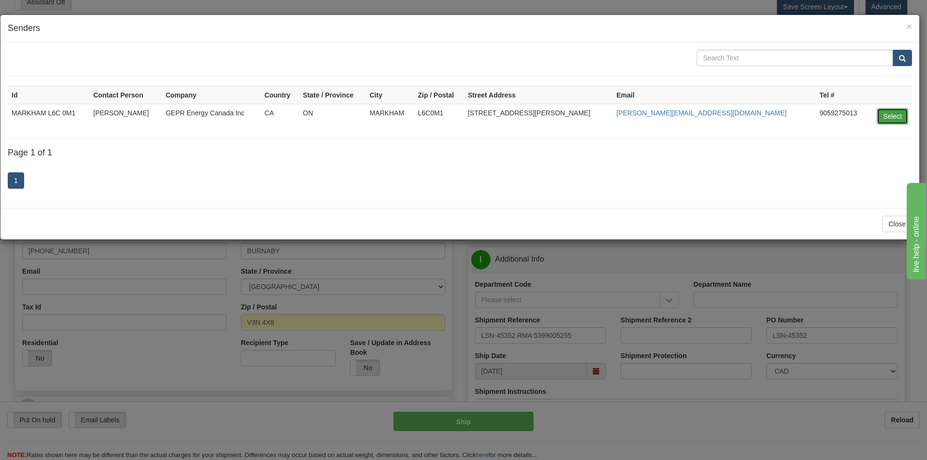
click at [900, 117] on button "Select" at bounding box center [892, 116] width 31 height 16
type input "MARKHAM L6C 0M1"
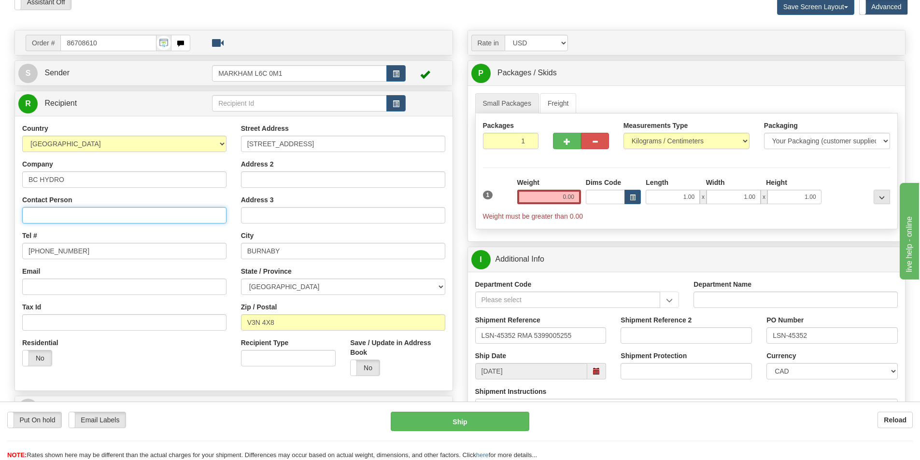
click at [80, 216] on input "Contact Person" at bounding box center [124, 215] width 204 height 16
paste input "JAY BHANOT"
type input "JAY BHANOT"
drag, startPoint x: 81, startPoint y: 254, endPoint x: 1, endPoint y: 249, distance: 79.8
click at [6, 248] on div "Toggle navigation Settings Shipping Preferences Fields Preferences New" at bounding box center [460, 279] width 920 height 654
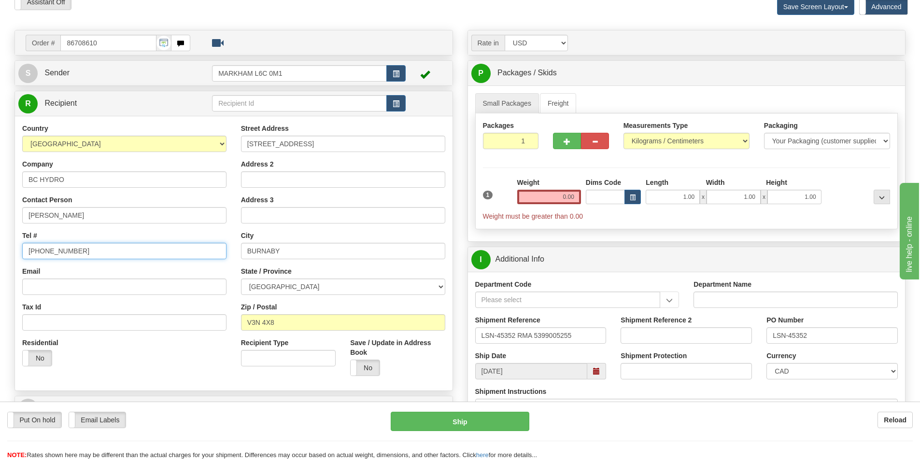
paste input "604-528-2666"
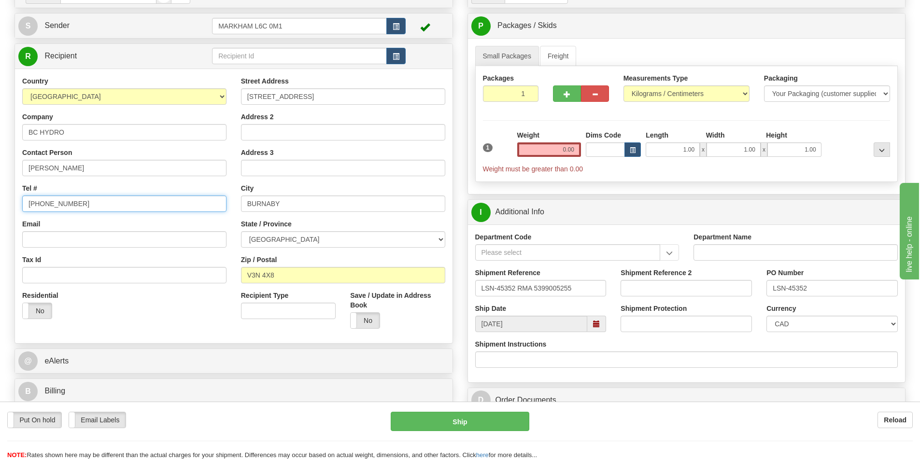
scroll to position [241, 0]
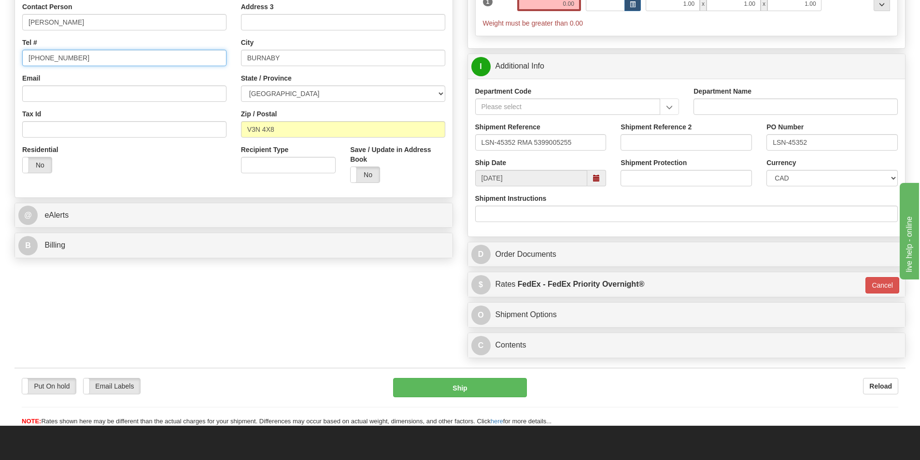
type input "604-528-2666"
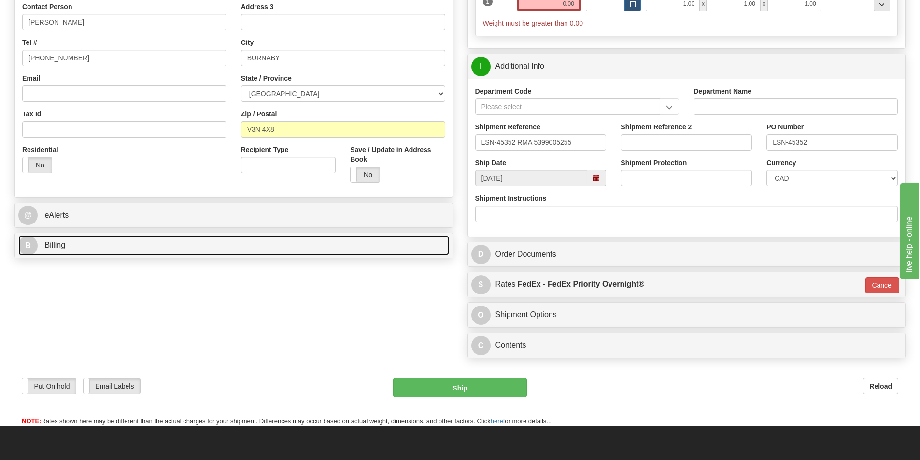
click at [284, 252] on link "B Billing" at bounding box center [233, 246] width 431 height 20
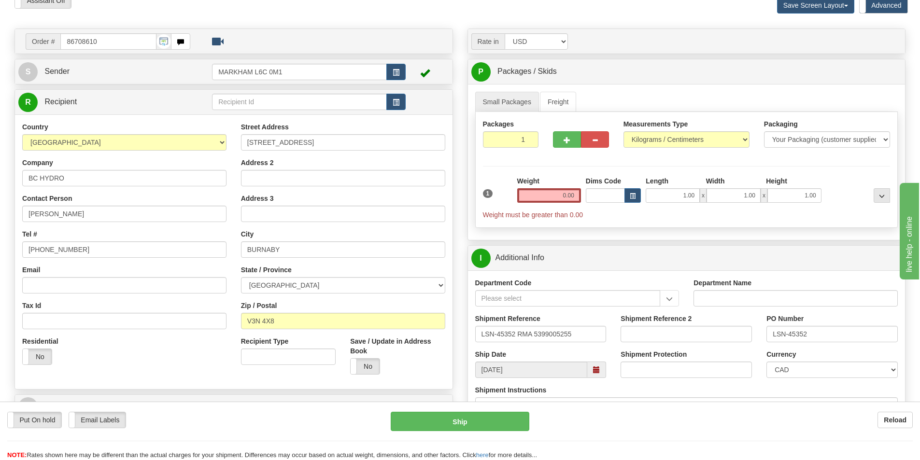
scroll to position [48, 0]
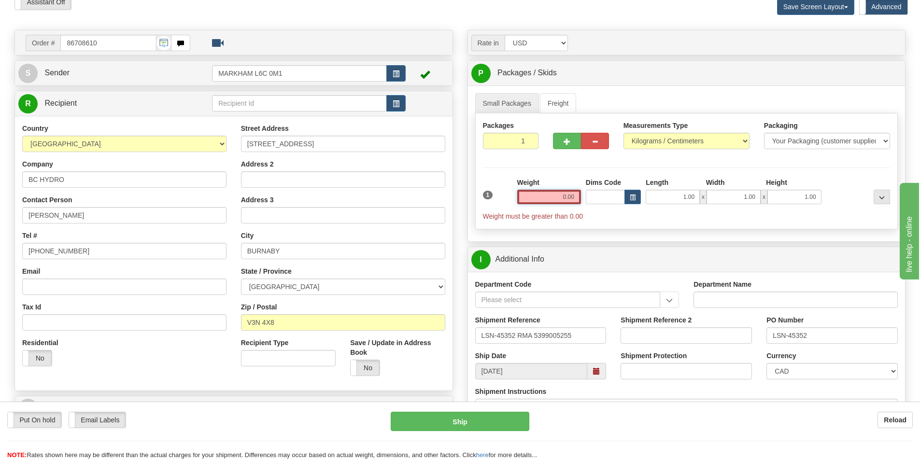
drag, startPoint x: 559, startPoint y: 197, endPoint x: 581, endPoint y: 194, distance: 22.9
click at [581, 194] on div "Weight 0.00" at bounding box center [549, 195] width 69 height 34
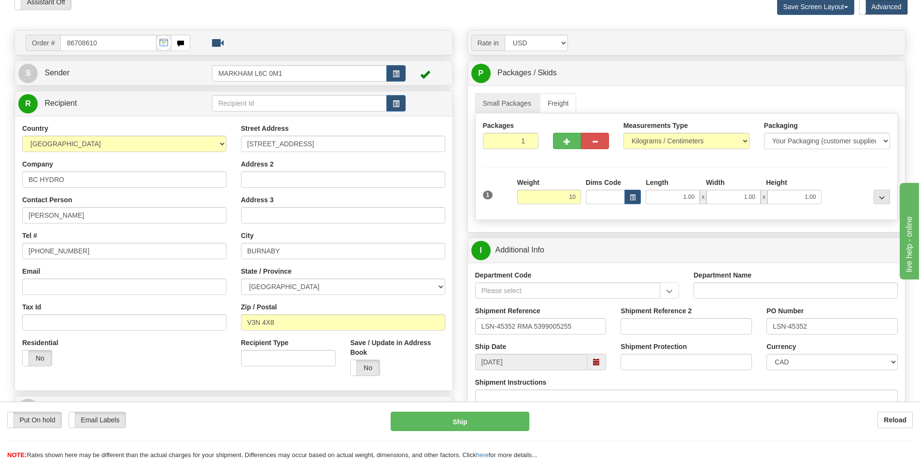
type input "10.00"
type input "01"
click at [744, 95] on ul "Small Packages Freight" at bounding box center [686, 103] width 423 height 20
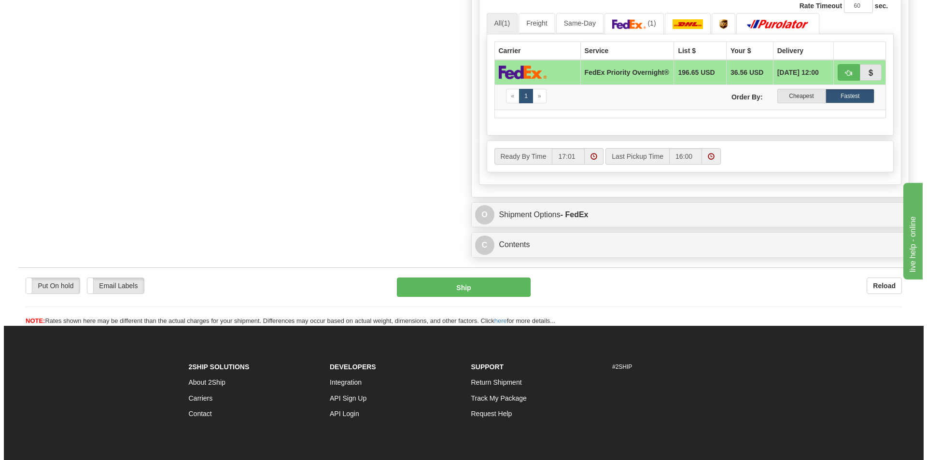
scroll to position [579, 0]
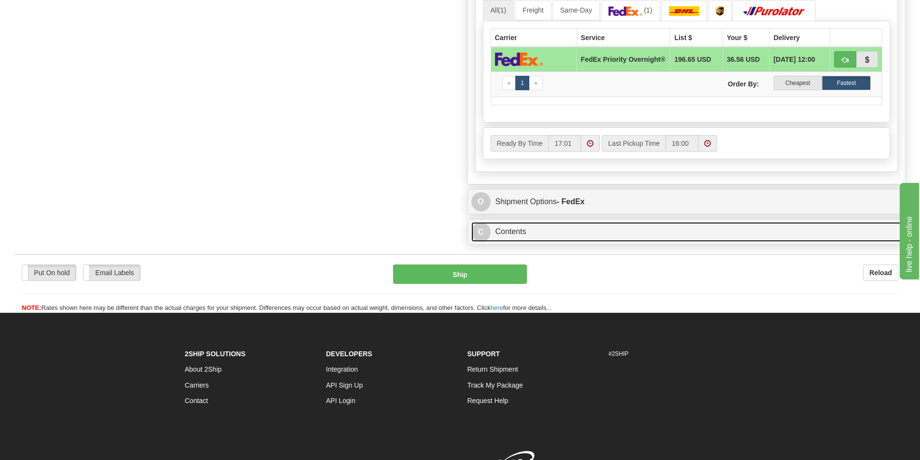
click at [507, 234] on link "C Contents" at bounding box center [686, 232] width 431 height 20
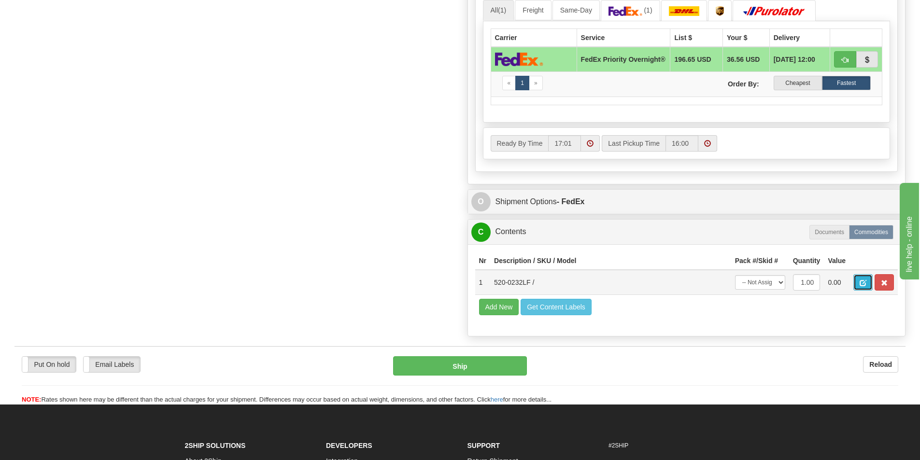
click at [861, 281] on button "button" at bounding box center [862, 282] width 19 height 16
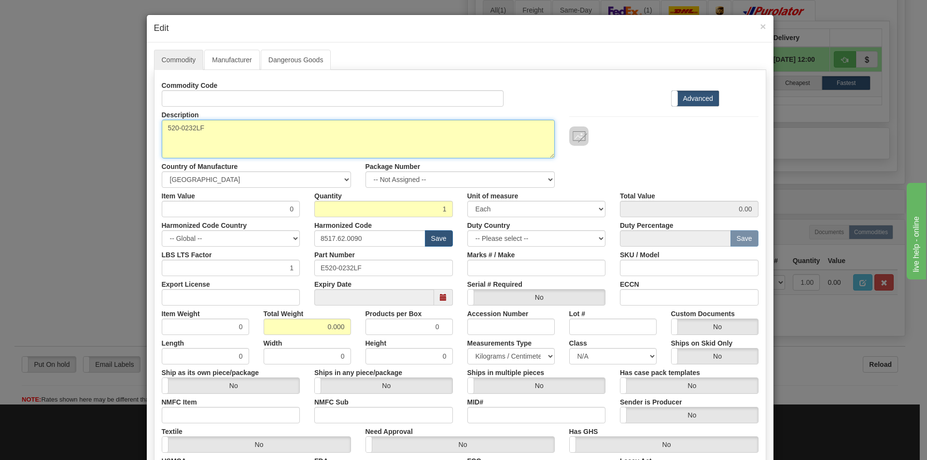
drag, startPoint x: 213, startPoint y: 129, endPoint x: 142, endPoint y: 139, distance: 71.6
click at [147, 138] on div "Commodity Manufacturer Dangerous Goods Commodity Code Standard Advanced Descrip…" at bounding box center [460, 296] width 627 height 508
click at [216, 122] on textarea "520-0232LF" at bounding box center [358, 139] width 393 height 39
click at [215, 130] on textarea "520-0232LF" at bounding box center [358, 139] width 393 height 39
click at [209, 128] on textarea "520-0232LF" at bounding box center [358, 139] width 393 height 39
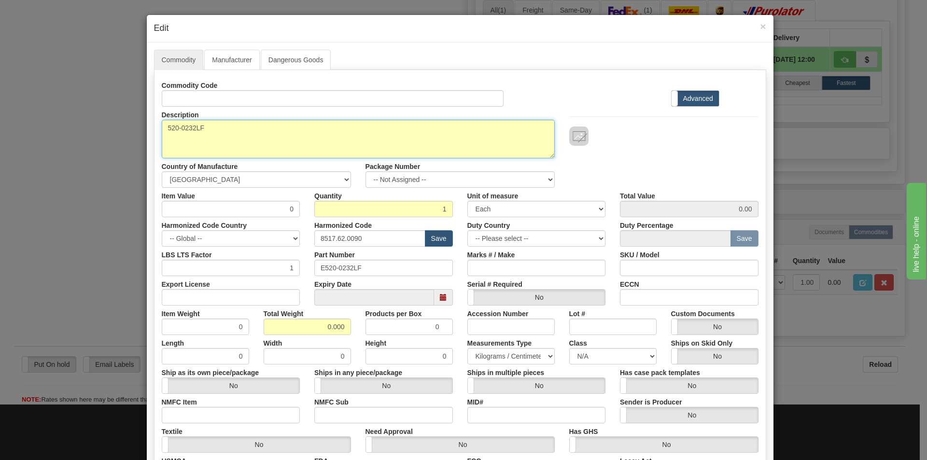
click at [209, 128] on textarea "520-0232LF" at bounding box center [358, 139] width 393 height 39
click at [211, 129] on textarea "520-0232LF" at bounding box center [358, 139] width 393 height 39
click at [212, 127] on textarea "520-0232LF" at bounding box center [358, 139] width 393 height 39
click at [194, 145] on textarea "520-0232LF" at bounding box center [358, 139] width 393 height 39
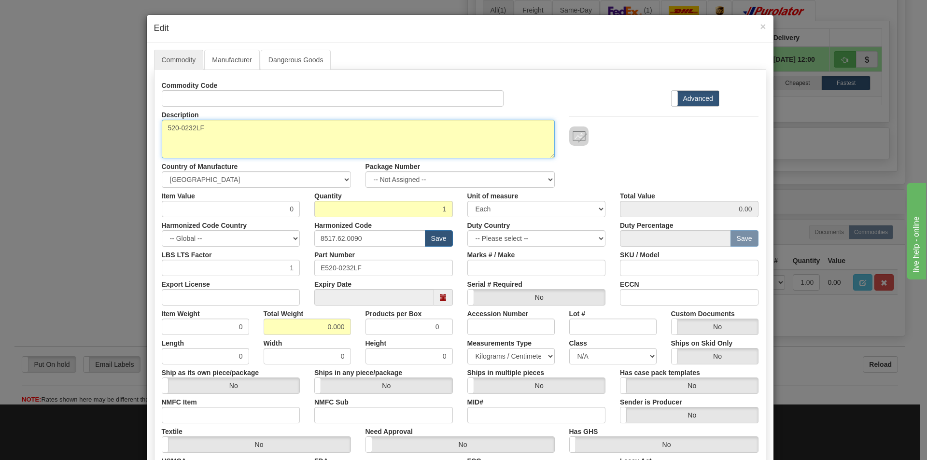
paste textarea "D400 Substation Gateway"
drag, startPoint x: 203, startPoint y: 128, endPoint x: 150, endPoint y: 138, distance: 54.1
click at [155, 132] on div "Description 520-0232LF" at bounding box center [359, 133] width 408 height 52
type textarea "520-0232LF D400 Substation Gateway"
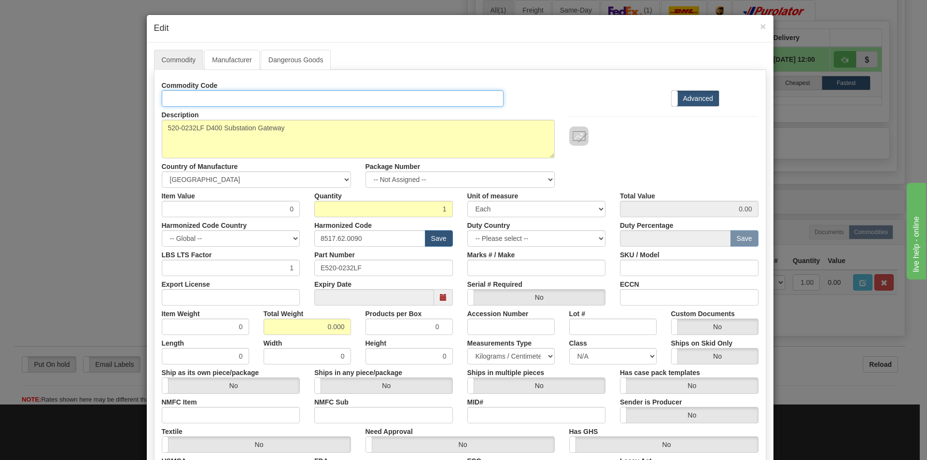
click at [180, 95] on input "Id" at bounding box center [333, 98] width 342 height 16
paste input "520-0232LF"
type input "520-0232LF"
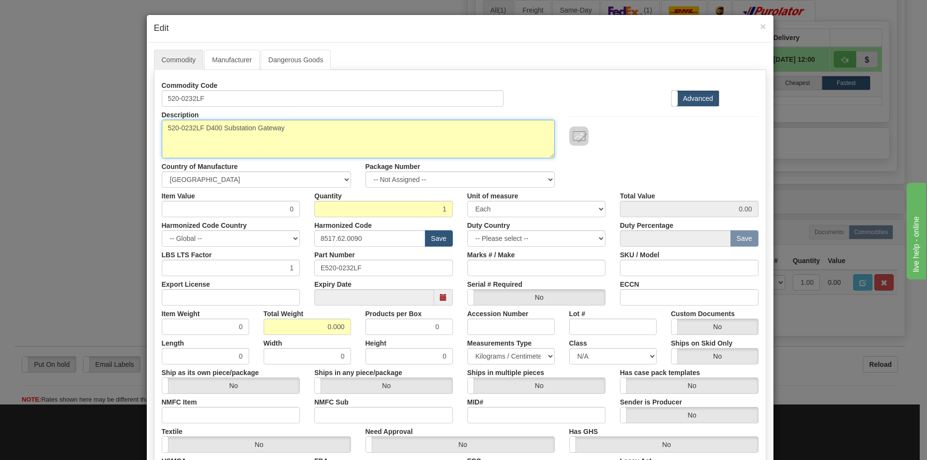
click at [202, 129] on textarea "520-0232LF" at bounding box center [358, 139] width 393 height 39
type textarea "D400 Substation Gateway"
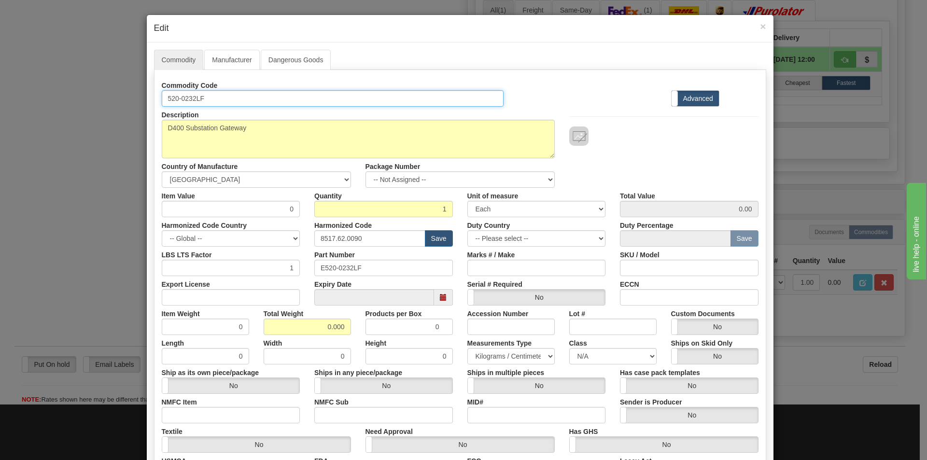
drag, startPoint x: 203, startPoint y: 100, endPoint x: 157, endPoint y: 102, distance: 45.9
click at [157, 102] on div "Commodity Code 520-0232LF" at bounding box center [333, 91] width 357 height 29
drag, startPoint x: 285, startPoint y: 211, endPoint x: 293, endPoint y: 209, distance: 7.5
click at [293, 209] on input "0" at bounding box center [231, 209] width 139 height 16
type input "75"
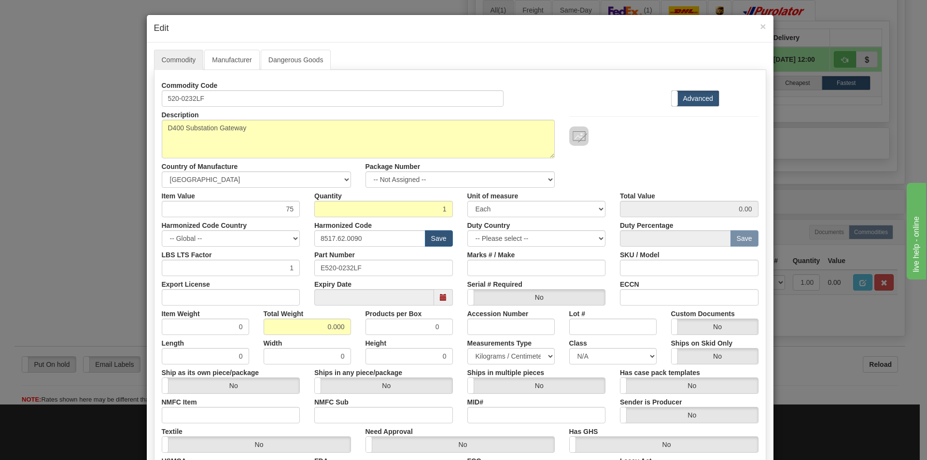
type input "75.00"
click at [678, 175] on div "Description 520-0232LF Country of Manufacture -- Unknown -- AFGHANISTAN ALAND I…" at bounding box center [460, 147] width 611 height 81
click at [380, 242] on input "8517.62.0090" at bounding box center [369, 238] width 111 height 16
type input "8536.49.0080"
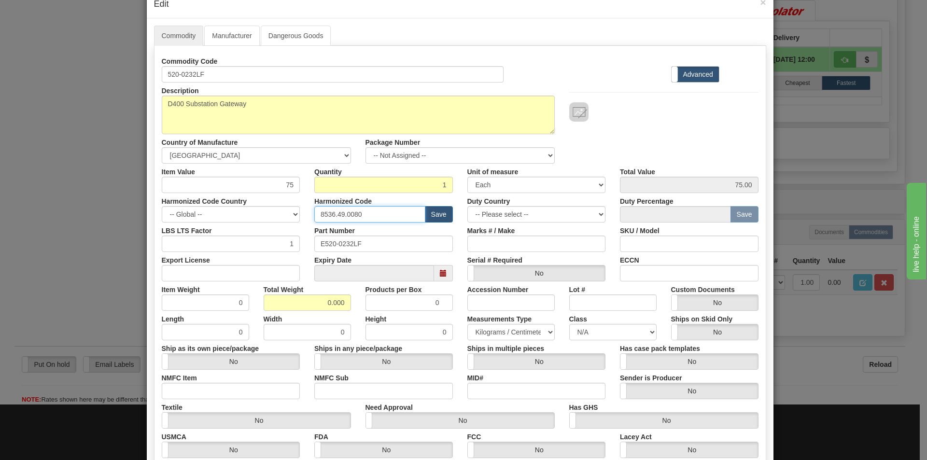
scroll to position [48, 0]
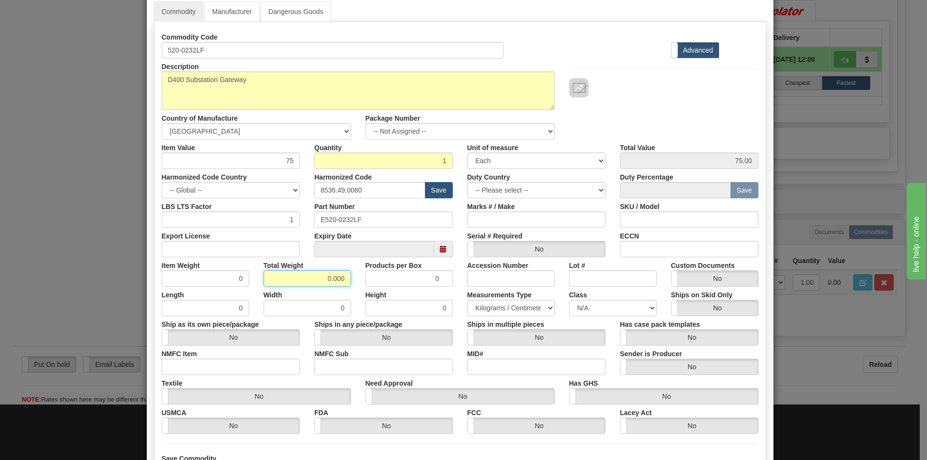
drag, startPoint x: 323, startPoint y: 284, endPoint x: 358, endPoint y: 279, distance: 36.1
click at [358, 279] on div "Item Weight 0 Total Weight 0.000 Products per Box 0 Accession Number Lot # Cust…" at bounding box center [460, 271] width 611 height 29
type input "10"
type input "10.0000"
click at [660, 119] on div "Description 520-0232LF Country of Manufacture -- Unknown -- AFGHANISTAN ALAND I…" at bounding box center [460, 98] width 611 height 81
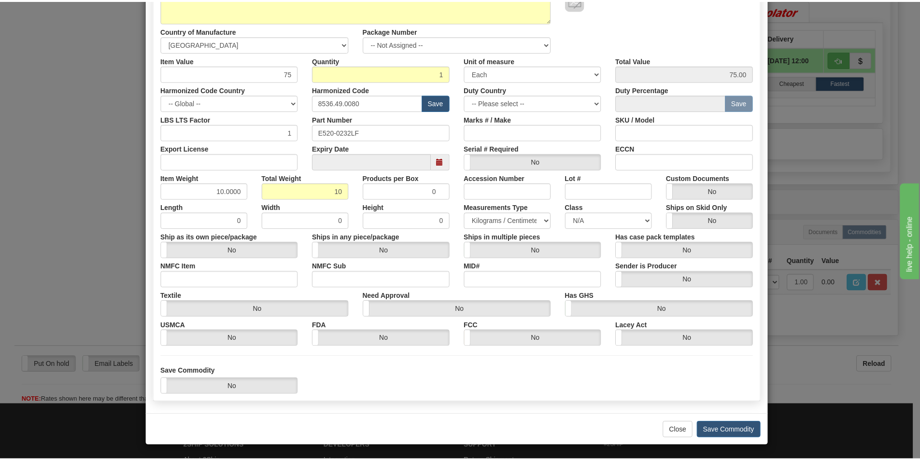
scroll to position [137, 0]
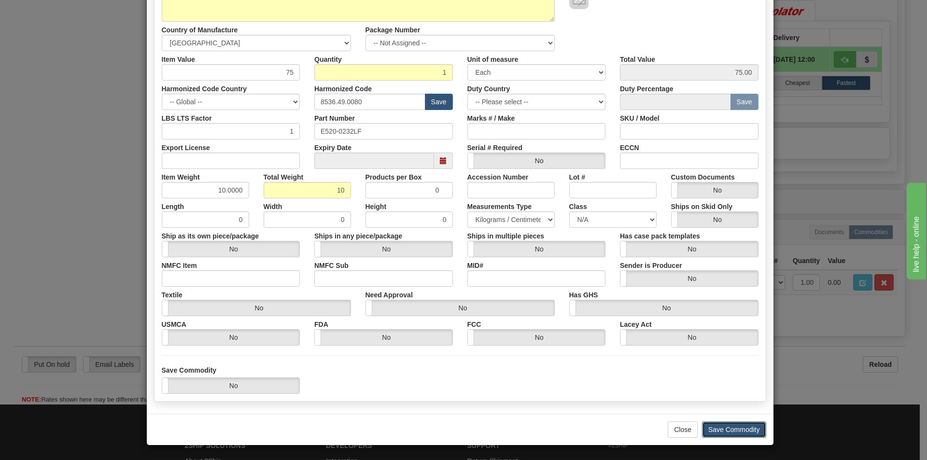
click at [748, 437] on button "Save Commodity" at bounding box center [734, 430] width 64 height 16
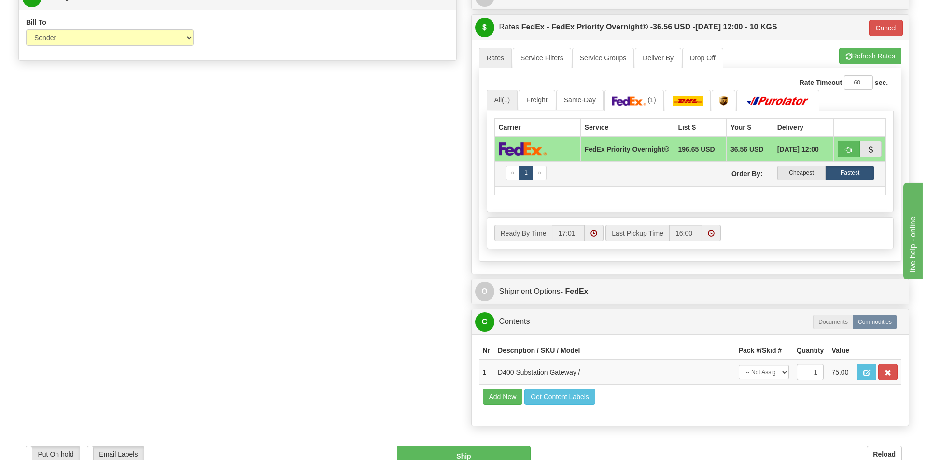
scroll to position [628, 0]
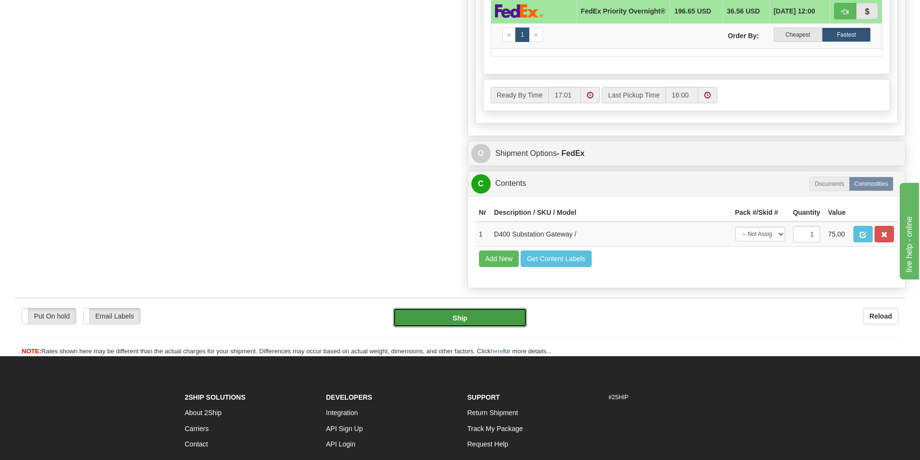
click at [492, 323] on button "Ship" at bounding box center [460, 317] width 134 height 19
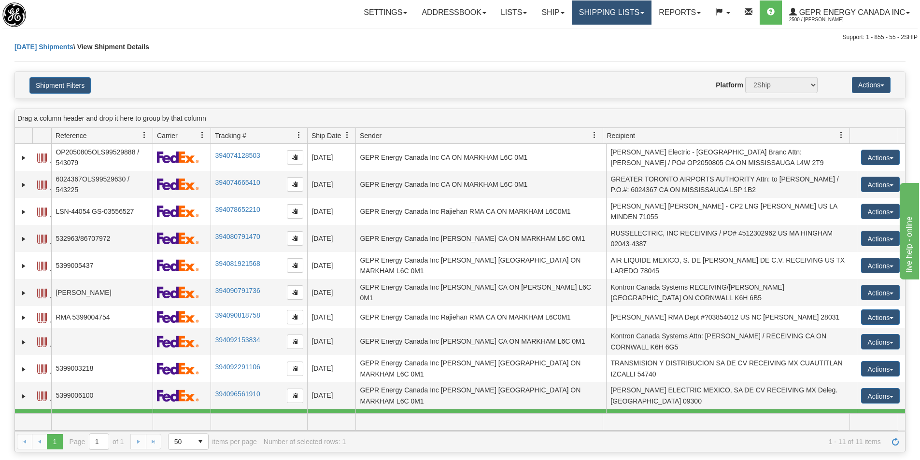
click at [600, 14] on link "Shipping lists" at bounding box center [612, 12] width 80 height 24
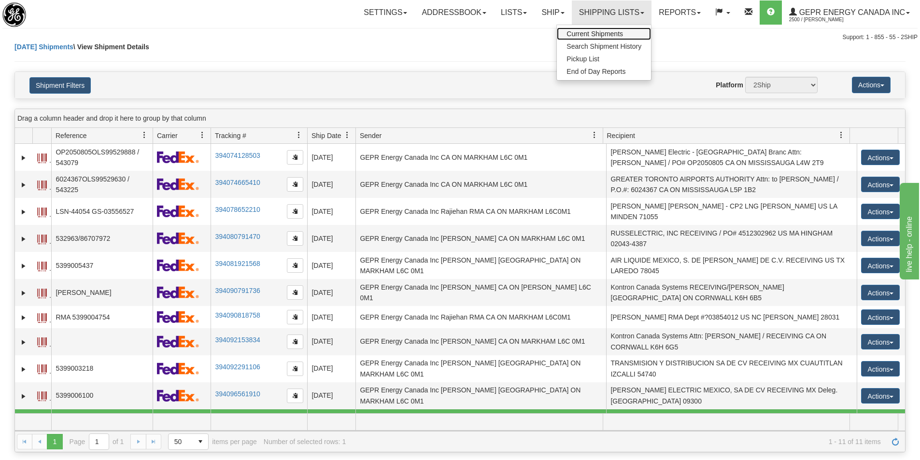
click at [605, 33] on span "Current Shipments" at bounding box center [594, 34] width 56 height 8
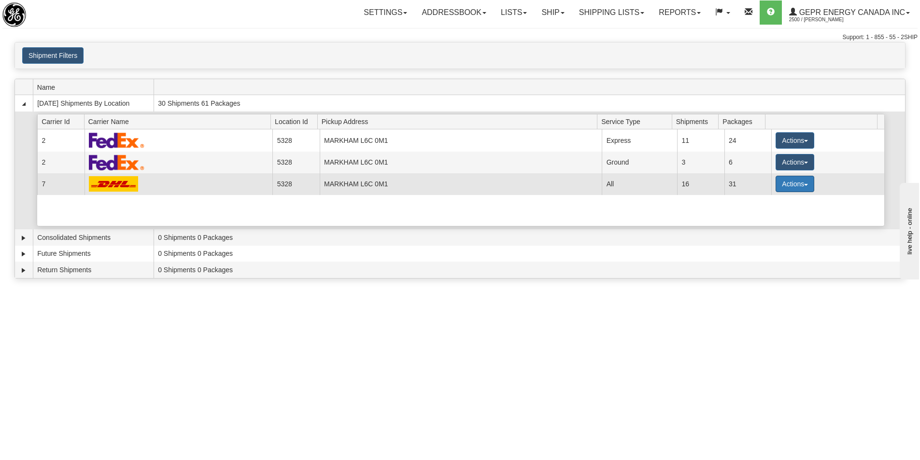
click at [786, 182] on button "Actions" at bounding box center [794, 184] width 39 height 16
click at [772, 199] on span "Details" at bounding box center [759, 201] width 26 height 7
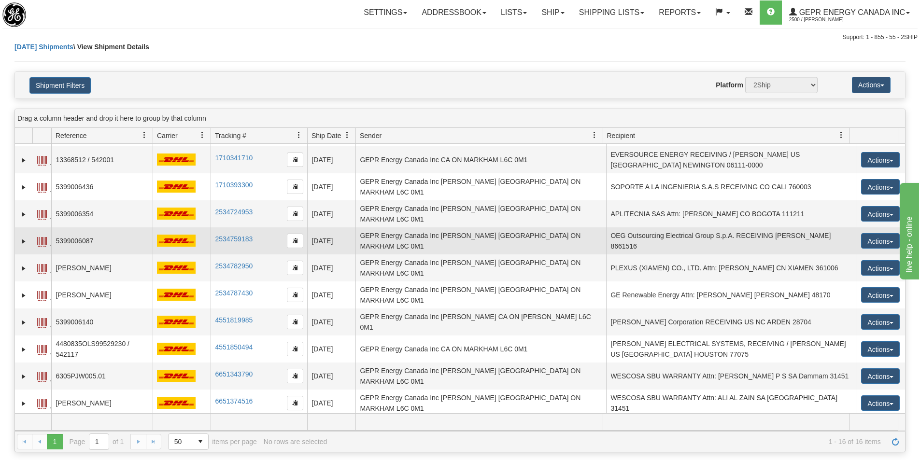
scroll to position [97, 0]
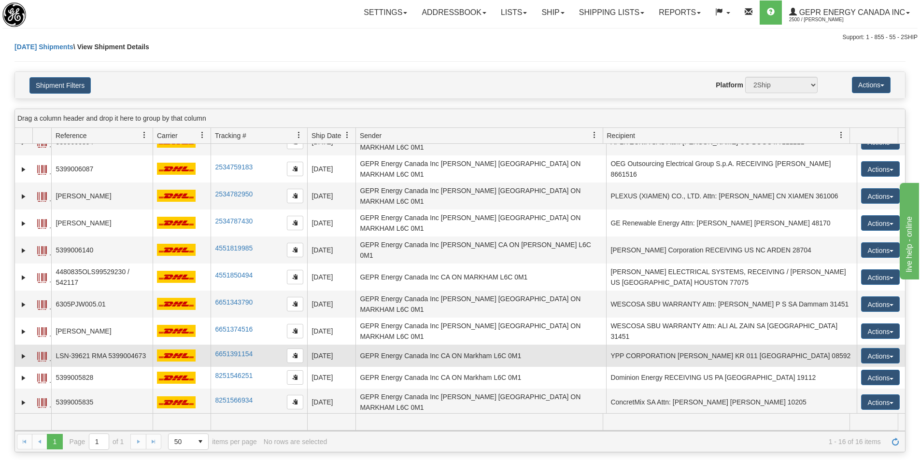
click at [263, 345] on td "6651391154" at bounding box center [259, 356] width 97 height 22
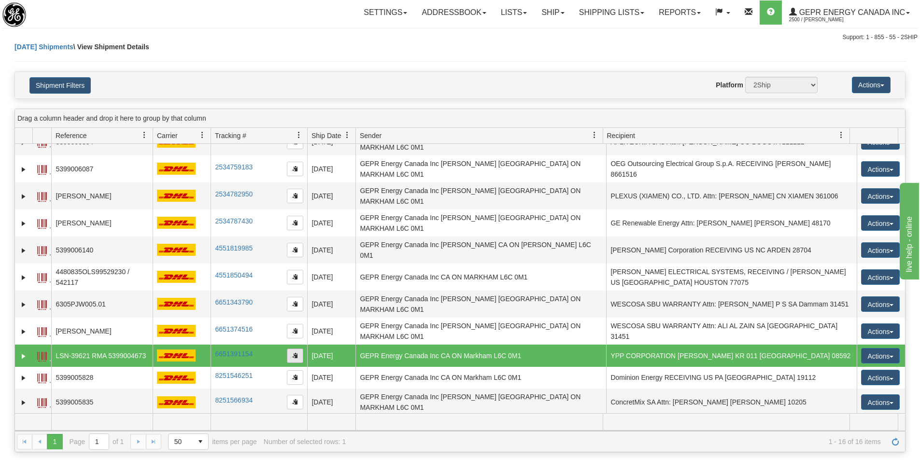
click at [293, 352] on span "button" at bounding box center [295, 355] width 6 height 6
click at [604, 12] on link "Shipping lists" at bounding box center [612, 12] width 80 height 24
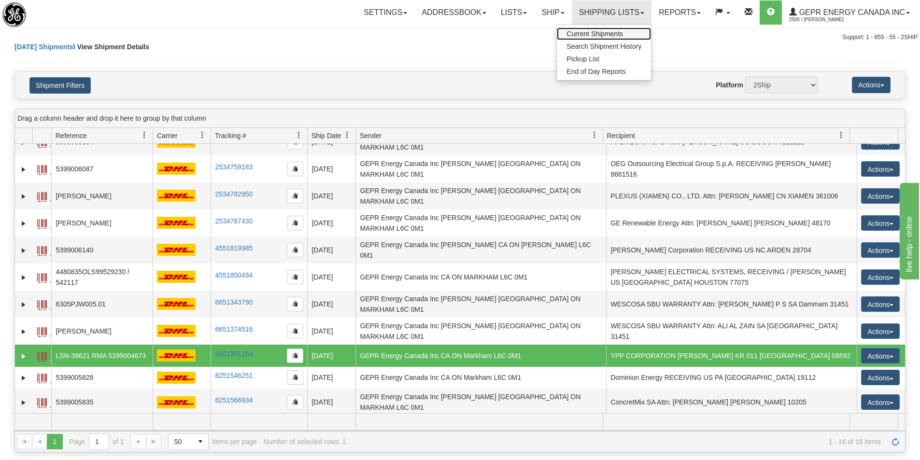
click at [603, 29] on link "Current Shipments" at bounding box center [604, 34] width 94 height 13
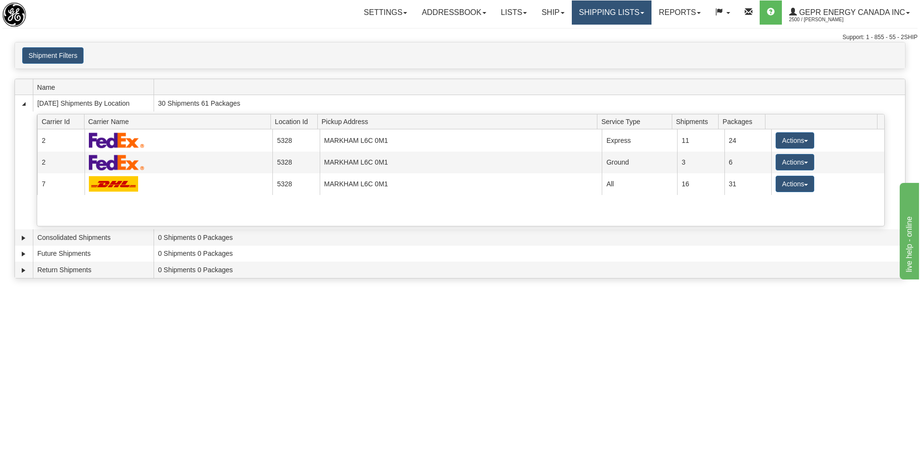
click at [621, 18] on link "Shipping lists" at bounding box center [612, 12] width 80 height 24
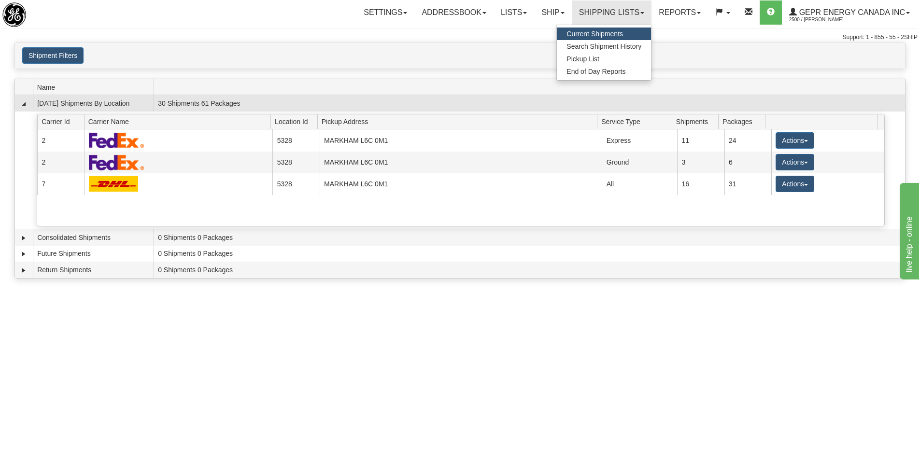
drag, startPoint x: 621, startPoint y: 29, endPoint x: 750, endPoint y: 106, distance: 150.1
click at [620, 29] on link "Current Shipments" at bounding box center [604, 34] width 94 height 13
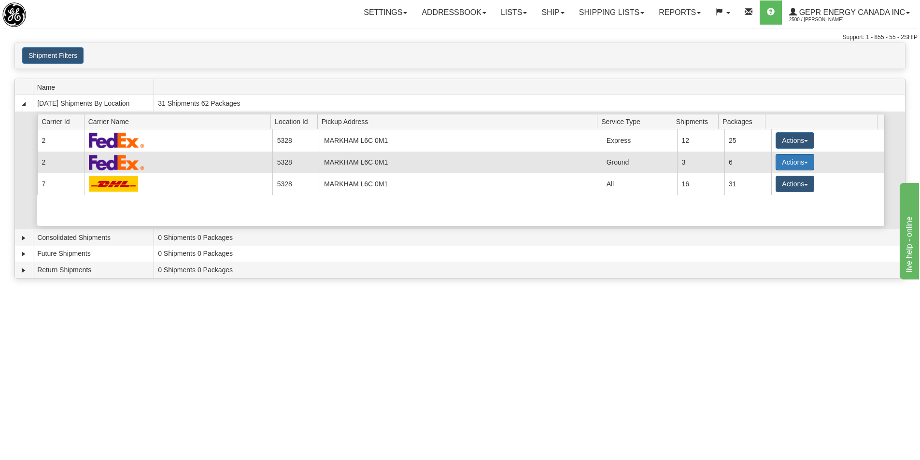
click at [779, 159] on button "Actions" at bounding box center [794, 162] width 39 height 16
click at [764, 178] on span "Details" at bounding box center [759, 180] width 26 height 7
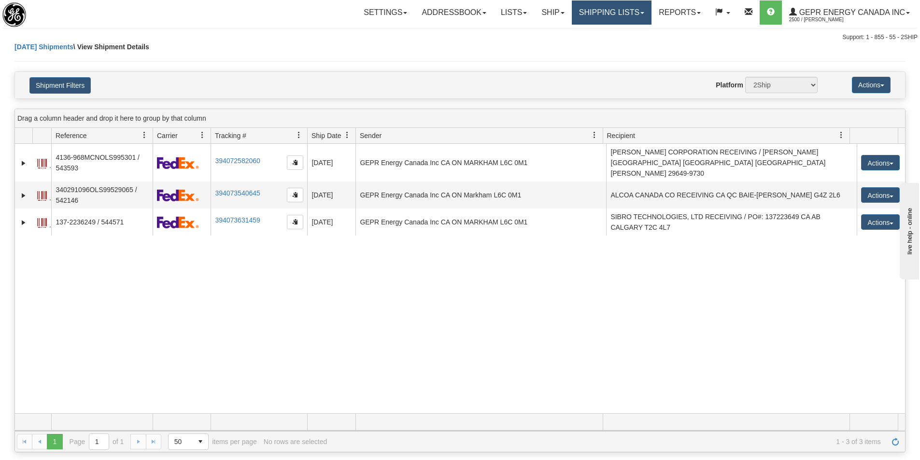
click at [587, 20] on link "Shipping lists" at bounding box center [612, 12] width 80 height 24
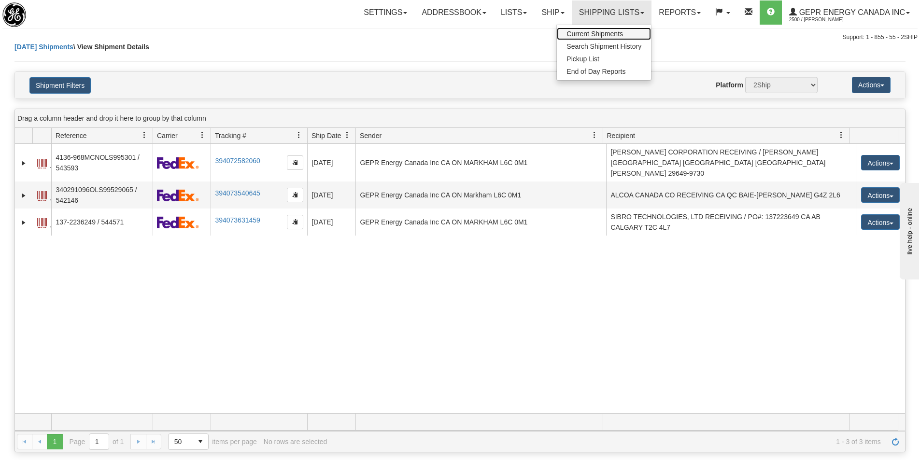
click at [588, 32] on span "Current Shipments" at bounding box center [594, 34] width 56 height 8
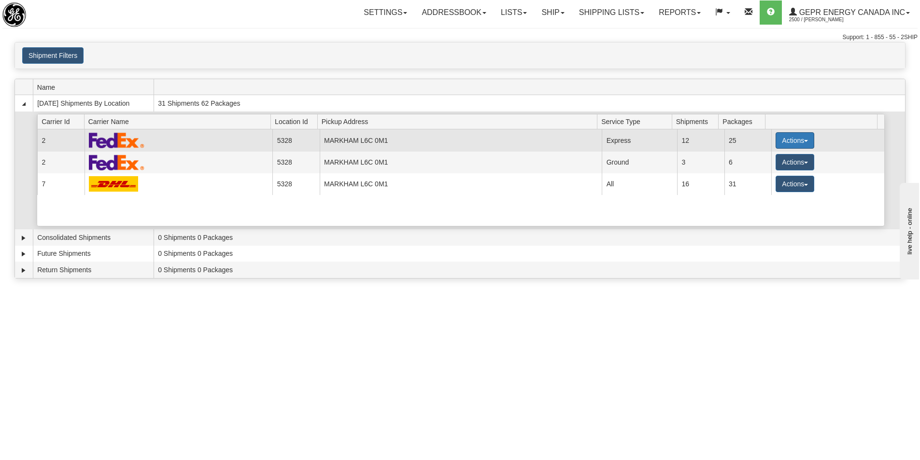
click at [778, 140] on button "Actions" at bounding box center [794, 140] width 39 height 16
click at [764, 156] on span "Details" at bounding box center [759, 158] width 26 height 7
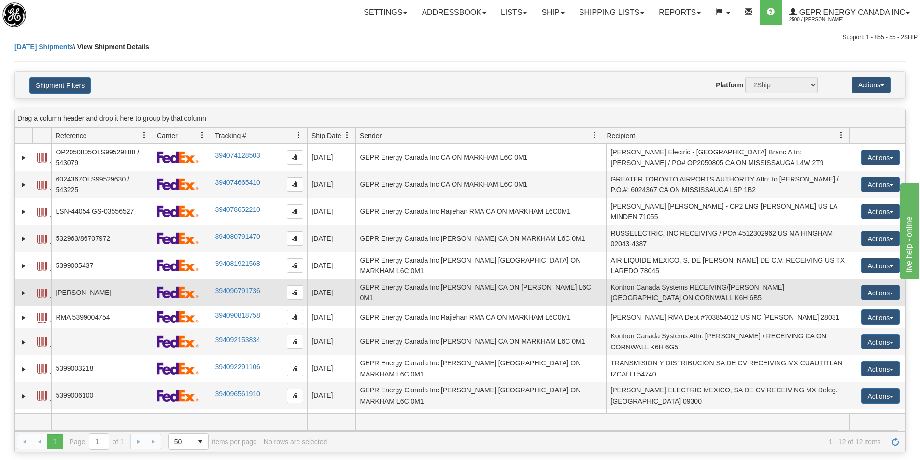
scroll to position [40, 0]
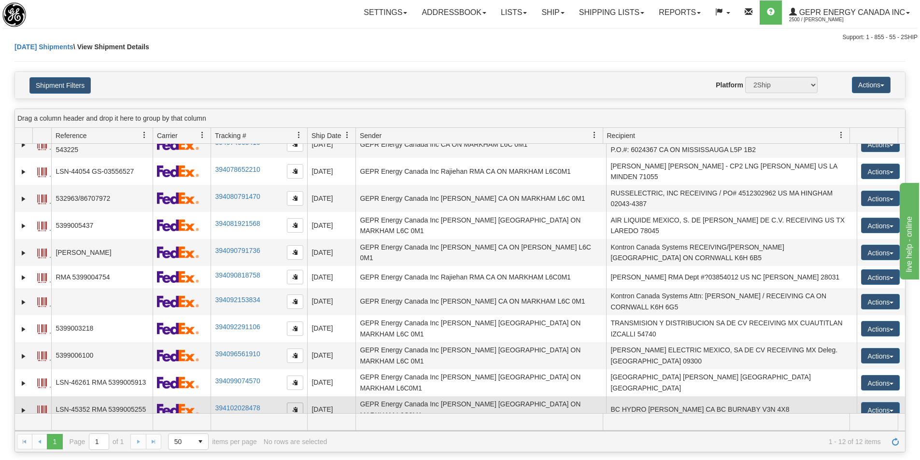
click at [297, 407] on span "button" at bounding box center [295, 410] width 6 height 6
